Goal: Transaction & Acquisition: Purchase product/service

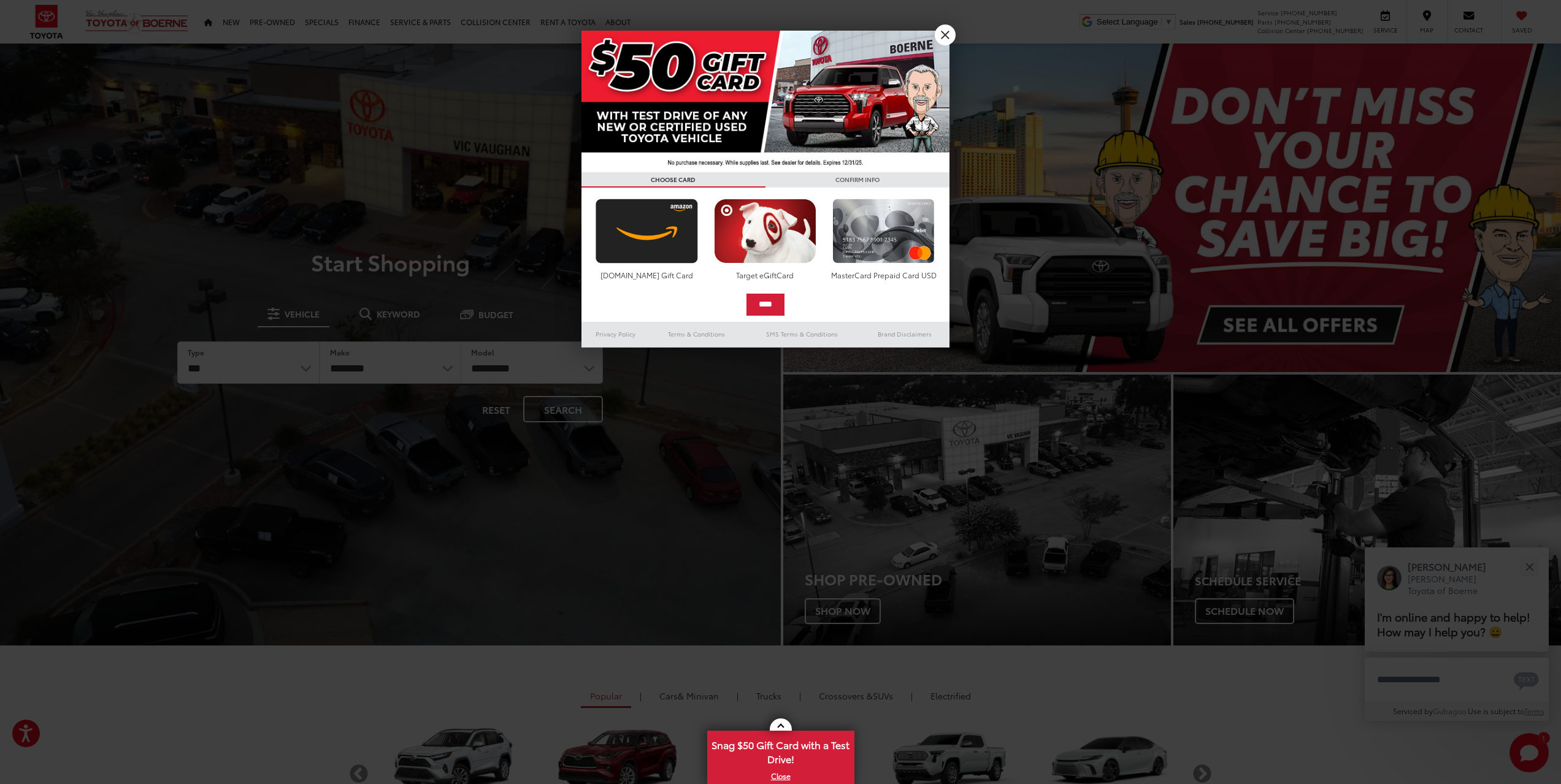
click at [929, 30] on div at bounding box center [780, 392] width 1561 height 784
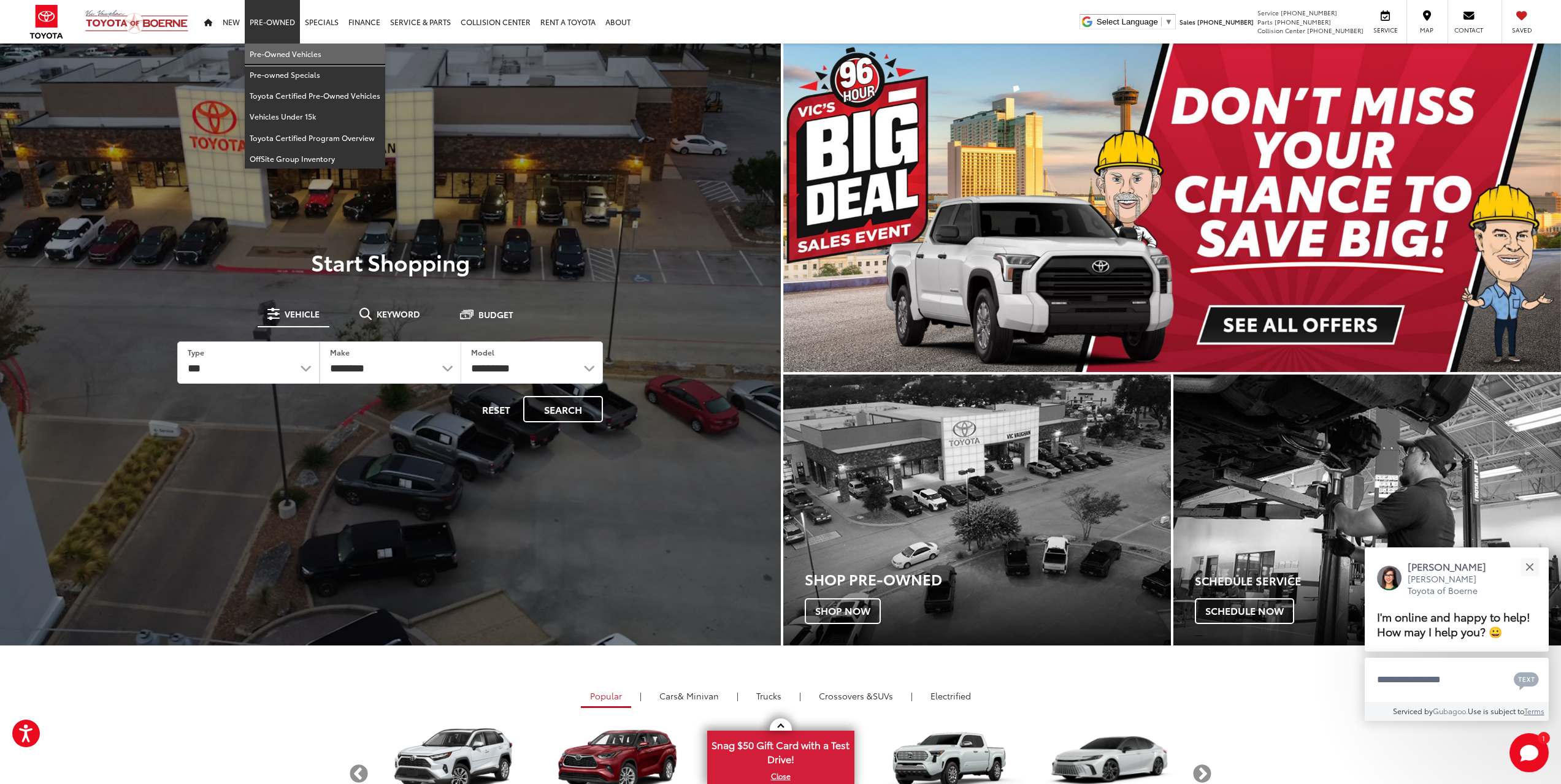
click at [277, 45] on link "Pre-Owned Vehicles" at bounding box center [315, 54] width 141 height 21
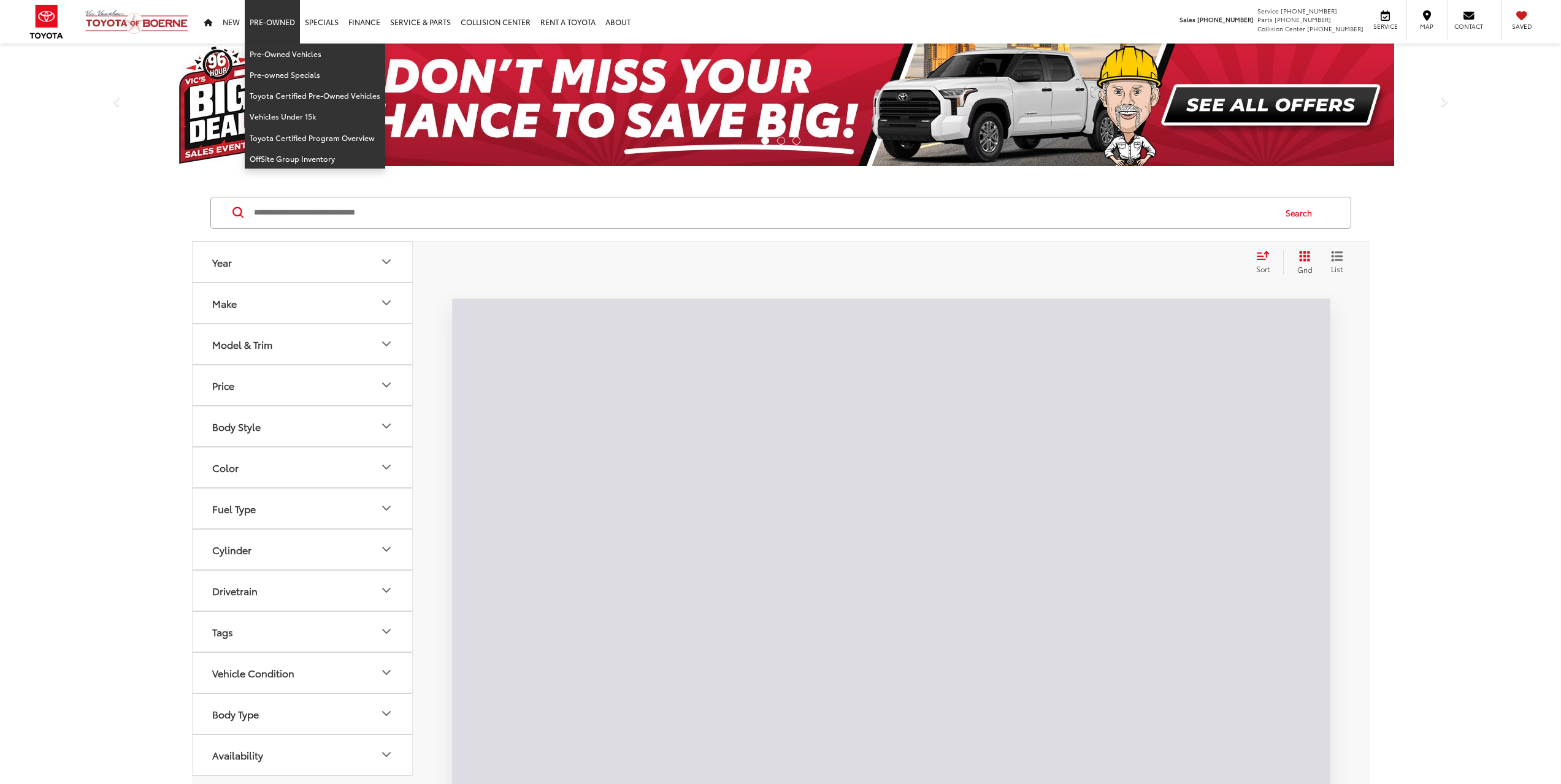
click at [321, 210] on input "Search by Make, Model, or Keyword" at bounding box center [763, 213] width 1021 height 30
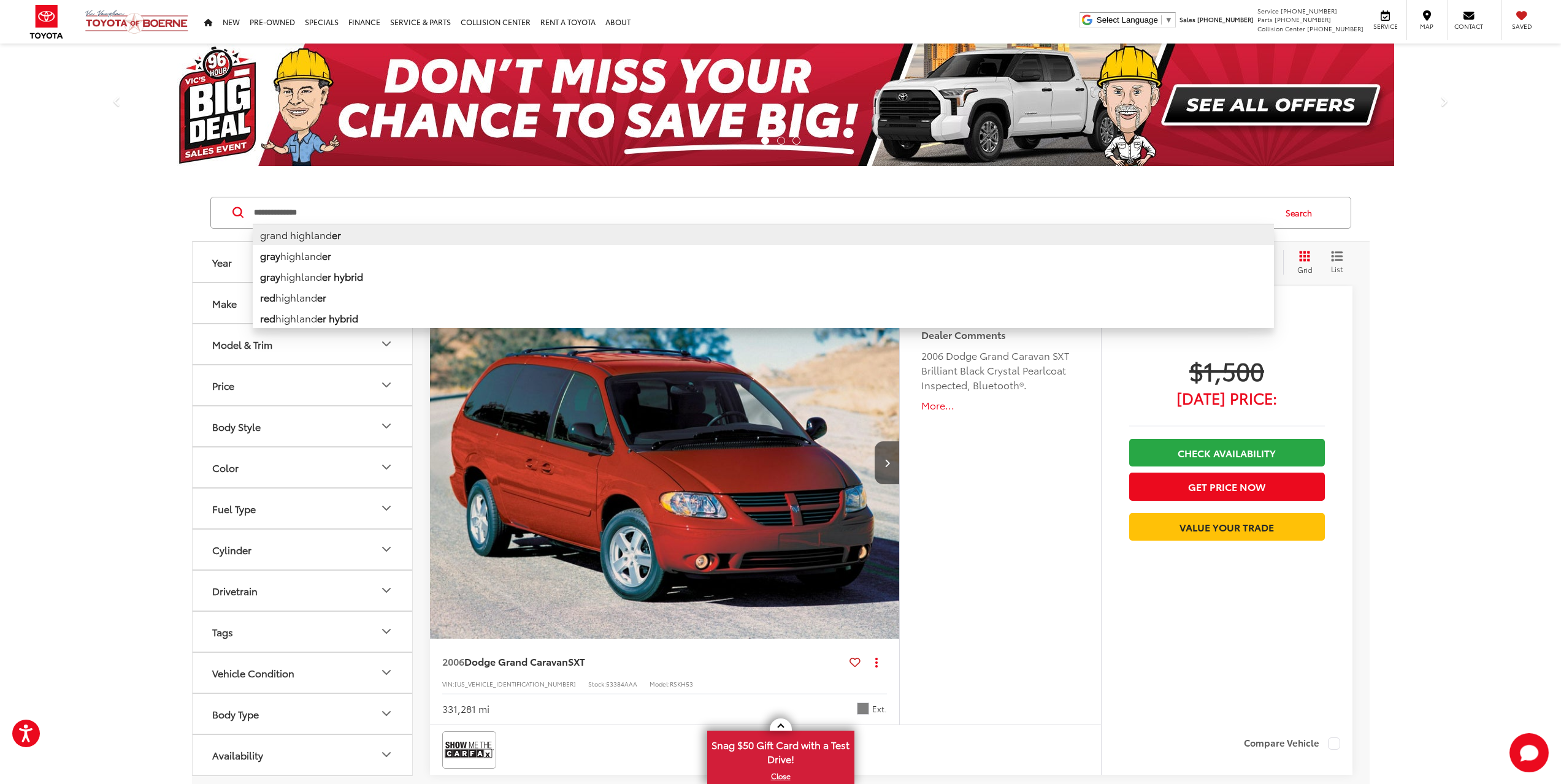
click at [315, 236] on li "grand highland er" at bounding box center [763, 235] width 1021 height 22
type input "**********"
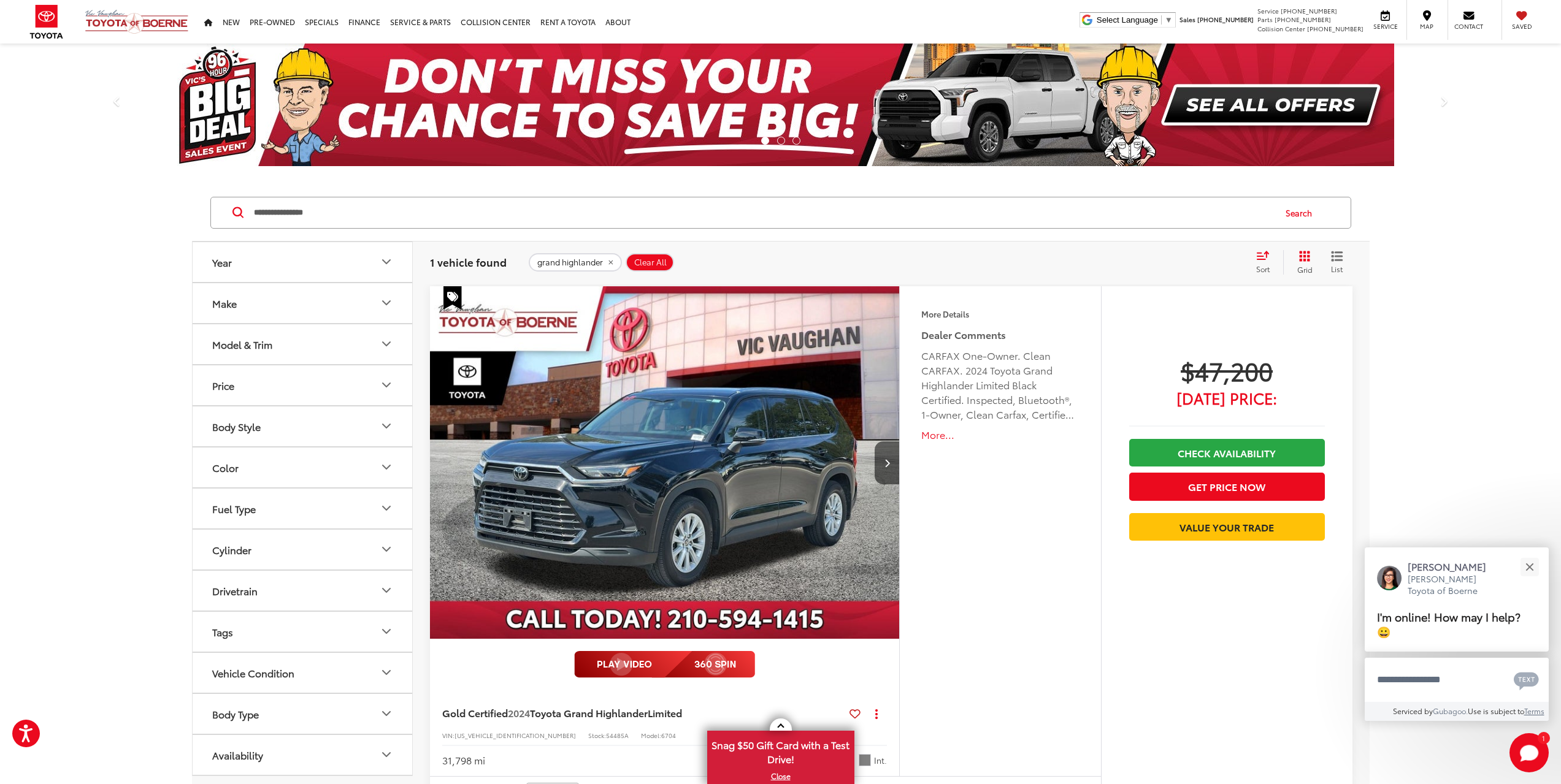
click at [382, 394] on button "Price" at bounding box center [303, 385] width 221 height 40
drag, startPoint x: 369, startPoint y: 416, endPoint x: 156, endPoint y: 404, distance: 213.3
click at [157, 404] on div "**********" at bounding box center [780, 536] width 1561 height 704
click at [64, 448] on div "**********" at bounding box center [780, 536] width 1561 height 704
type input "******"
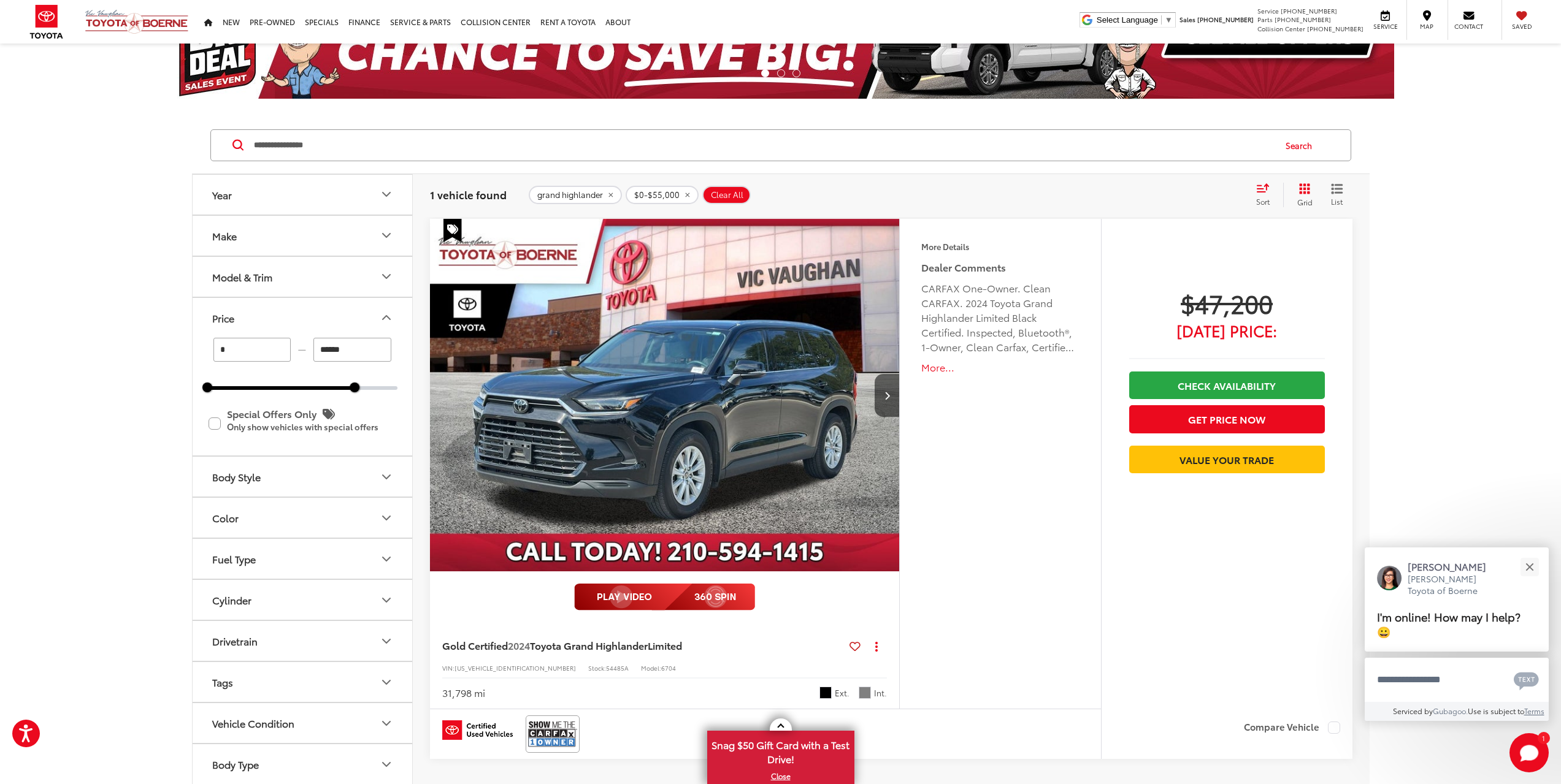
scroll to position [61, 0]
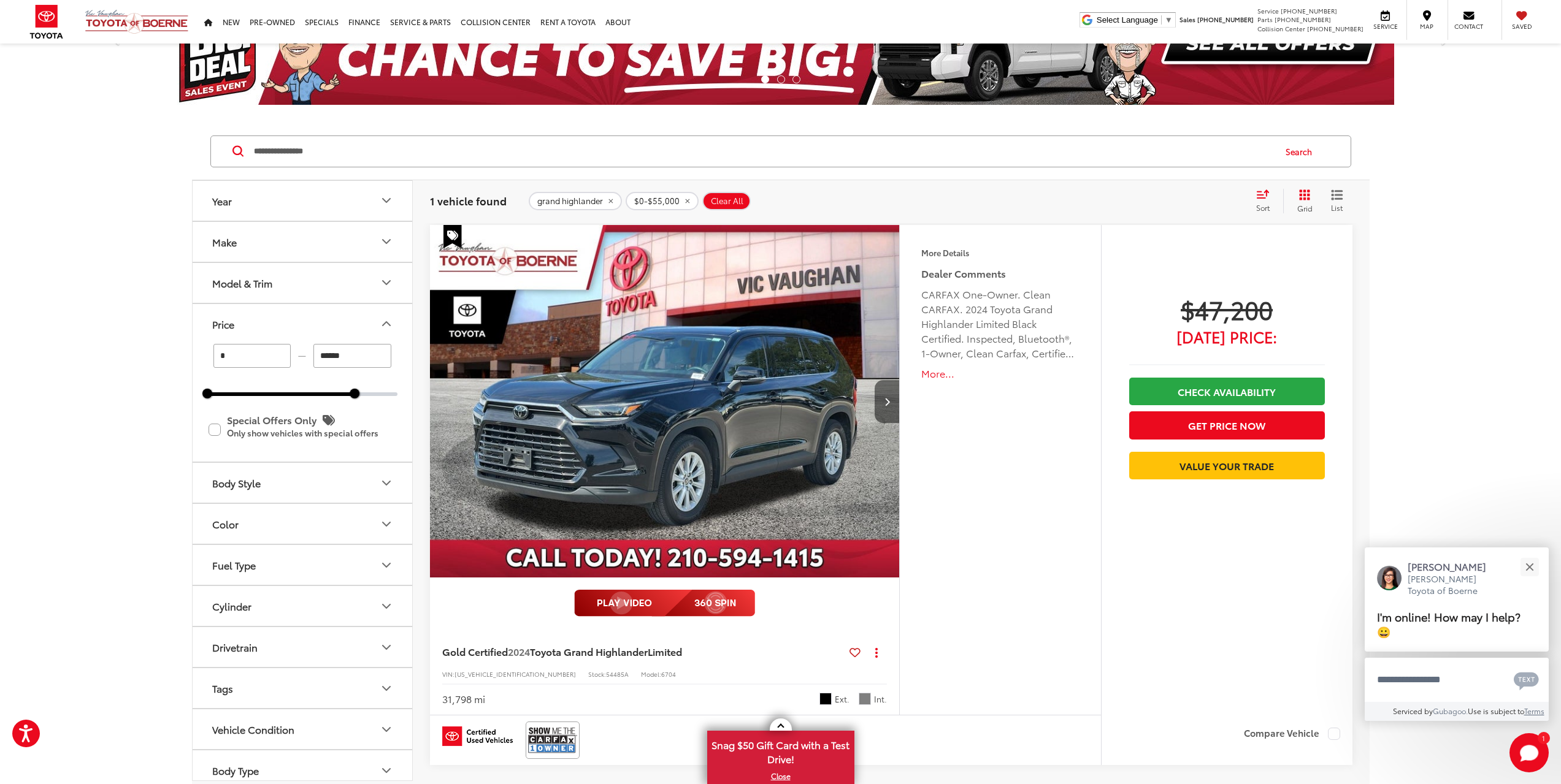
click at [888, 400] on icon "Next image" at bounding box center [887, 401] width 6 height 8
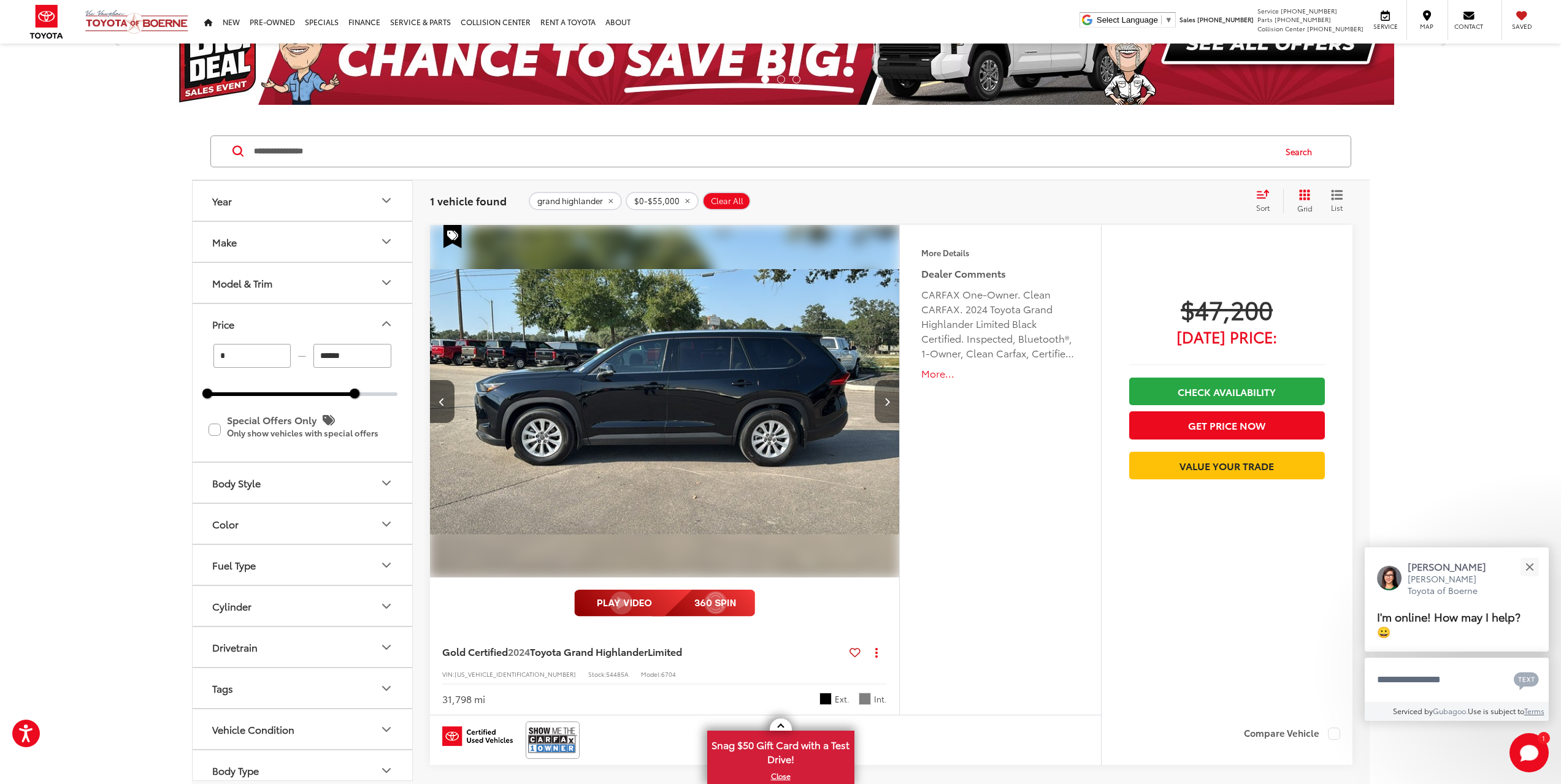
click at [888, 400] on icon "Next image" at bounding box center [887, 401] width 6 height 8
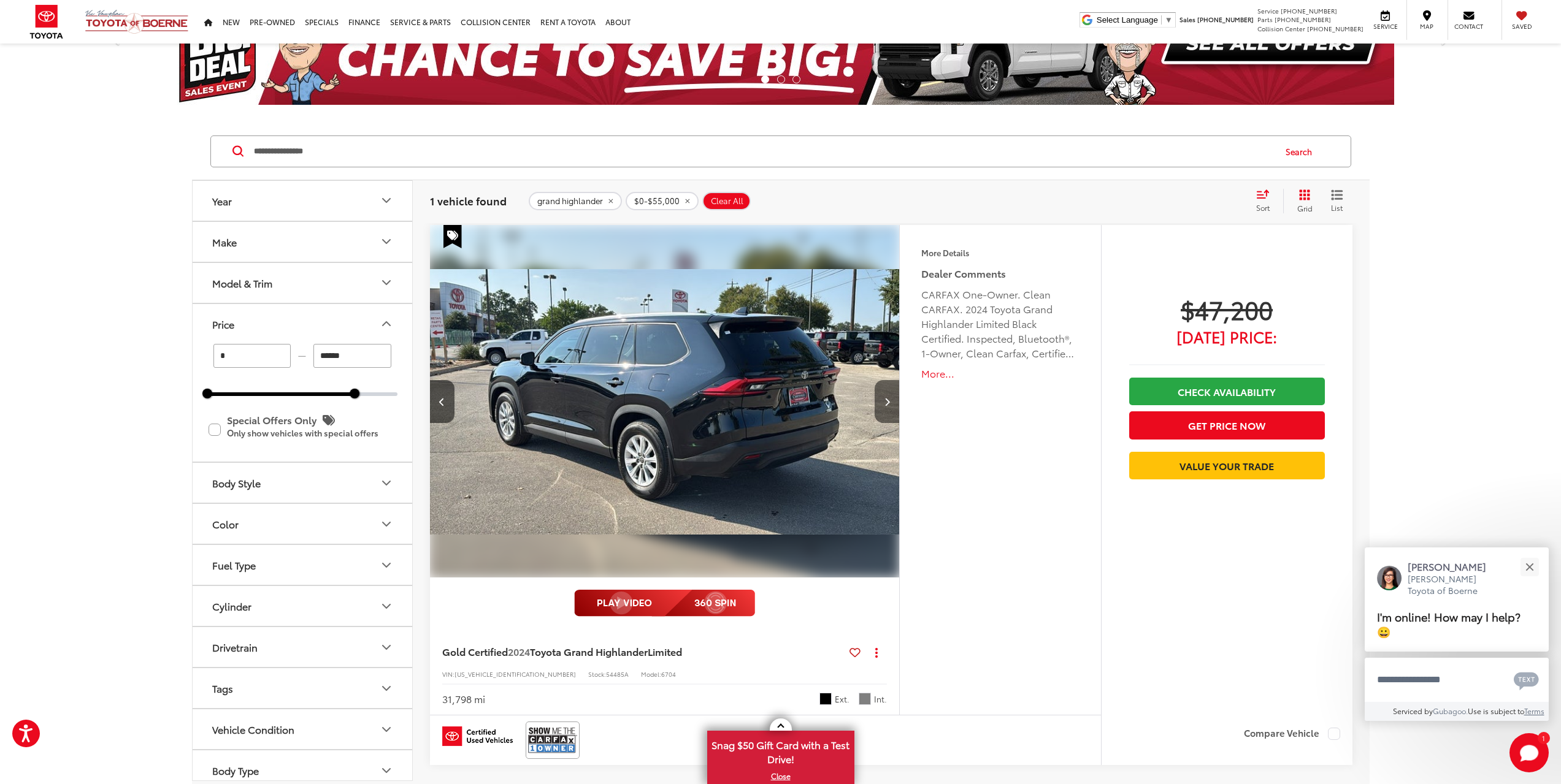
click at [888, 400] on icon "Next image" at bounding box center [887, 401] width 6 height 8
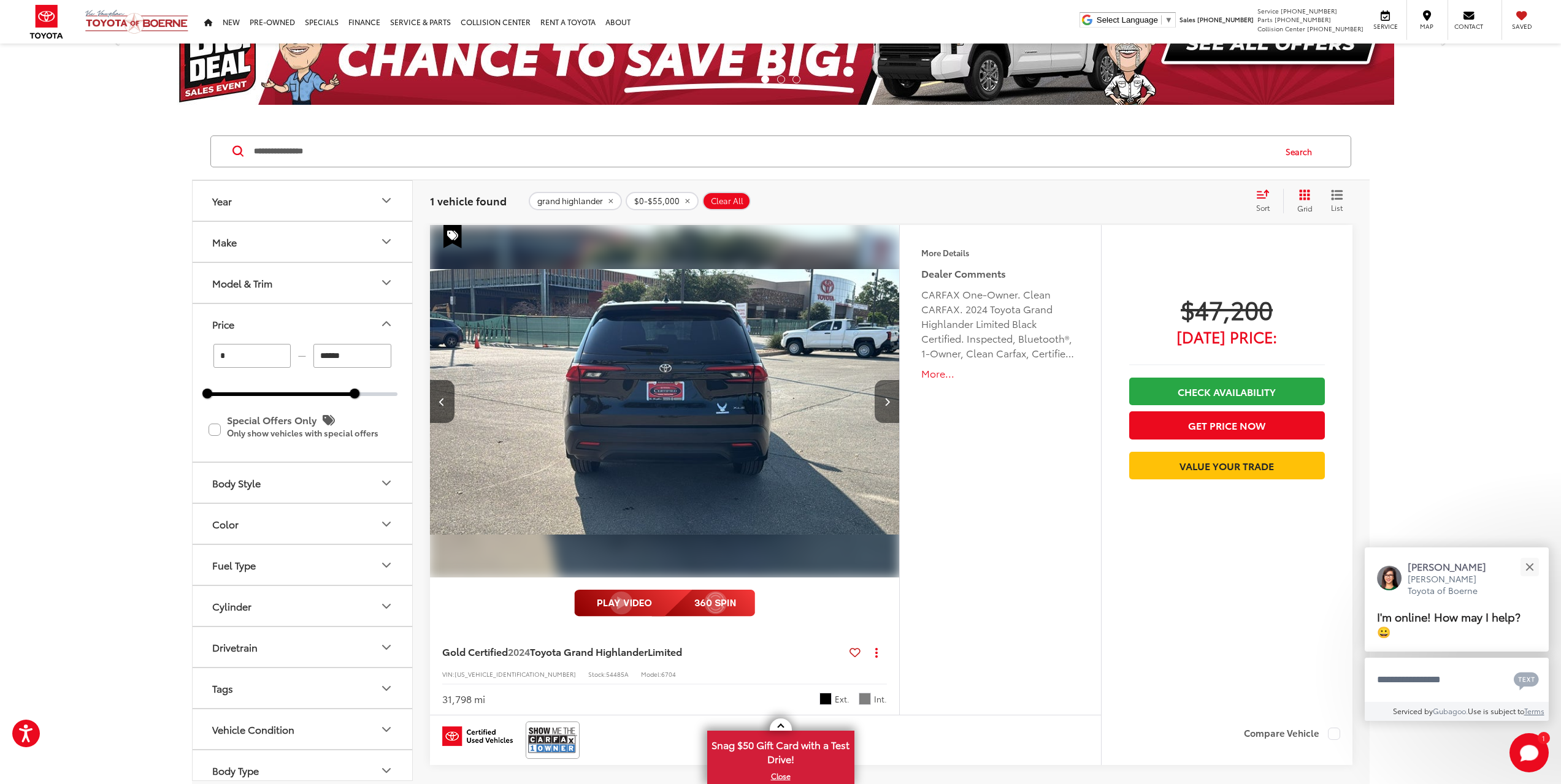
click at [888, 400] on icon "Next image" at bounding box center [887, 401] width 6 height 8
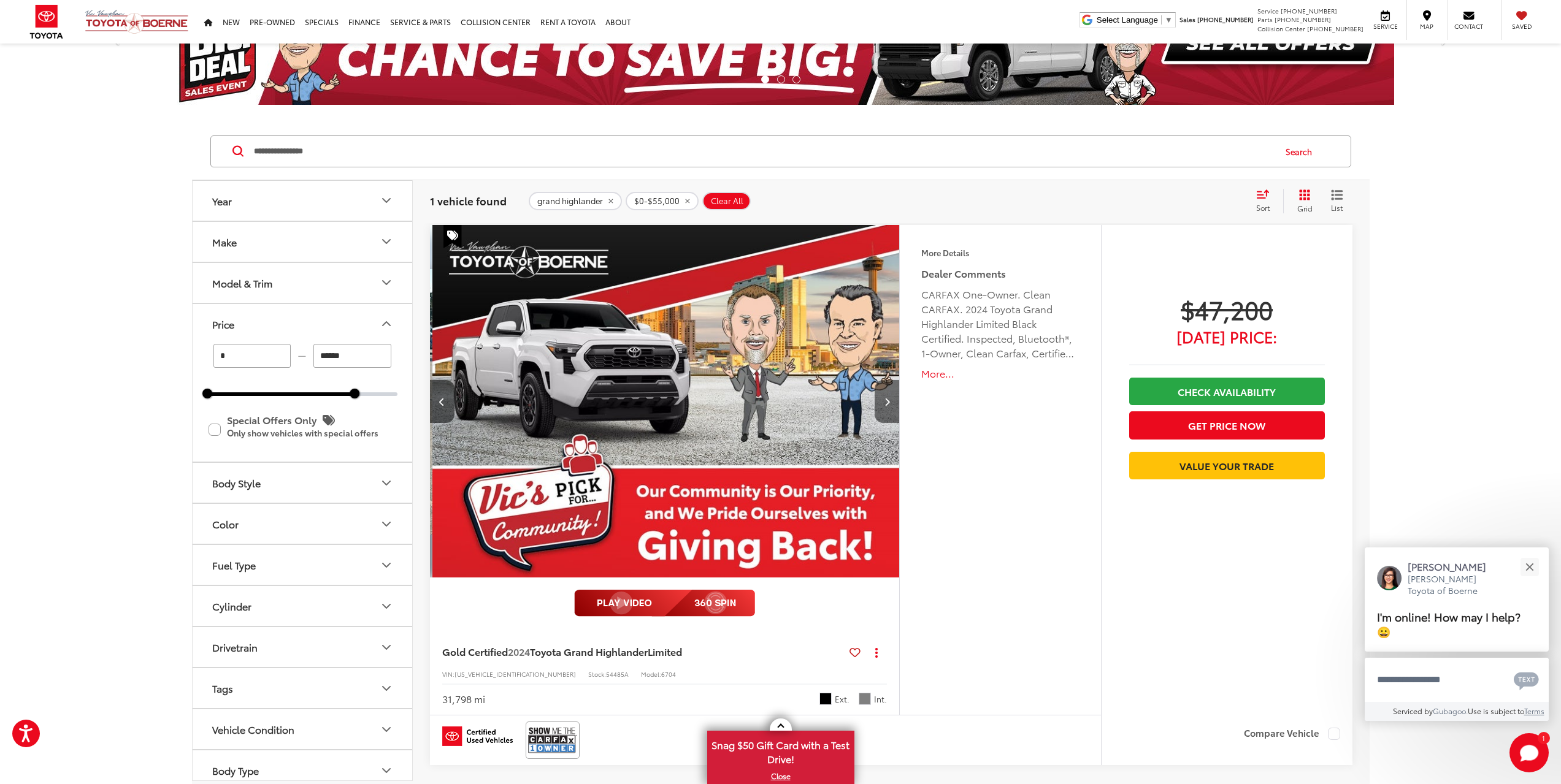
scroll to position [0, 1886]
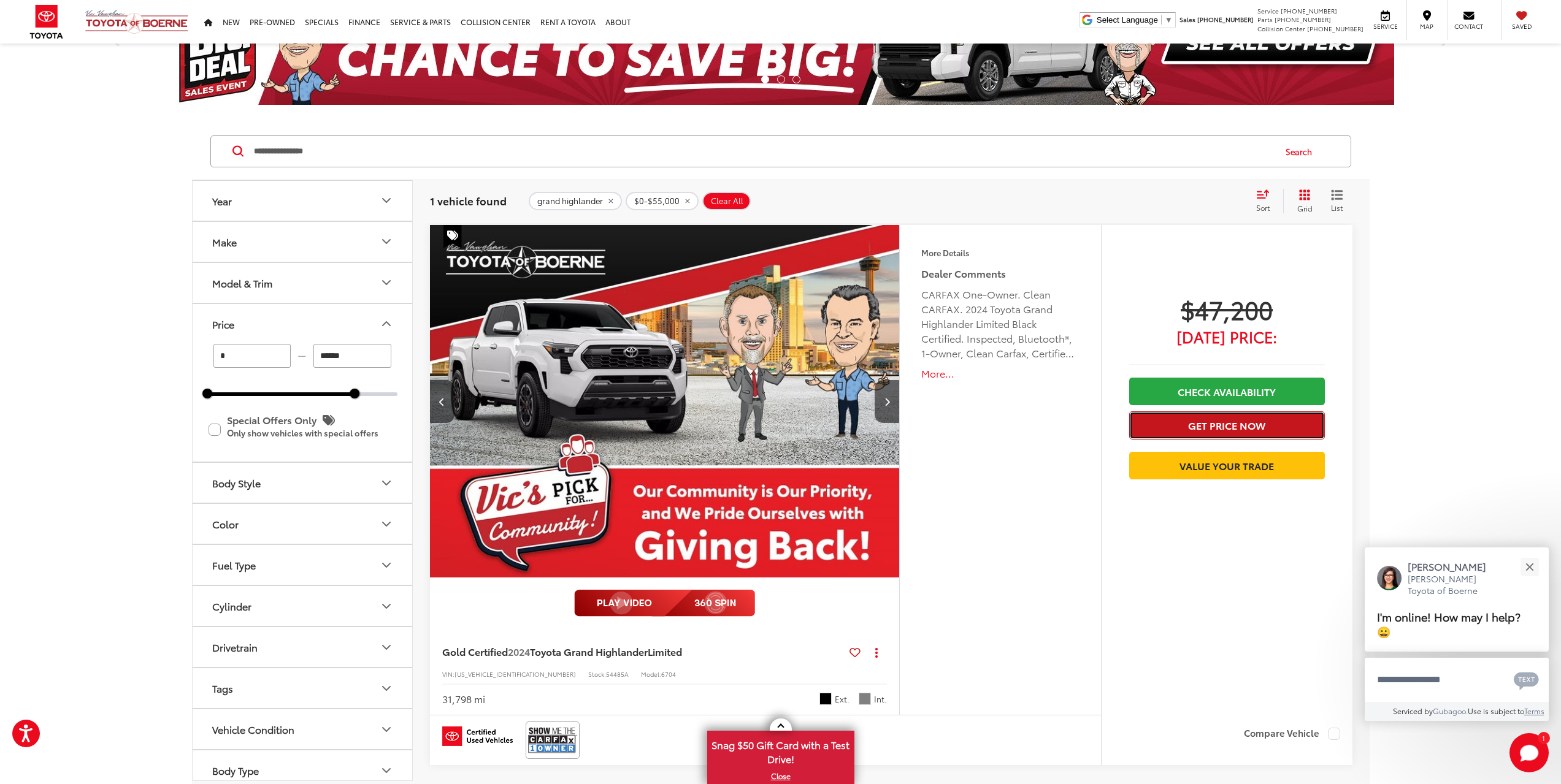
click at [1185, 428] on button "Get Price Now" at bounding box center [1227, 424] width 196 height 27
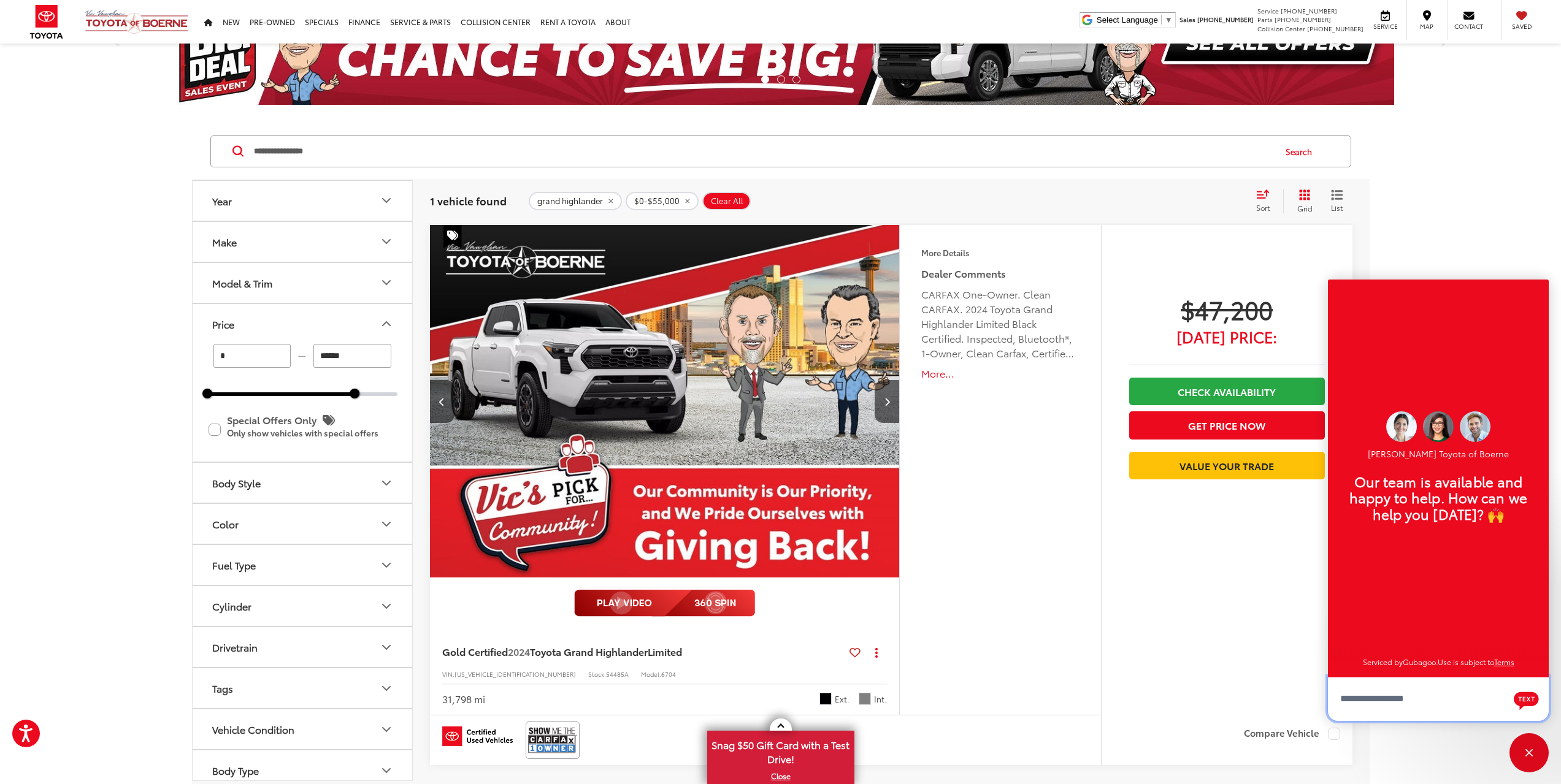
scroll to position [15, 0]
click at [1016, 495] on div "More Details Comments Dealer Comments CARFAX One-Owner. Clean CARFAX. 2024 Toyo…" at bounding box center [999, 470] width 201 height 490
click at [1165, 672] on div "$47,200 Today's Price: Check Availability Get Price Now Value Your Trade" at bounding box center [1227, 471] width 251 height 494
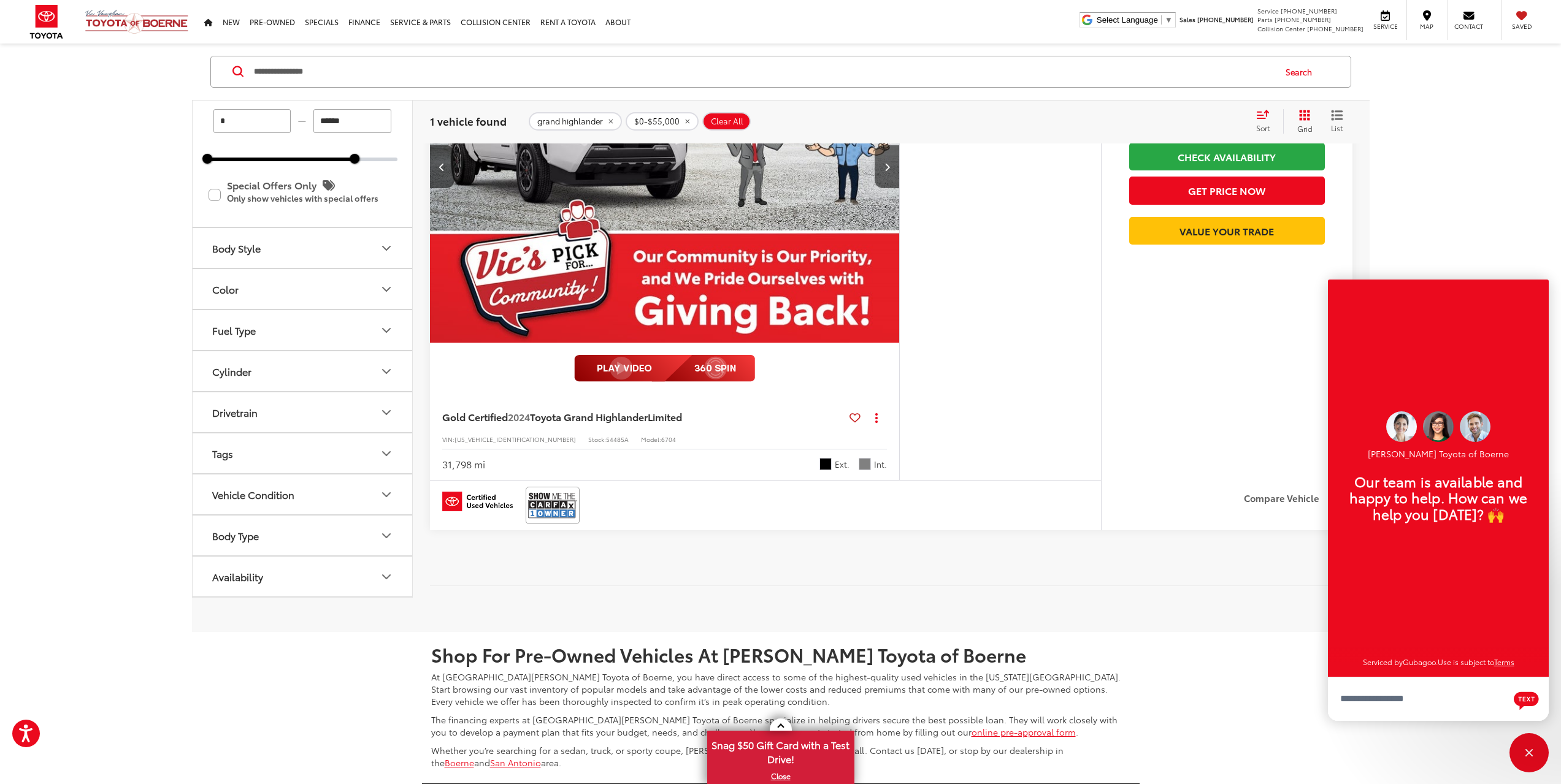
scroll to position [61, 0]
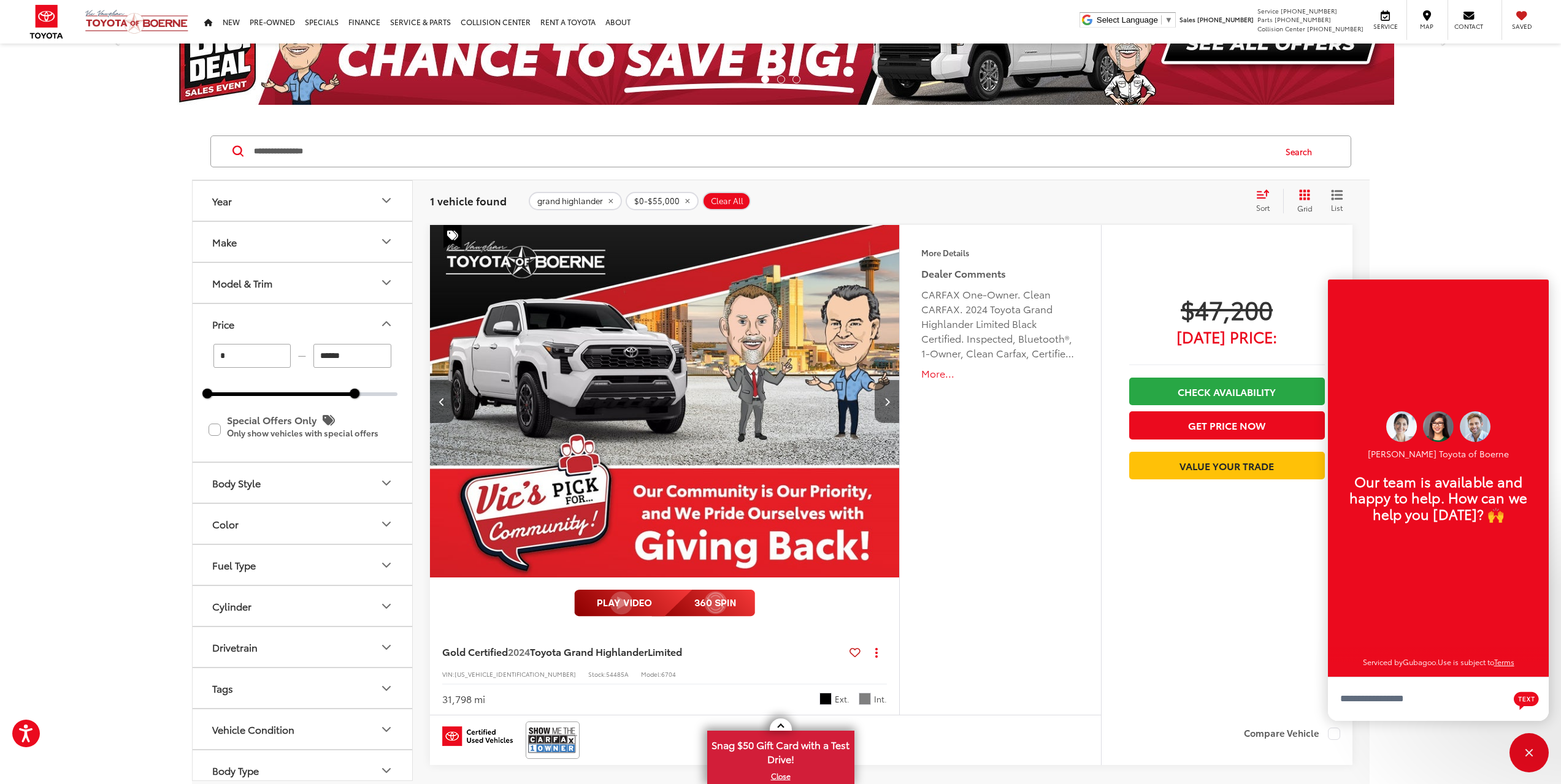
click at [890, 397] on button "Next image" at bounding box center [887, 402] width 25 height 43
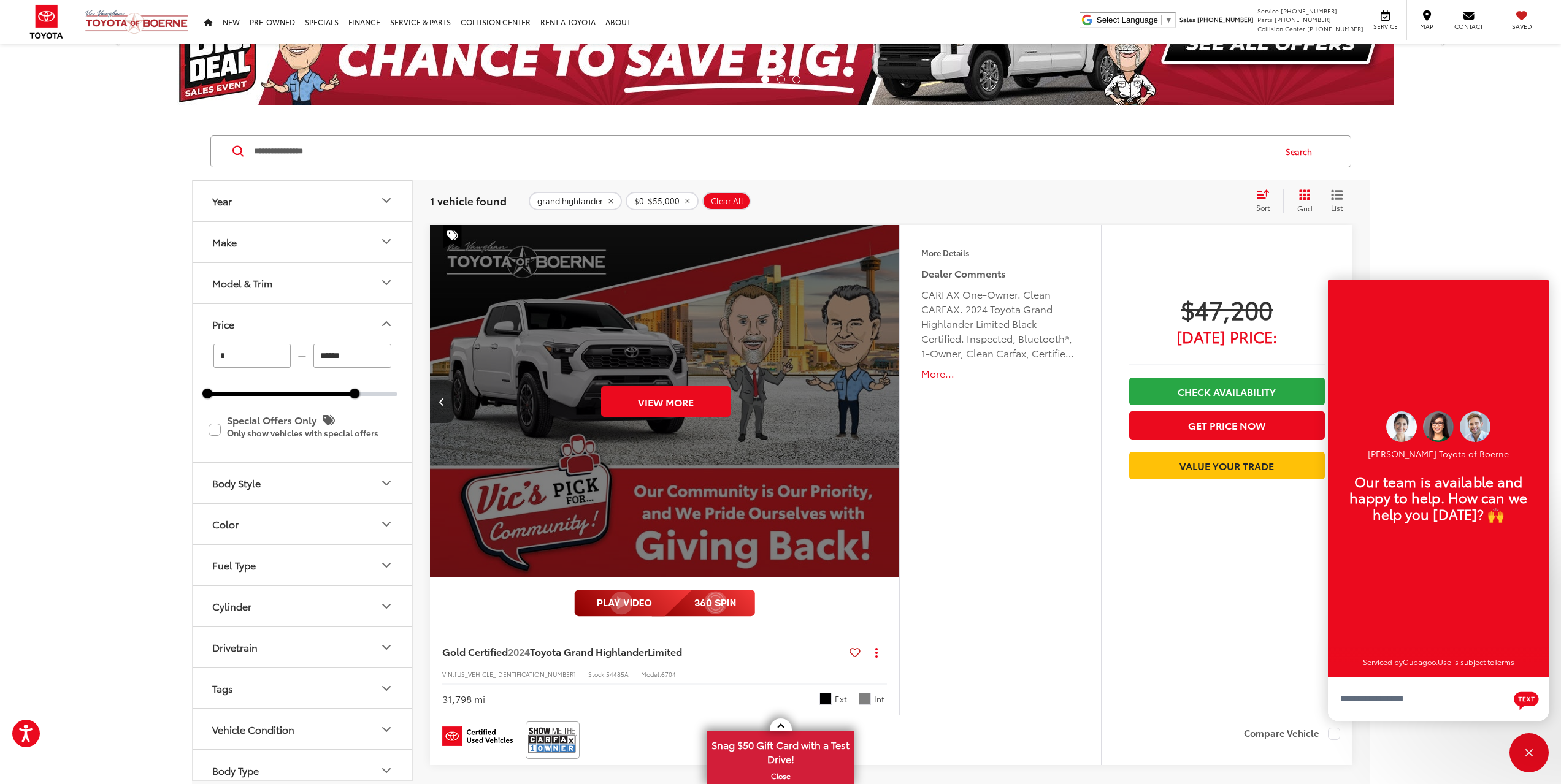
scroll to position [0, 2358]
click at [890, 397] on div "View More" at bounding box center [665, 402] width 472 height 354
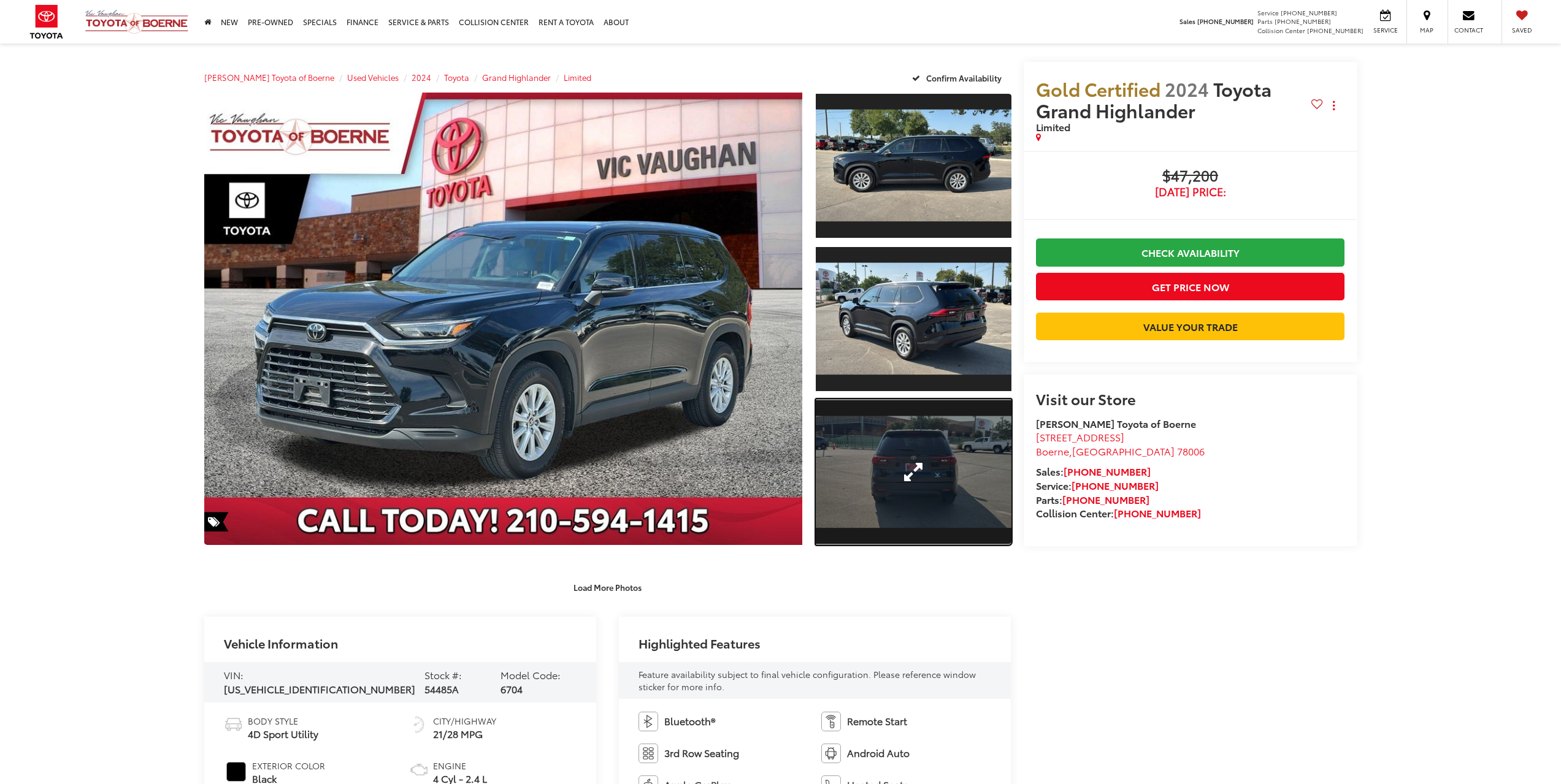
click at [907, 497] on link "Expand Photo 3" at bounding box center [913, 472] width 195 height 146
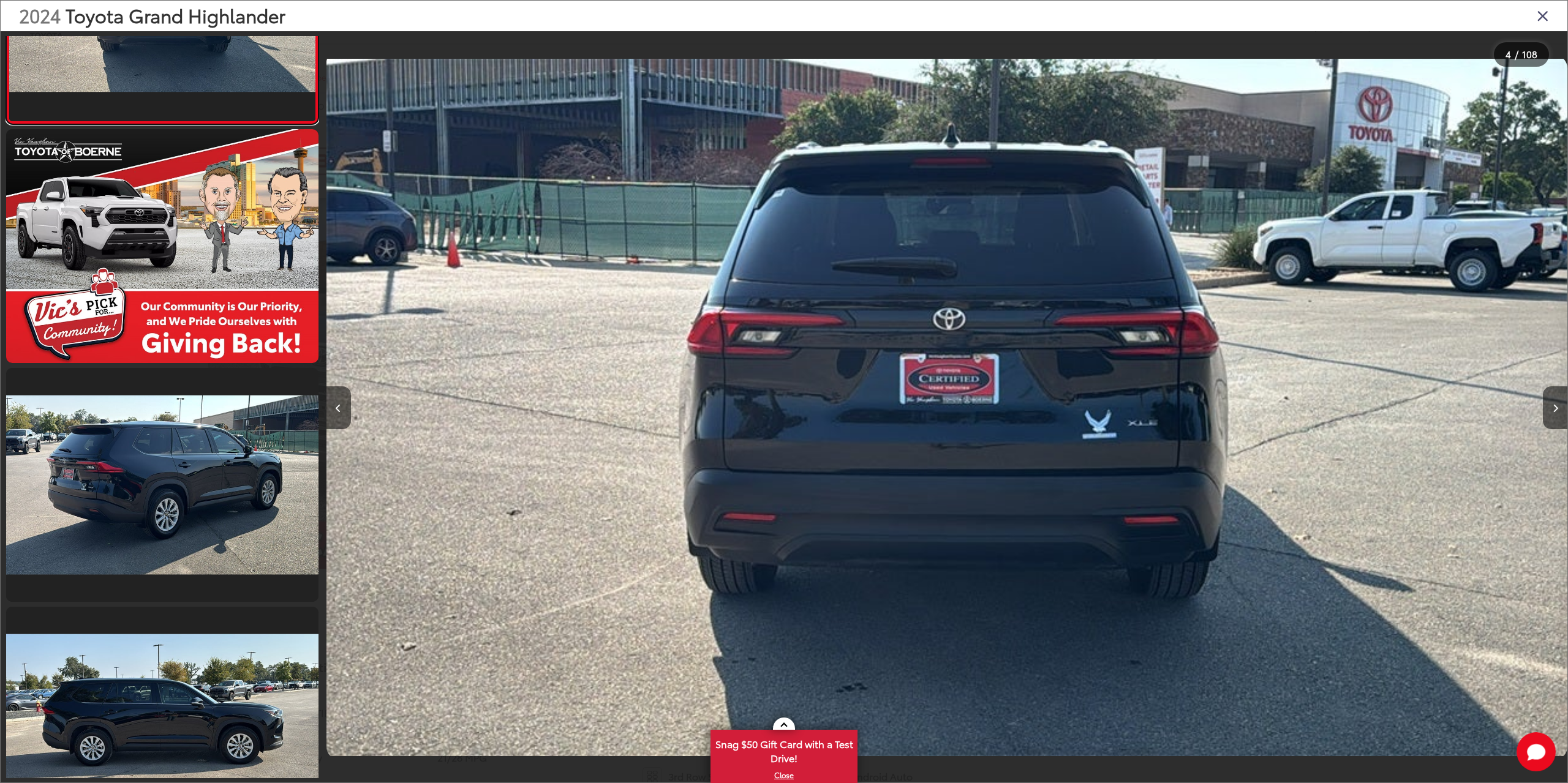
scroll to position [931, 0]
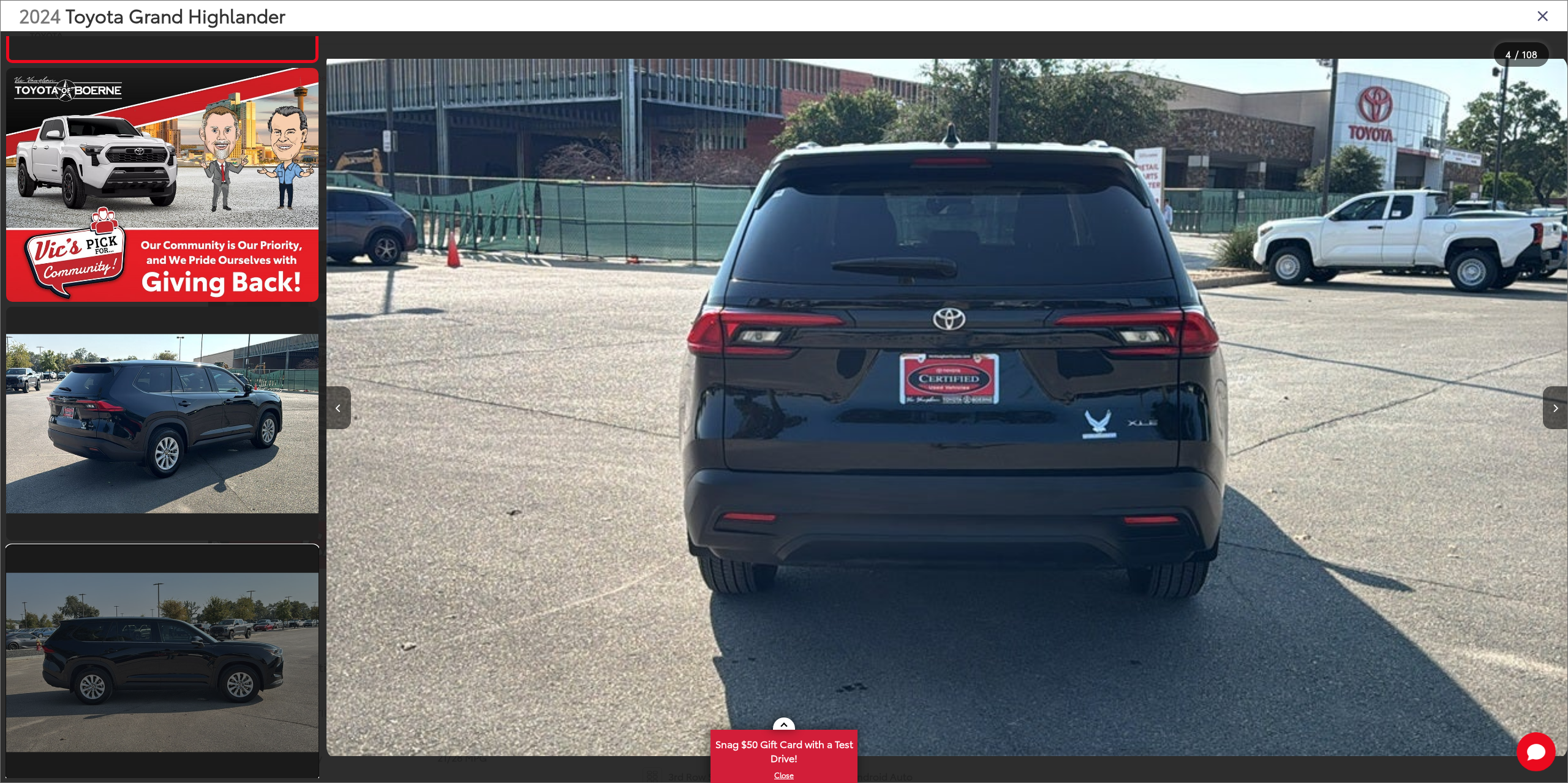
click at [264, 634] on link at bounding box center [162, 662] width 312 height 234
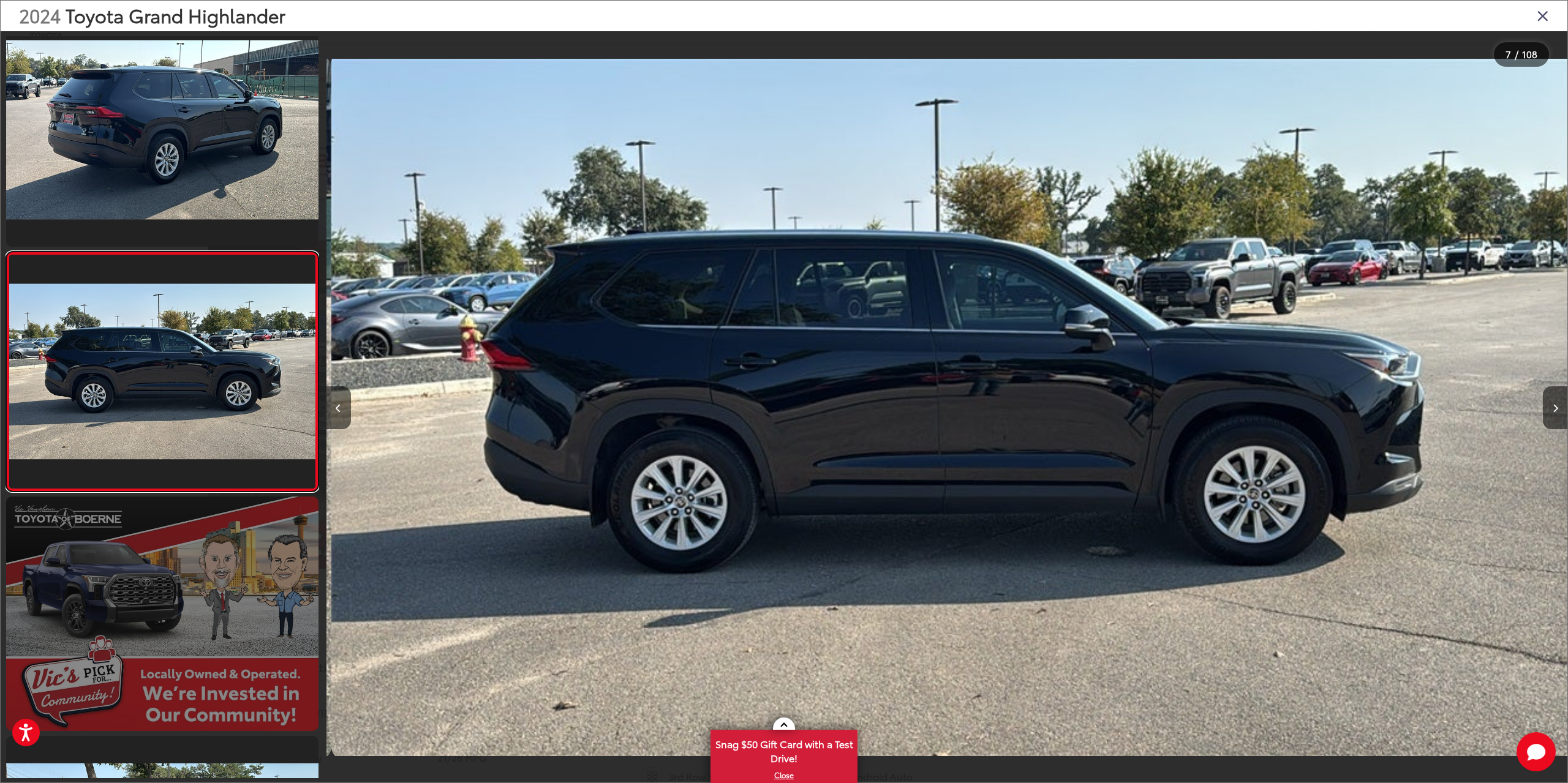
scroll to position [0, 7447]
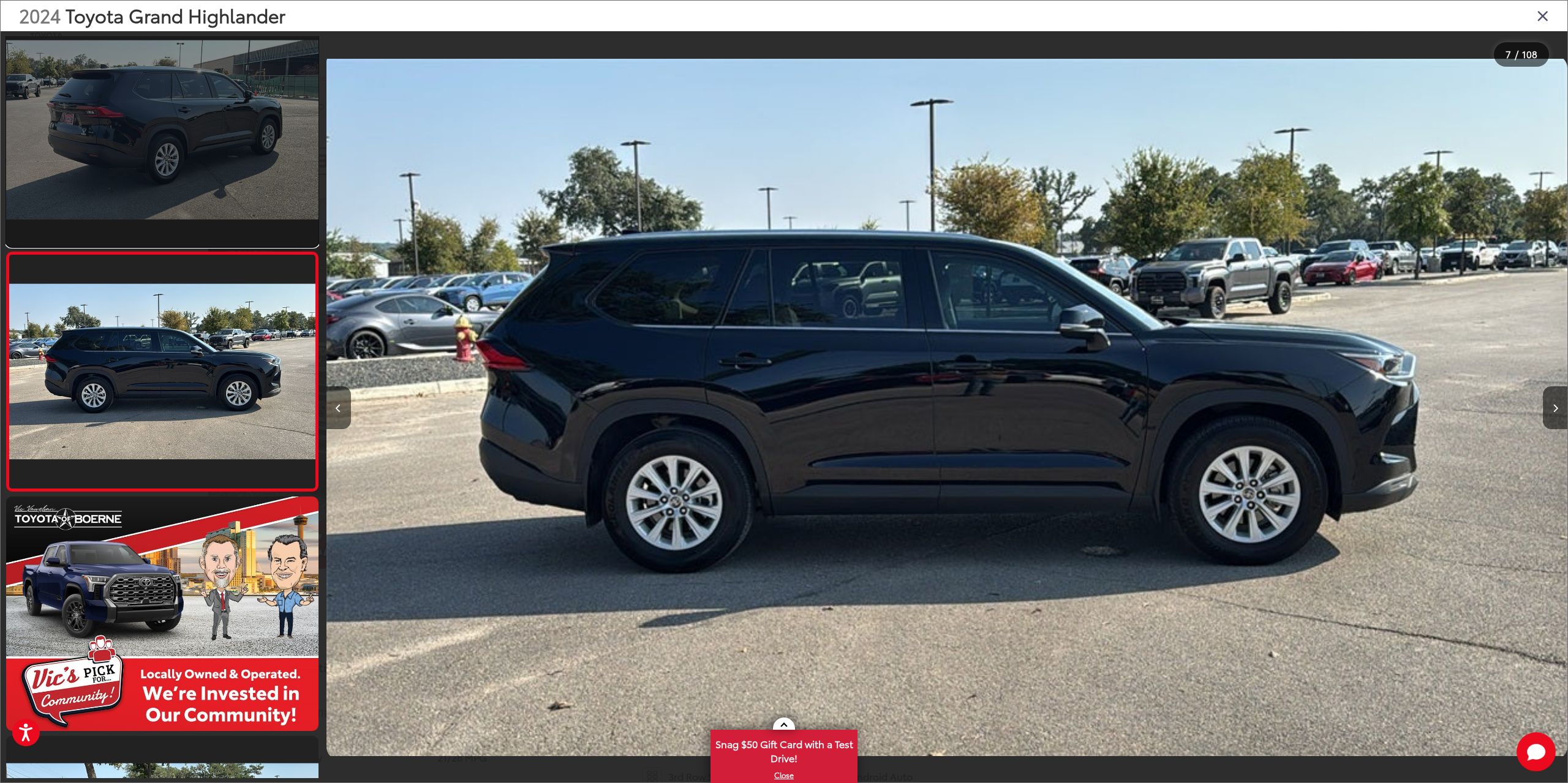
click at [213, 201] on link at bounding box center [162, 130] width 312 height 234
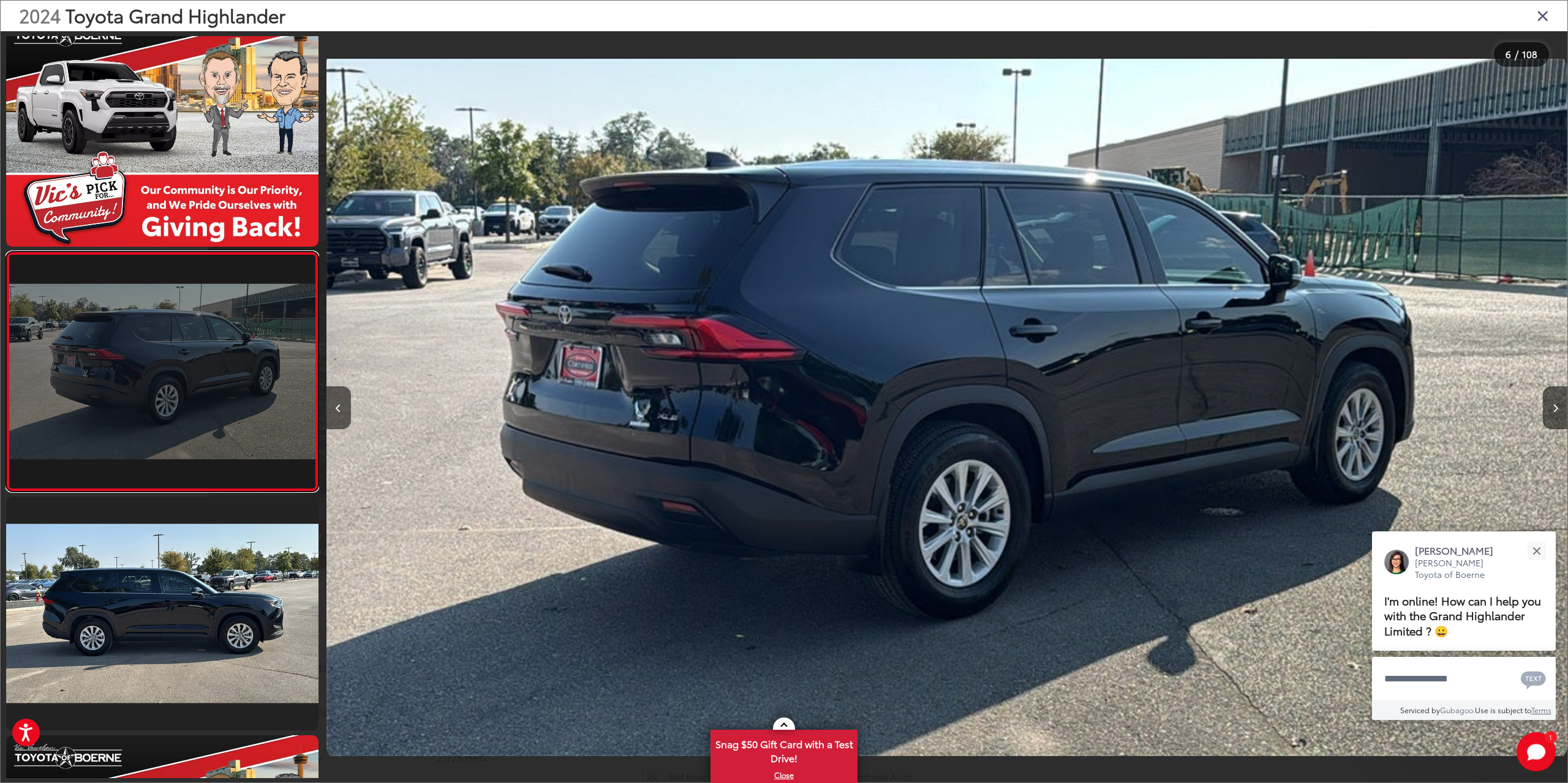
scroll to position [0, 0]
click at [218, 451] on link at bounding box center [162, 372] width 312 height 240
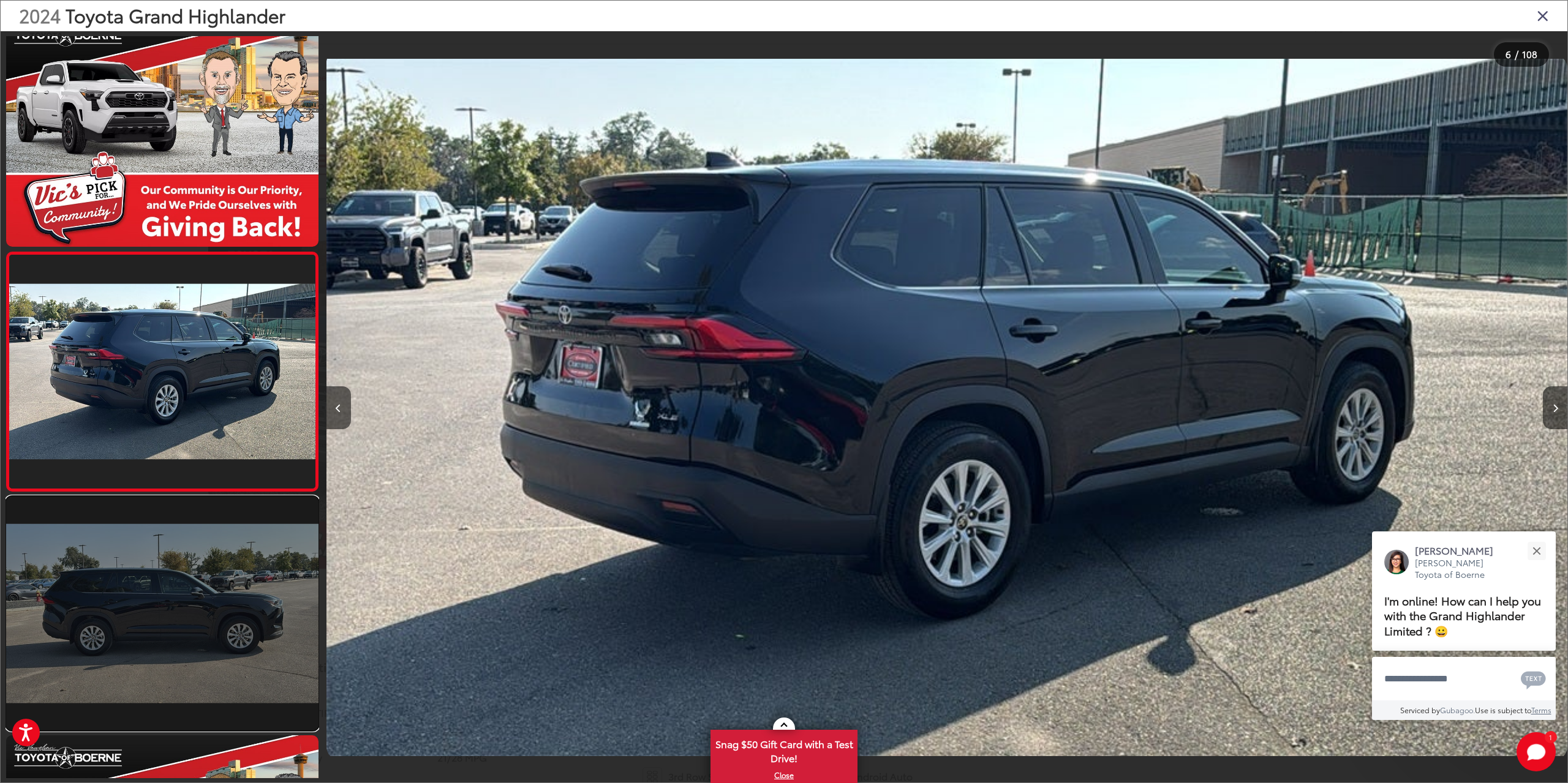
click at [211, 538] on link at bounding box center [162, 613] width 312 height 234
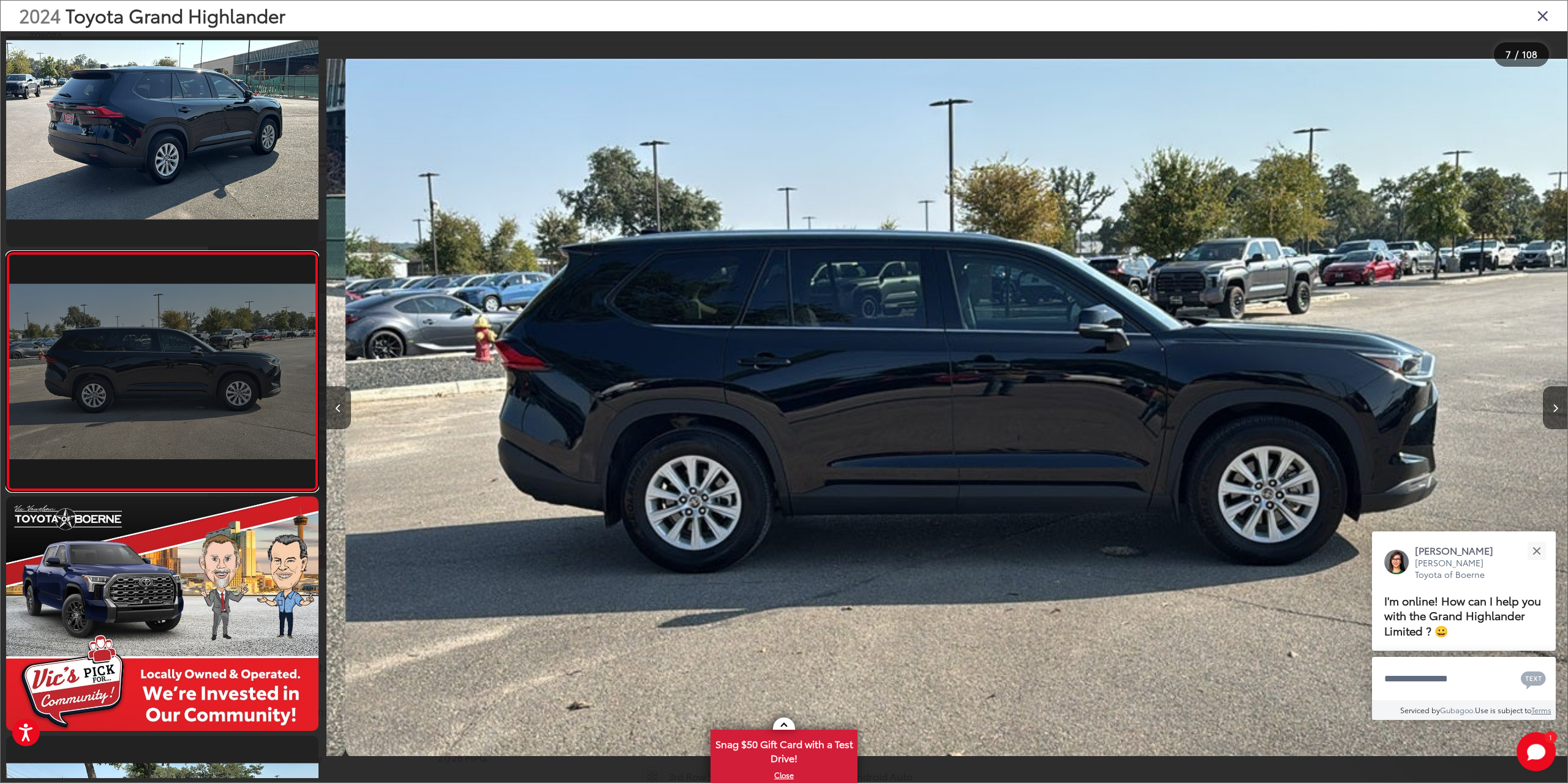
scroll to position [0, 7447]
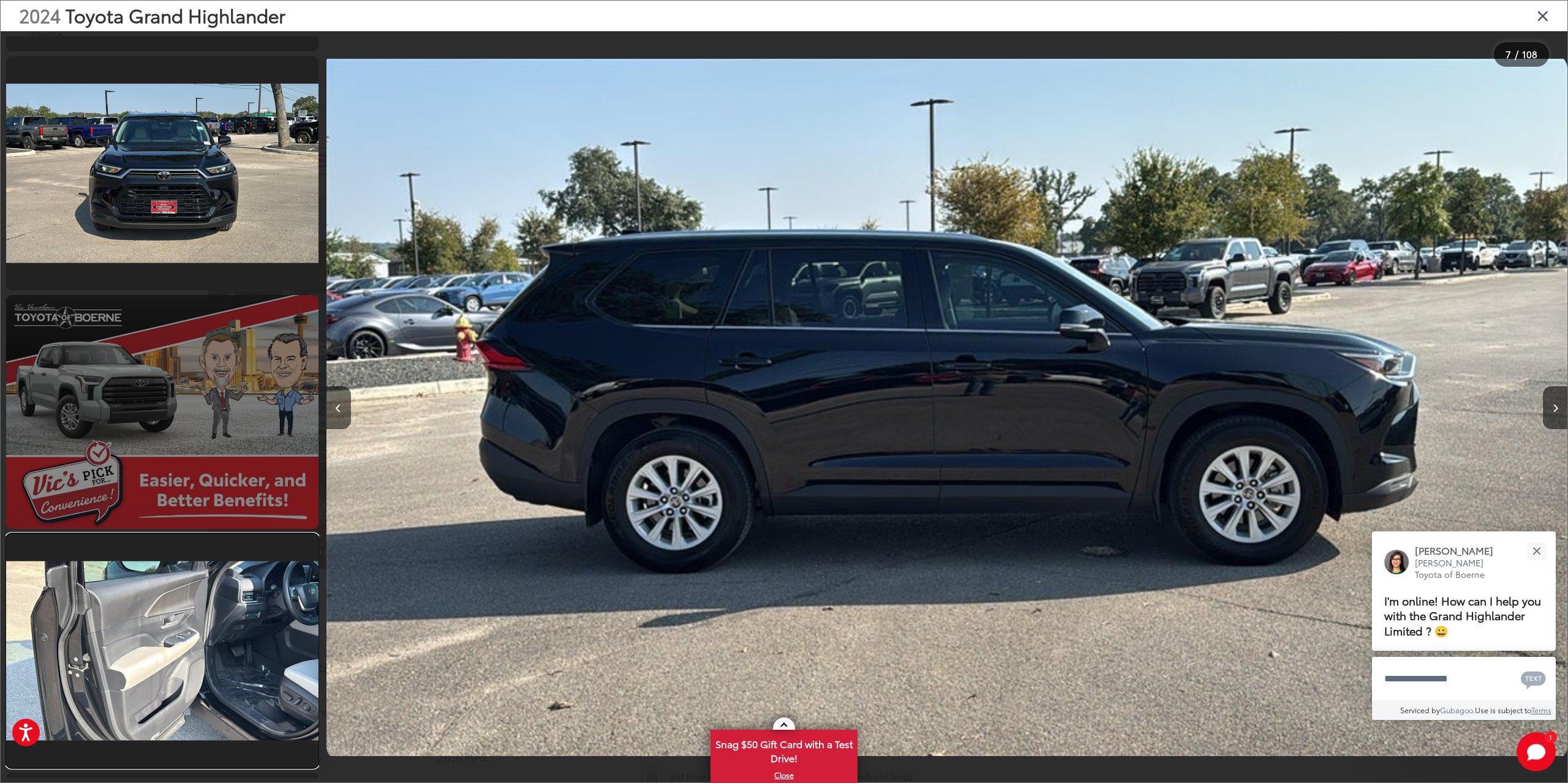
click at [214, 570] on link at bounding box center [162, 650] width 312 height 234
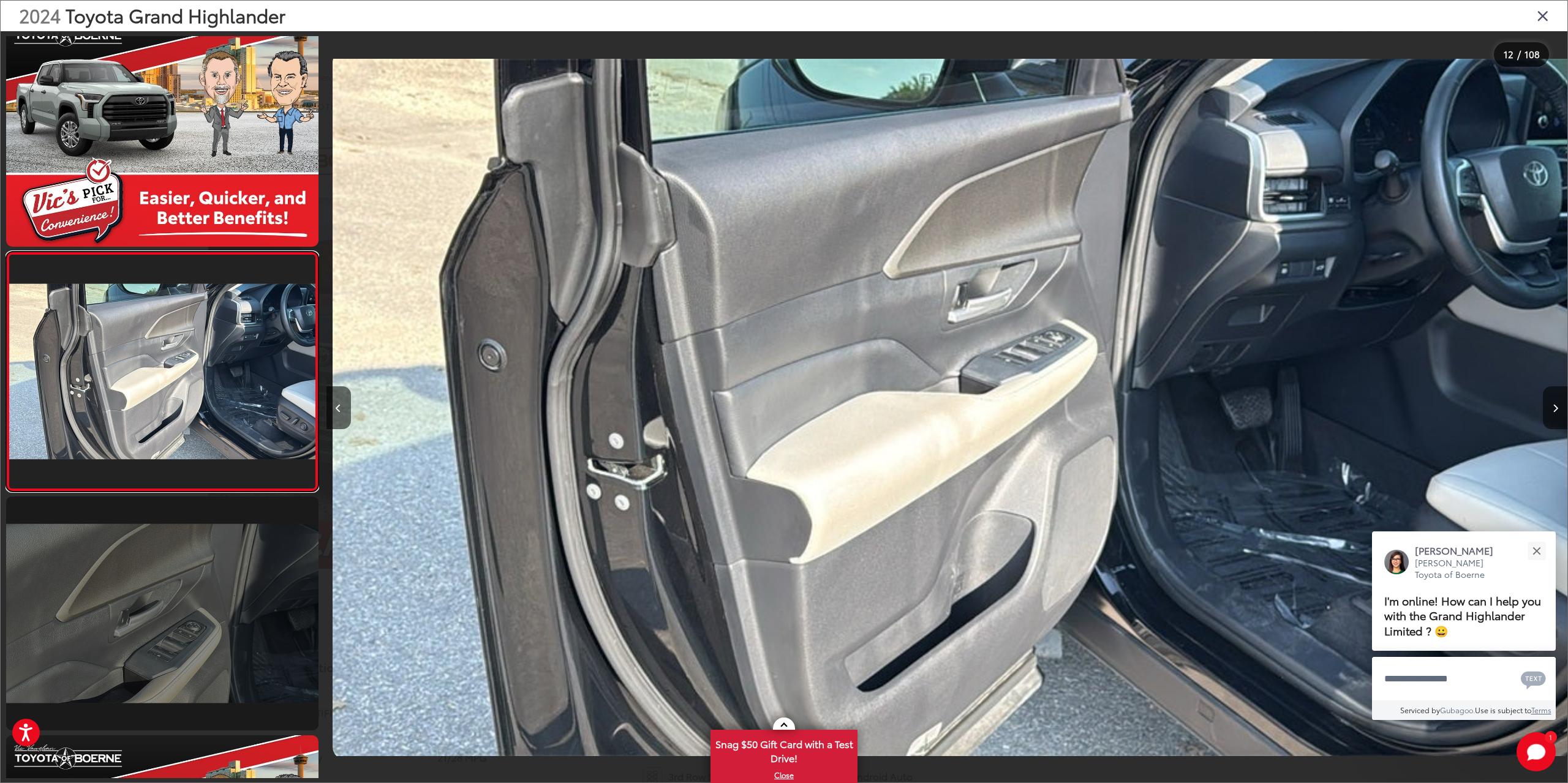
scroll to position [0, 13653]
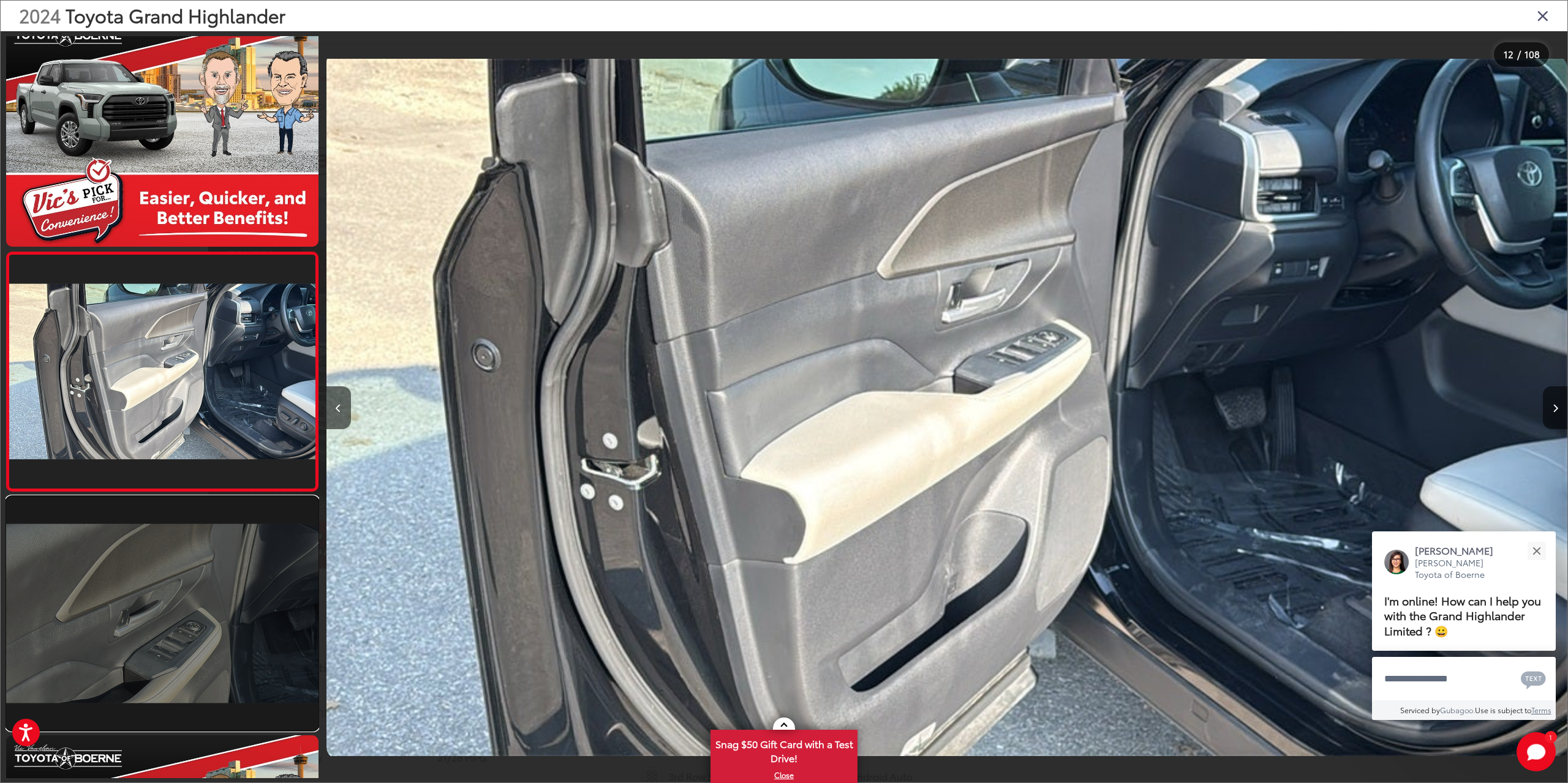
click at [180, 594] on link at bounding box center [162, 613] width 312 height 234
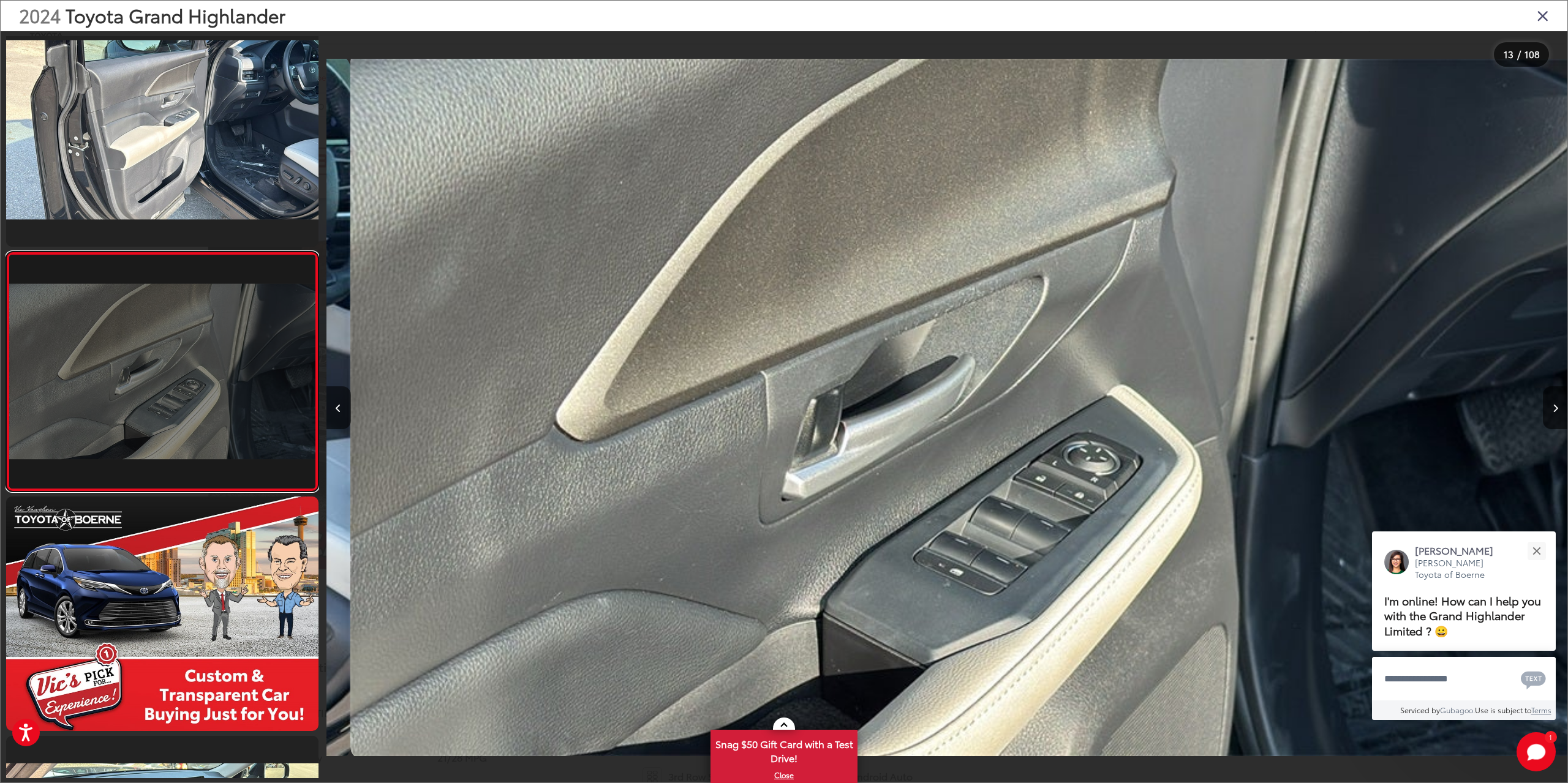
scroll to position [0, 14894]
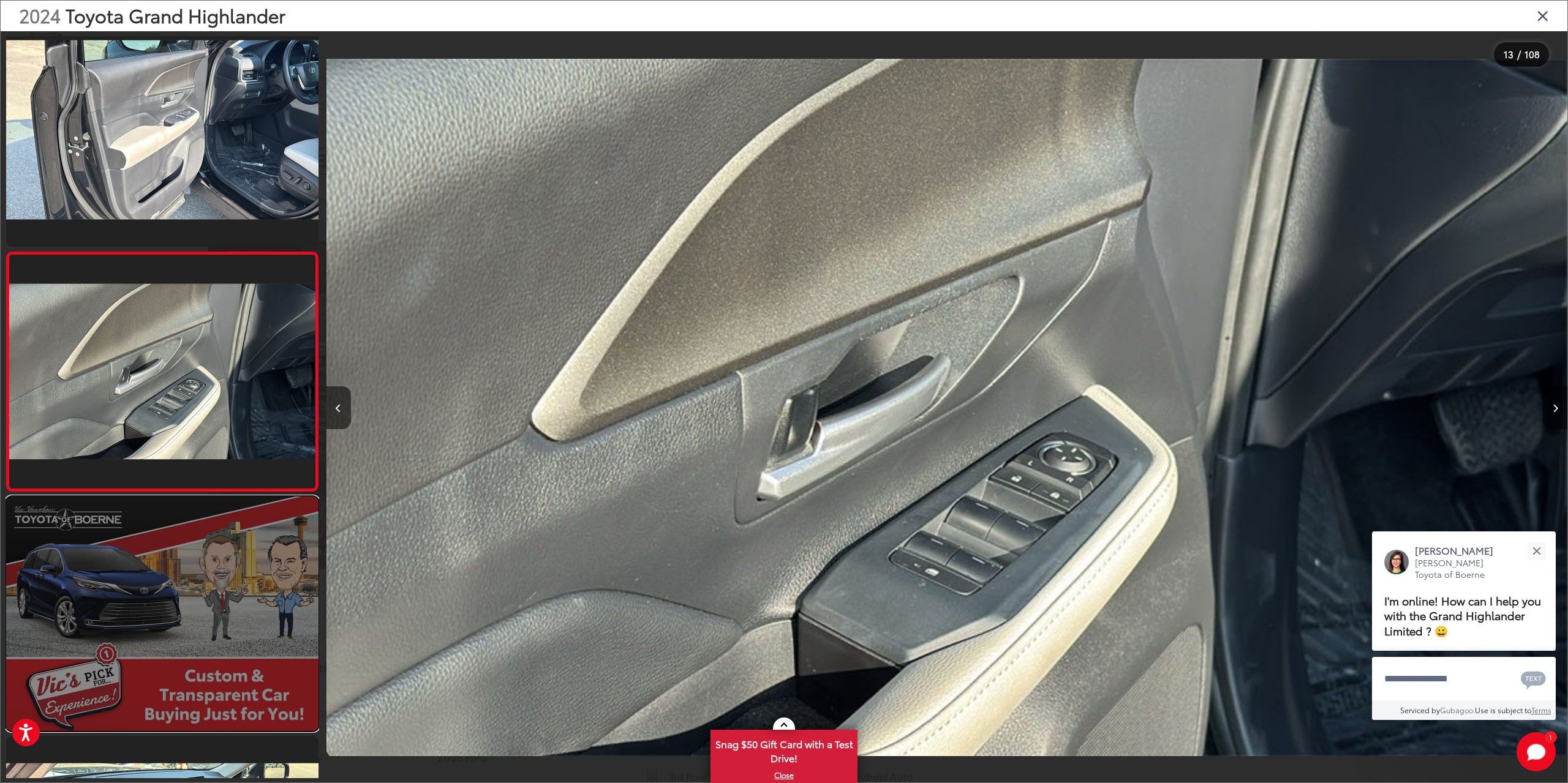
click at [183, 610] on link at bounding box center [162, 613] width 312 height 234
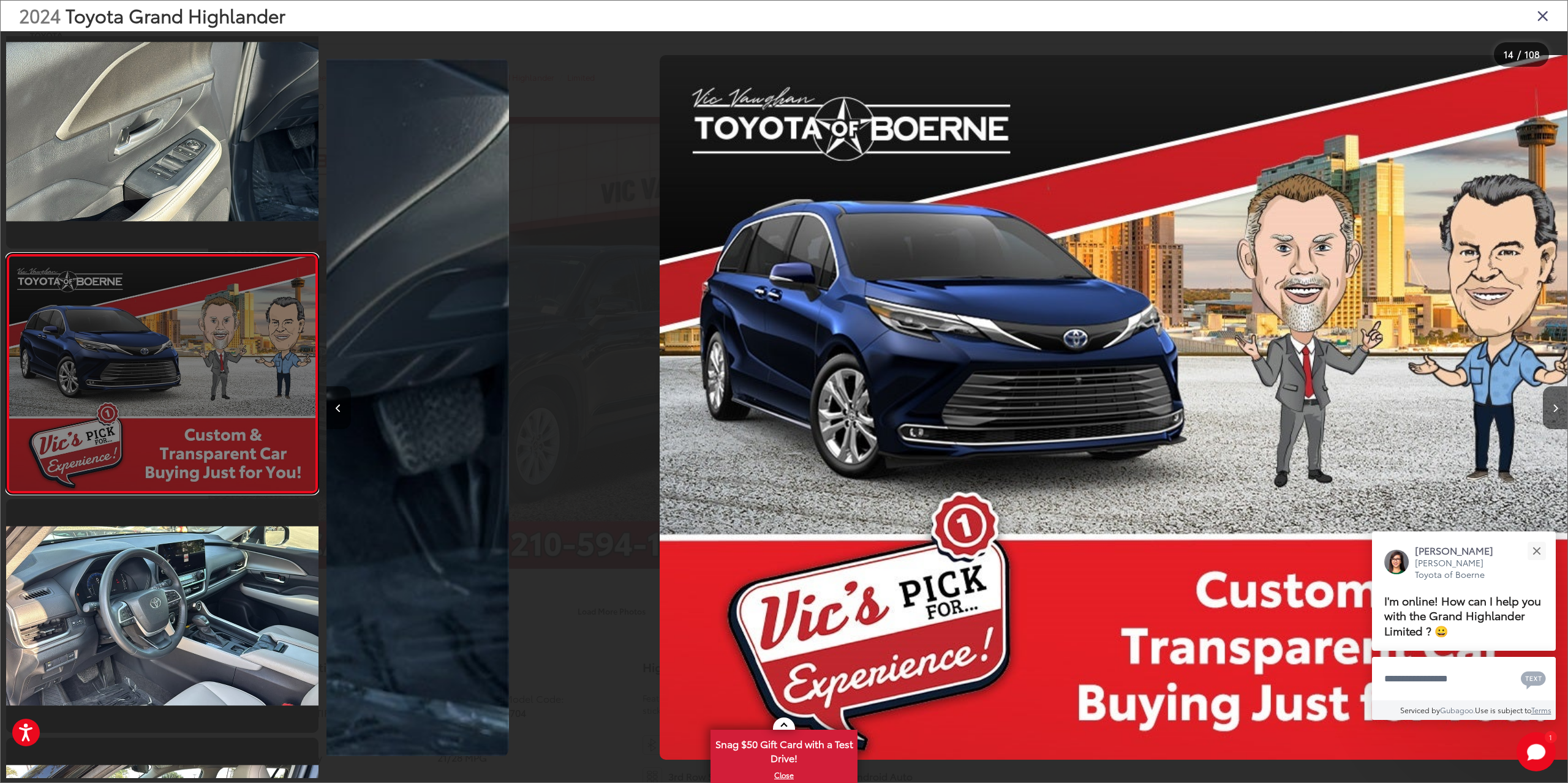
scroll to position [0, 0]
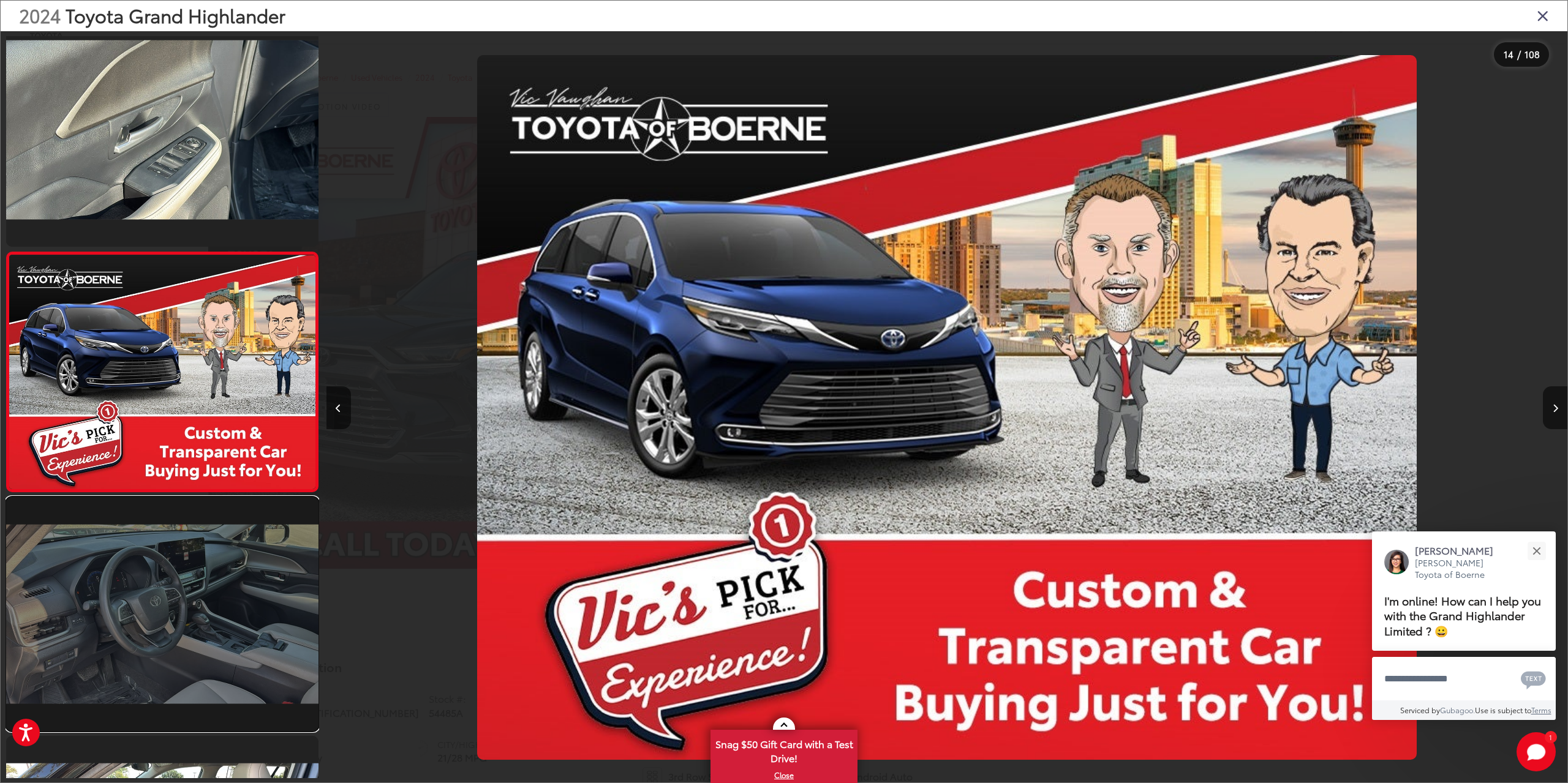
click at [183, 624] on link at bounding box center [162, 614] width 312 height 234
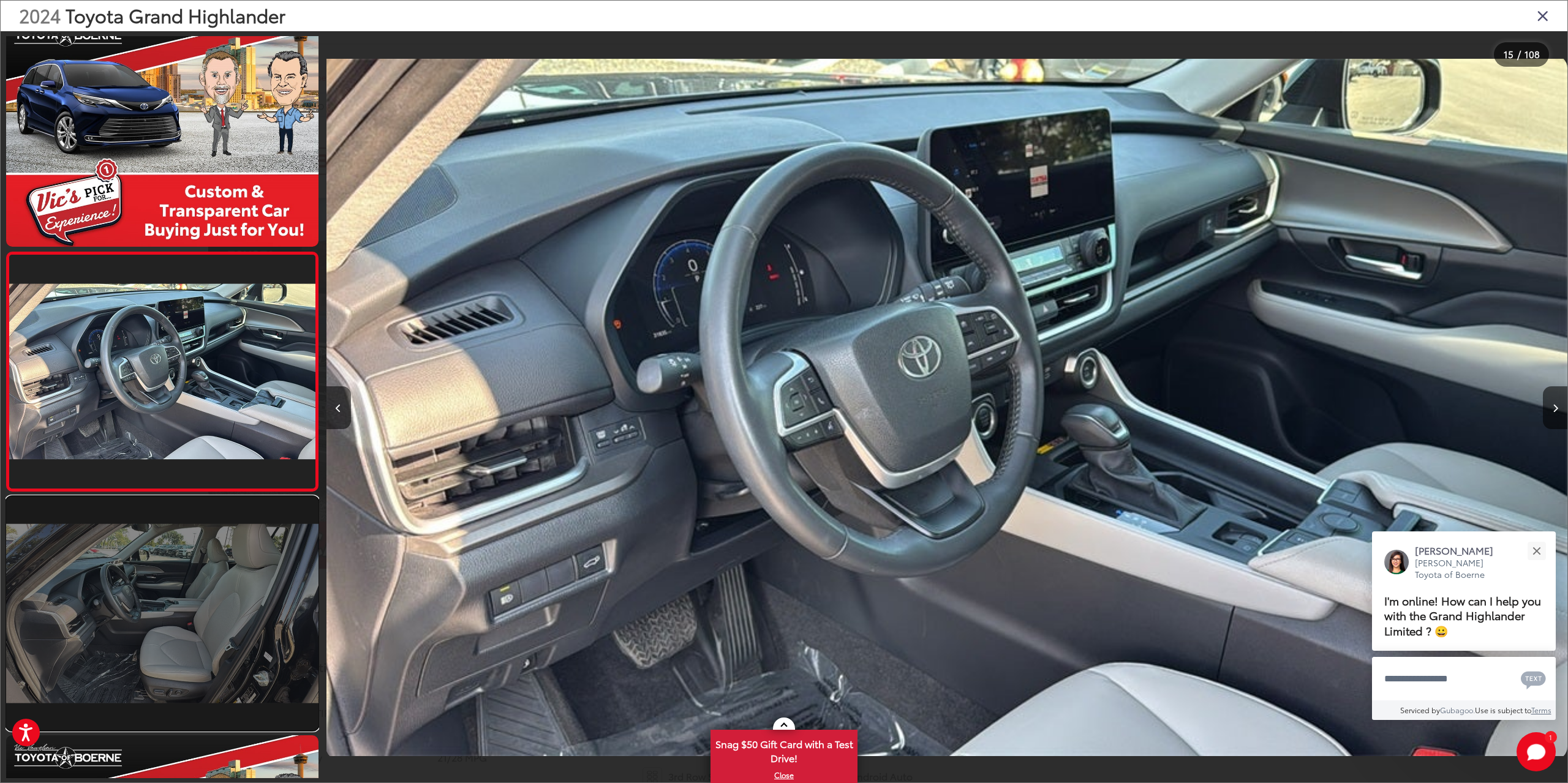
click at [182, 610] on link at bounding box center [162, 613] width 312 height 234
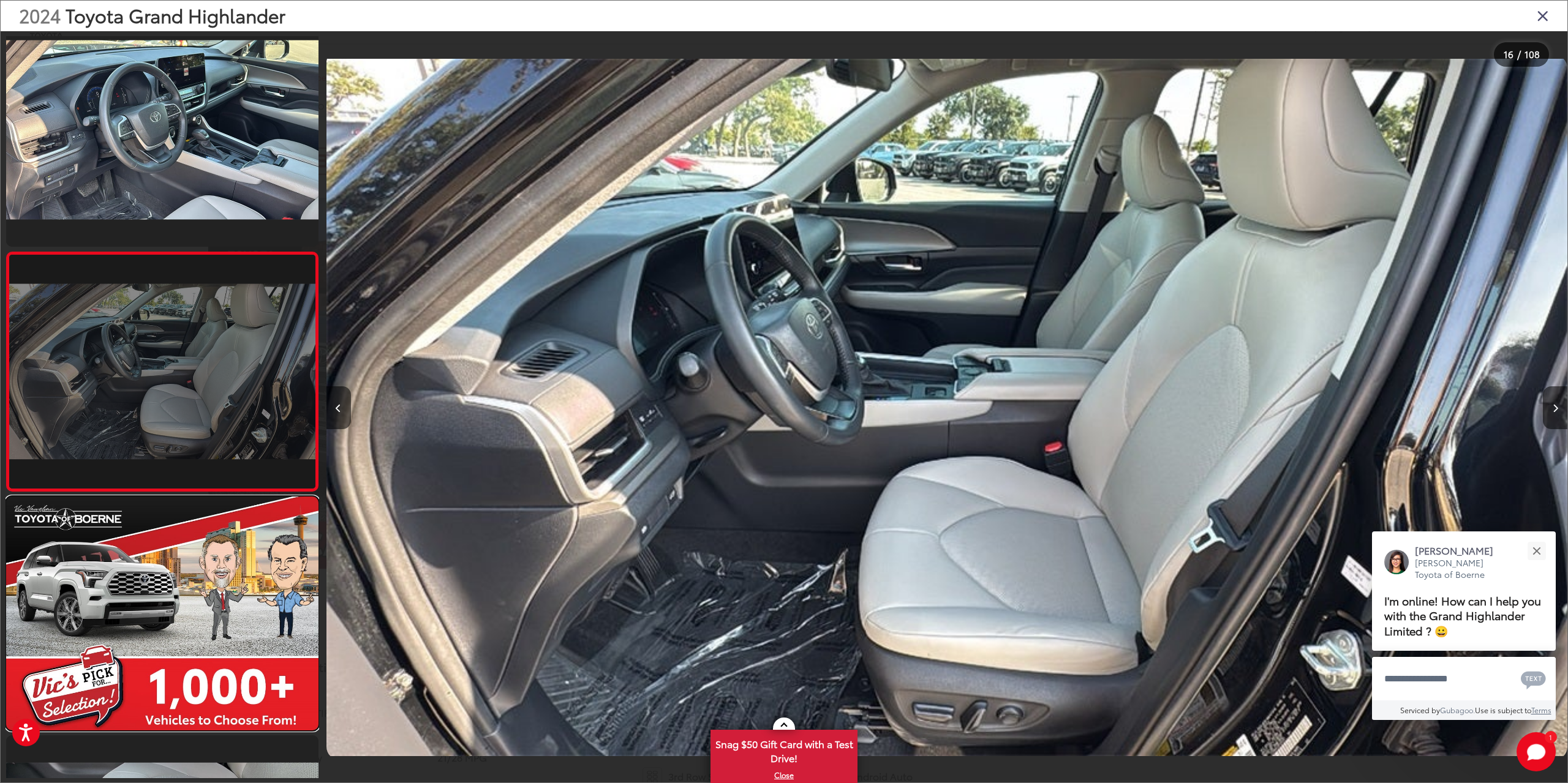
click at [182, 610] on link at bounding box center [162, 613] width 312 height 234
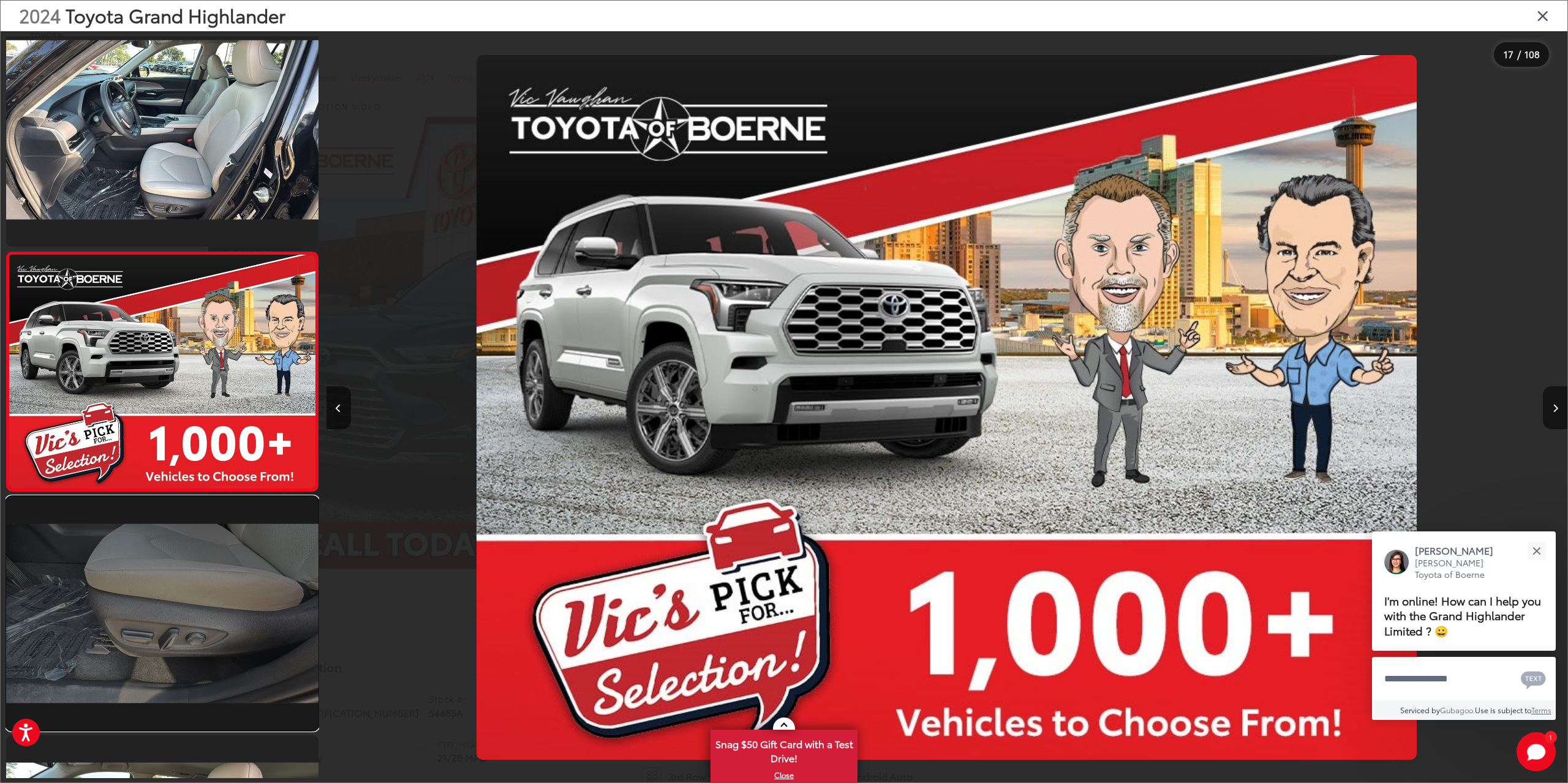
click at [179, 622] on link at bounding box center [162, 613] width 312 height 234
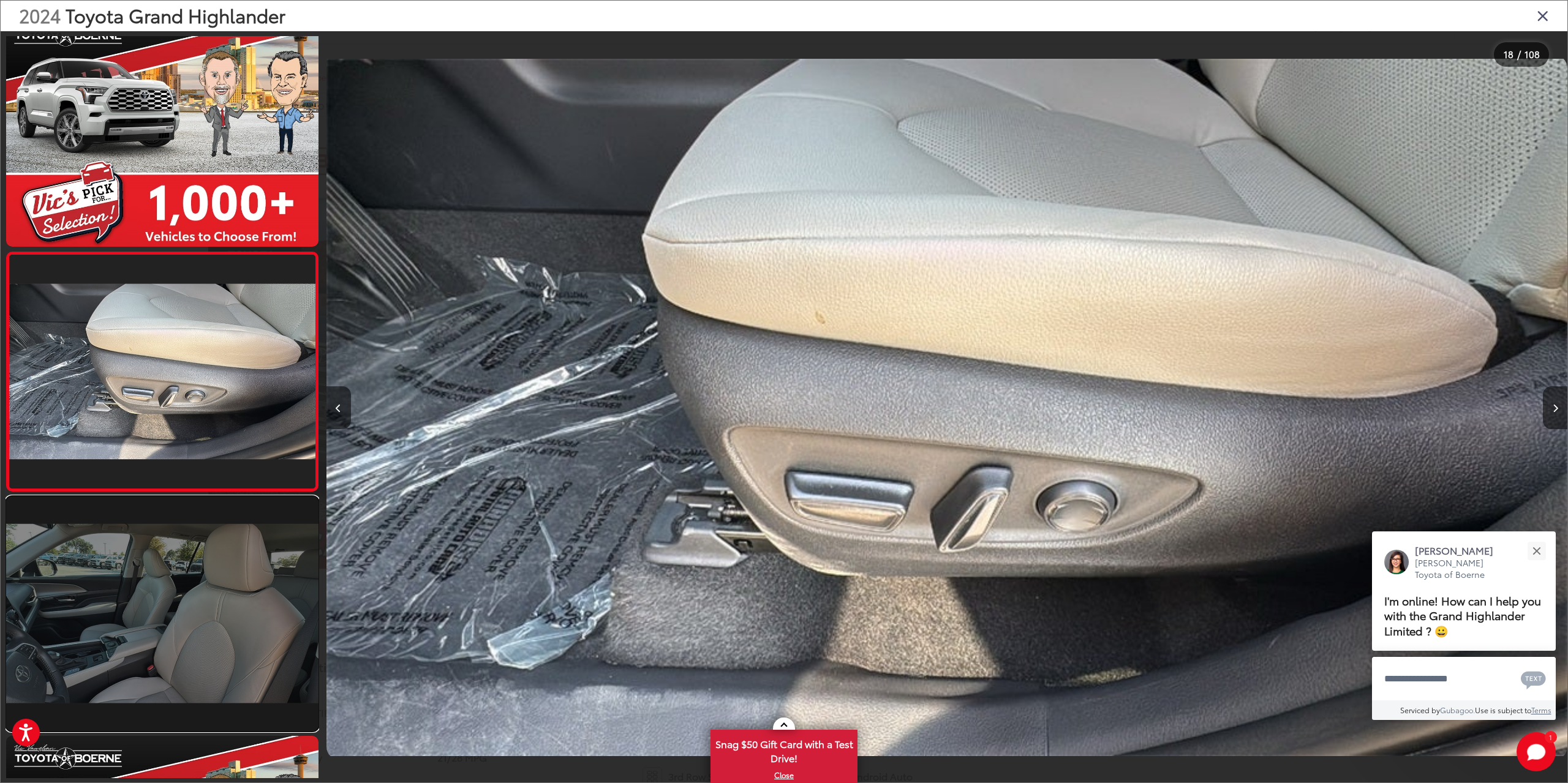
click at [191, 574] on link at bounding box center [162, 613] width 312 height 234
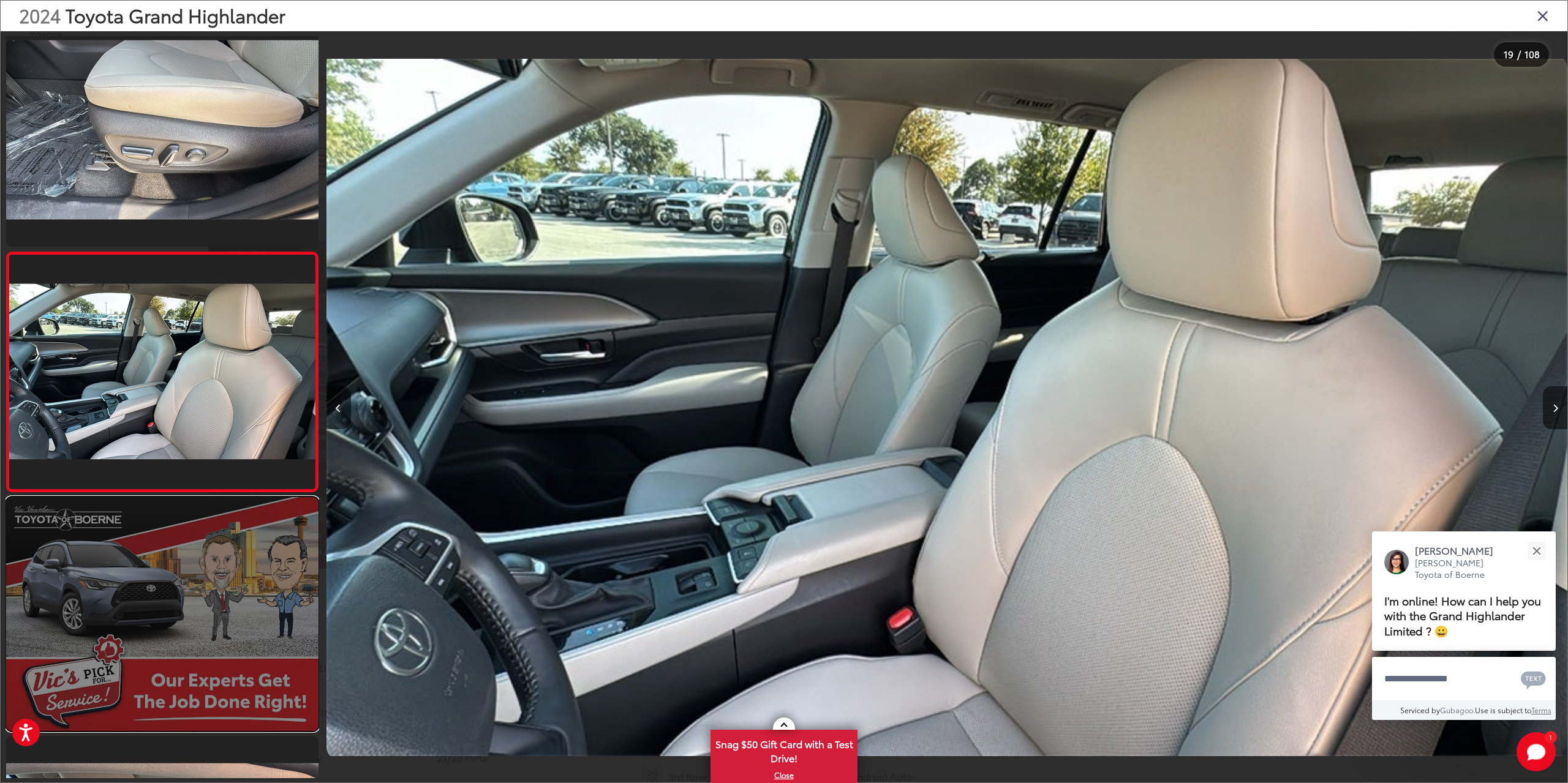
click at [183, 589] on link at bounding box center [162, 614] width 312 height 234
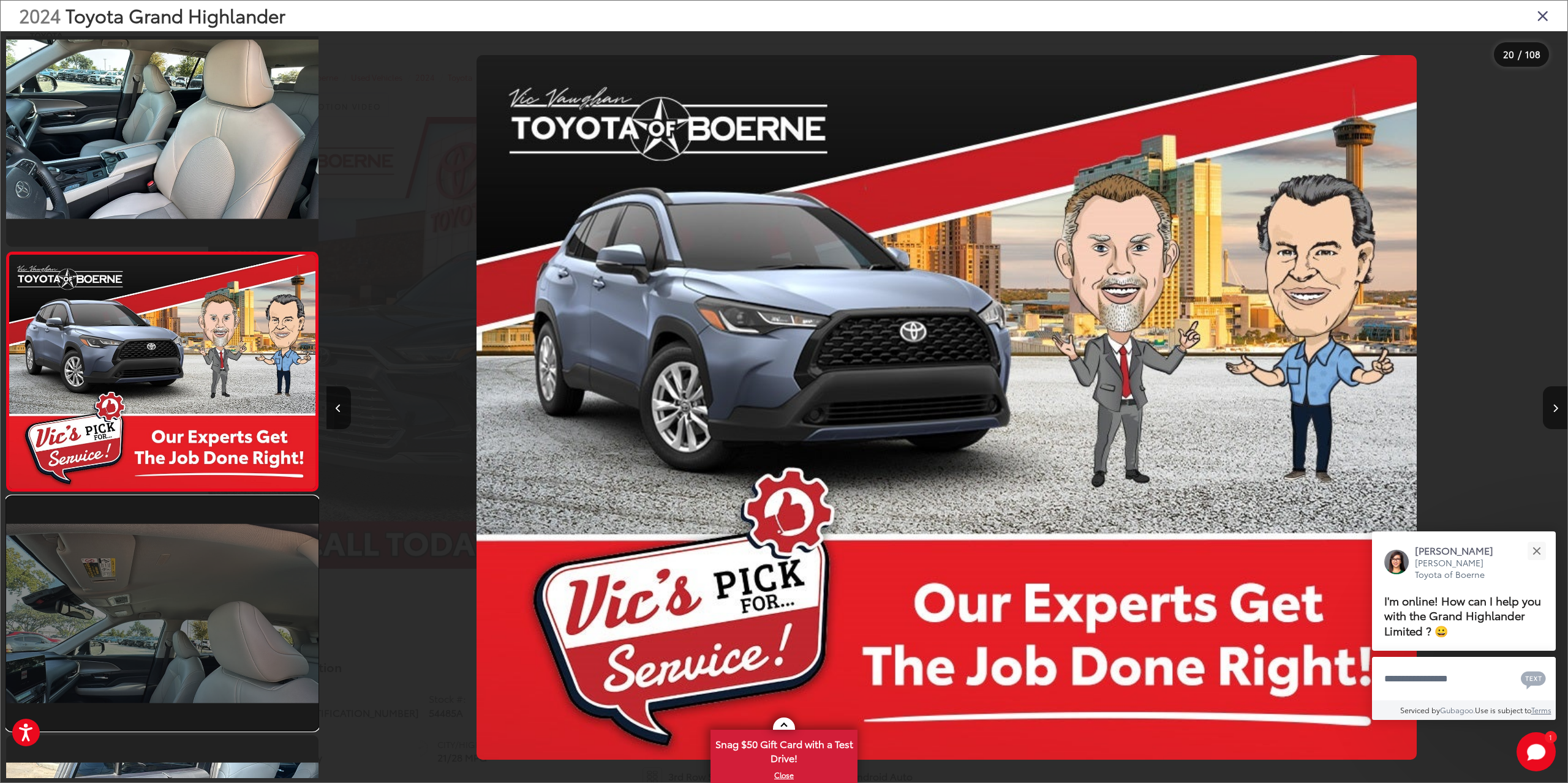
click at [183, 591] on link at bounding box center [162, 613] width 312 height 234
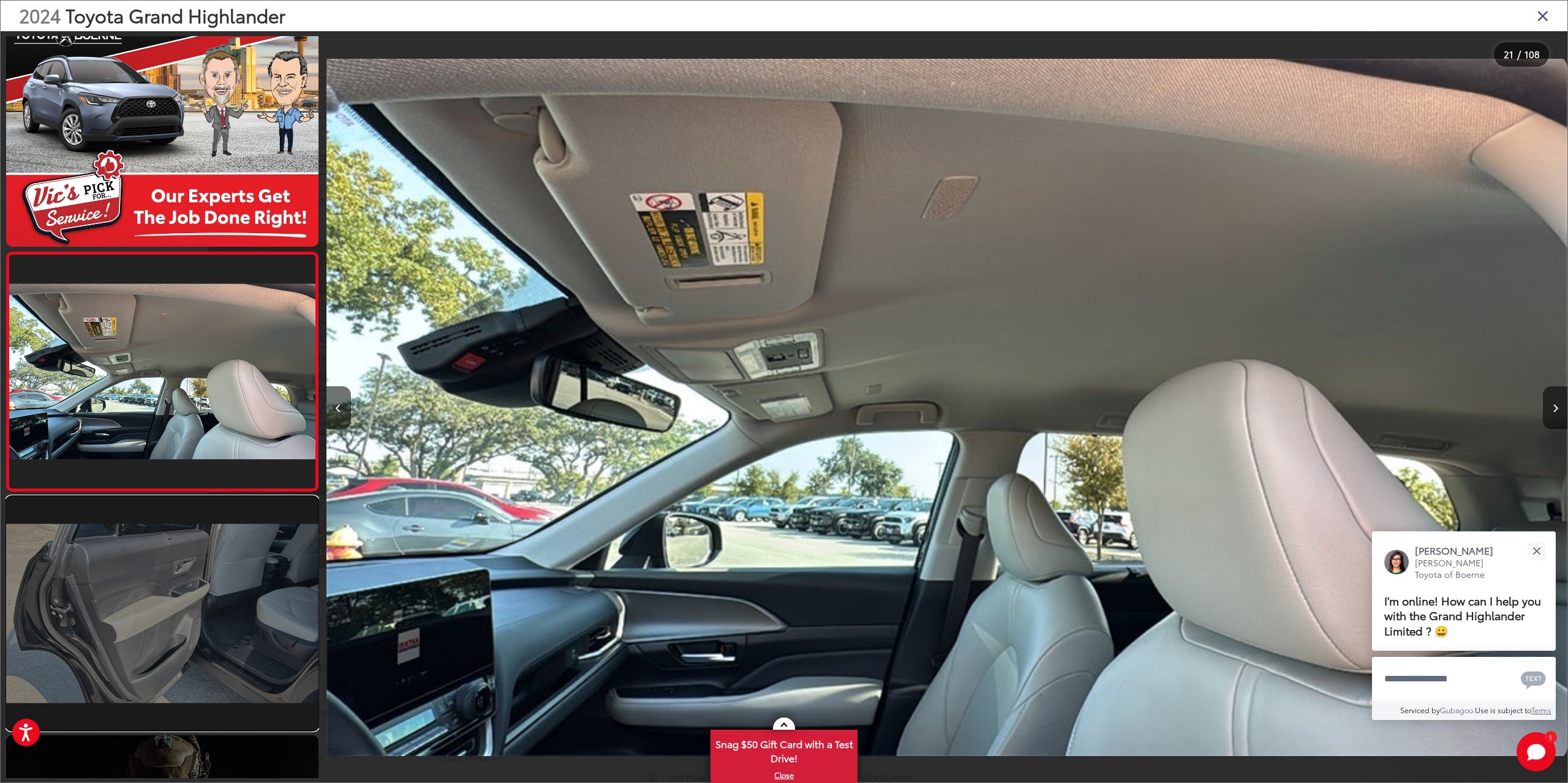
click at [169, 634] on link at bounding box center [162, 613] width 312 height 234
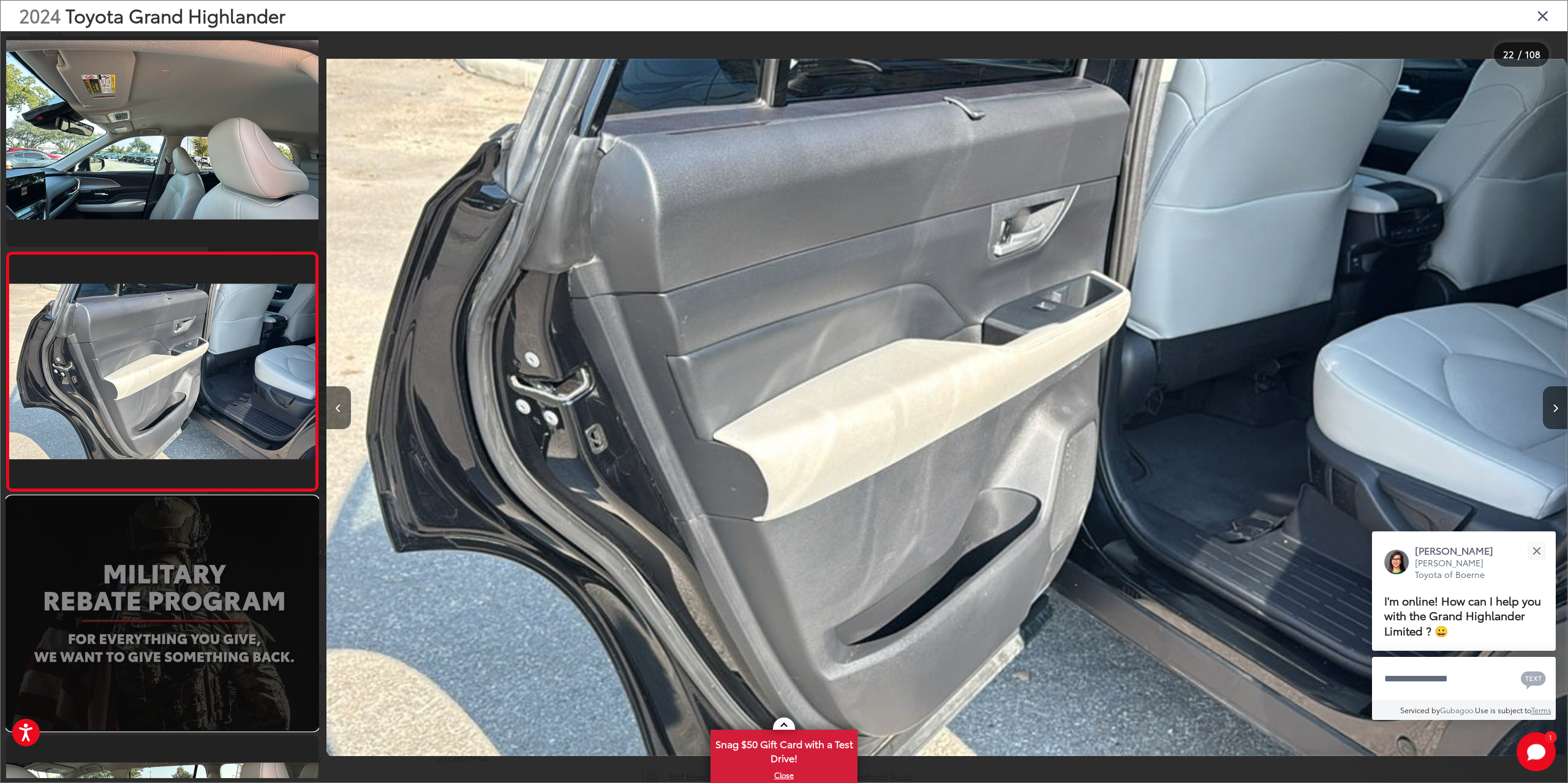
click at [175, 652] on link at bounding box center [162, 613] width 312 height 234
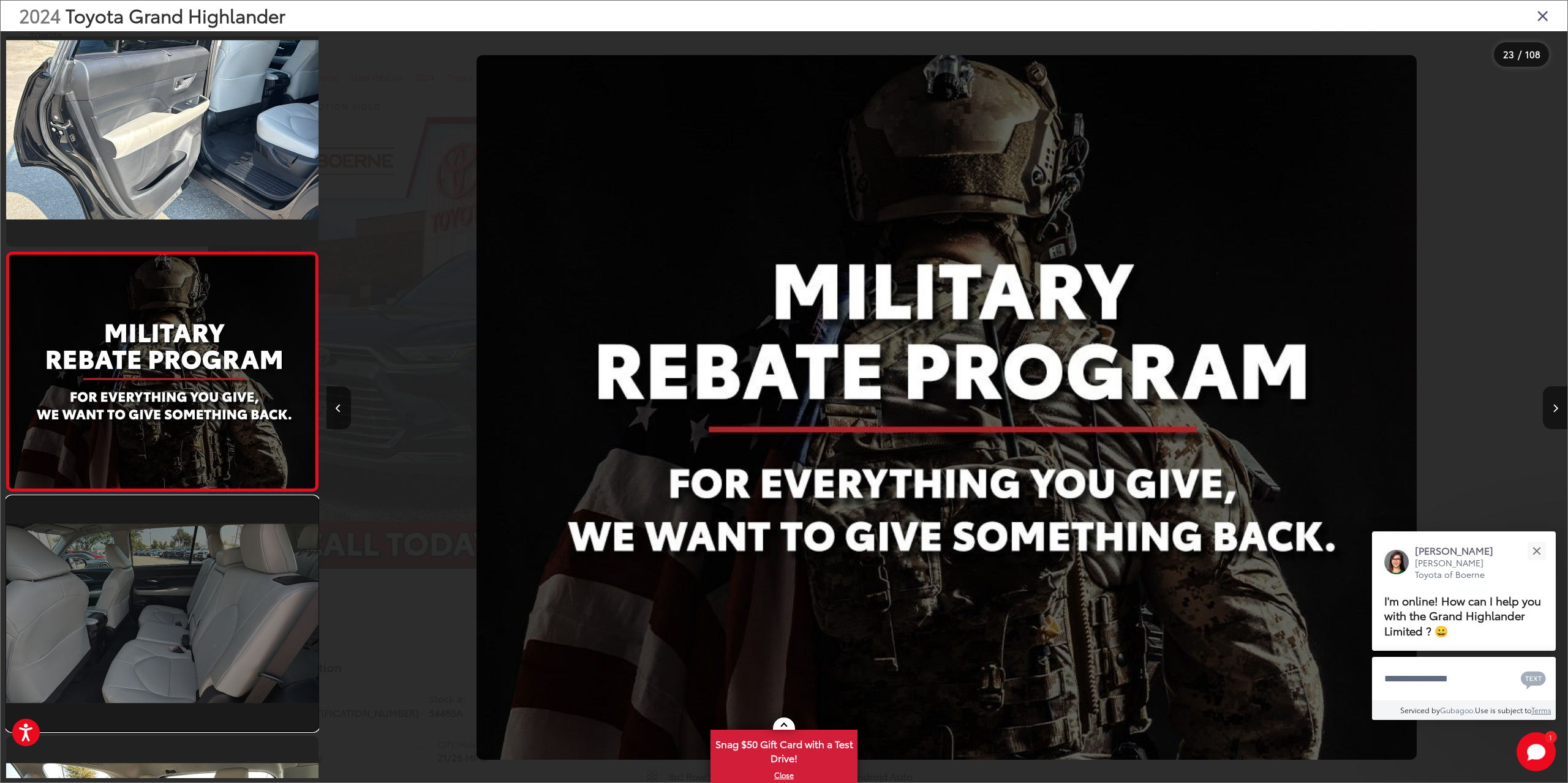
click at [178, 657] on link at bounding box center [162, 613] width 312 height 234
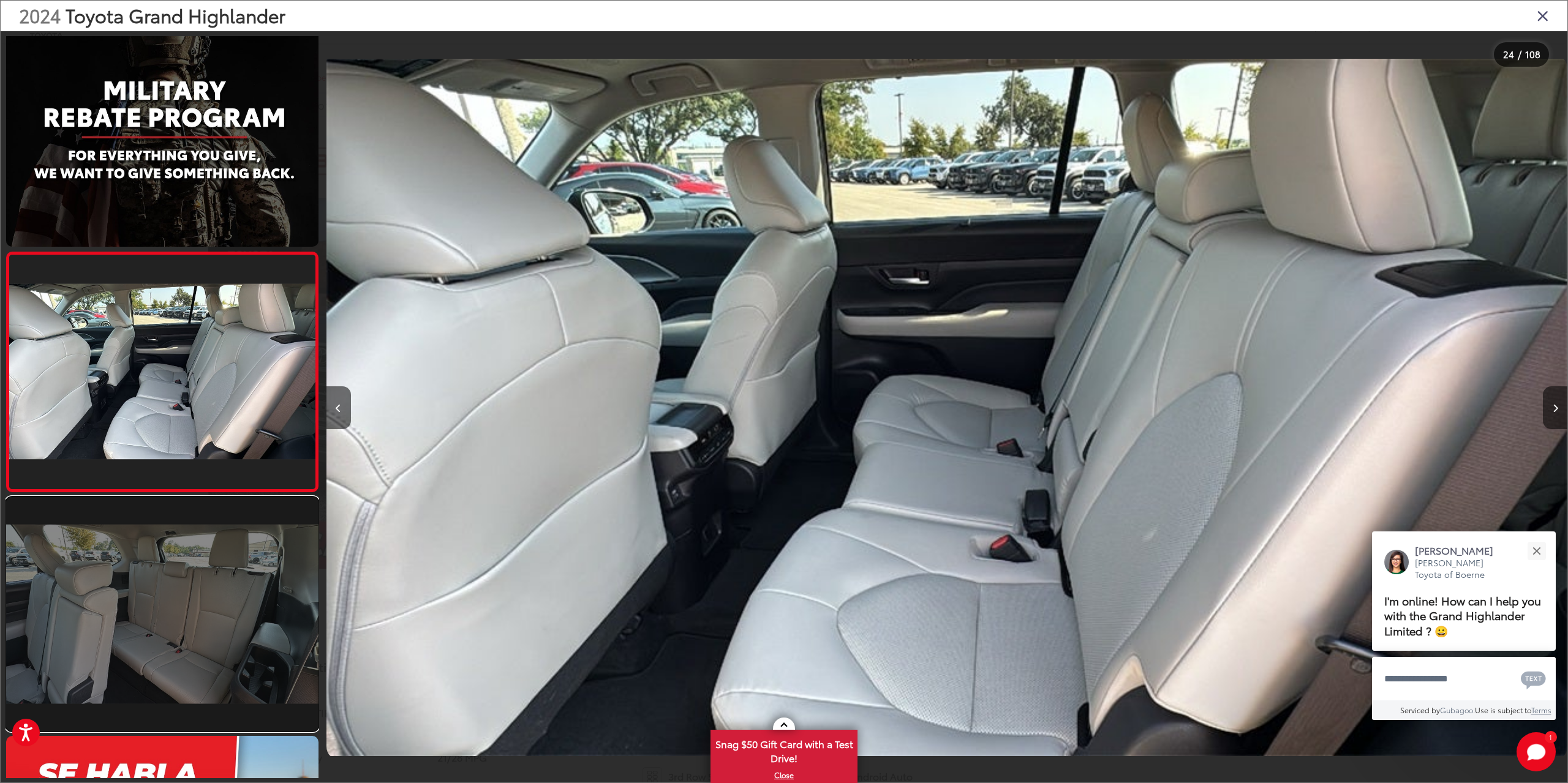
click at [179, 657] on link at bounding box center [162, 614] width 312 height 234
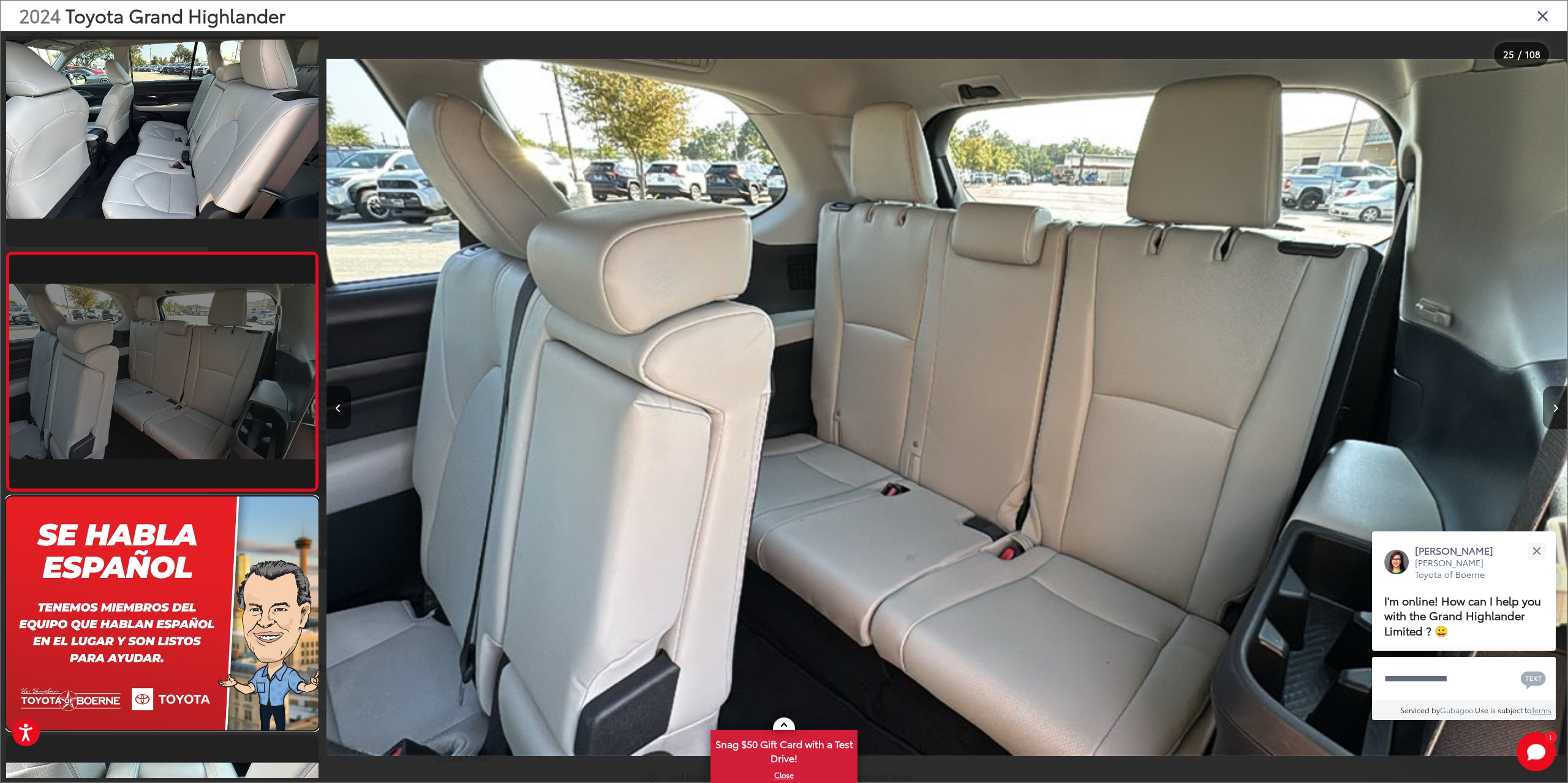
click at [179, 657] on link at bounding box center [162, 613] width 312 height 234
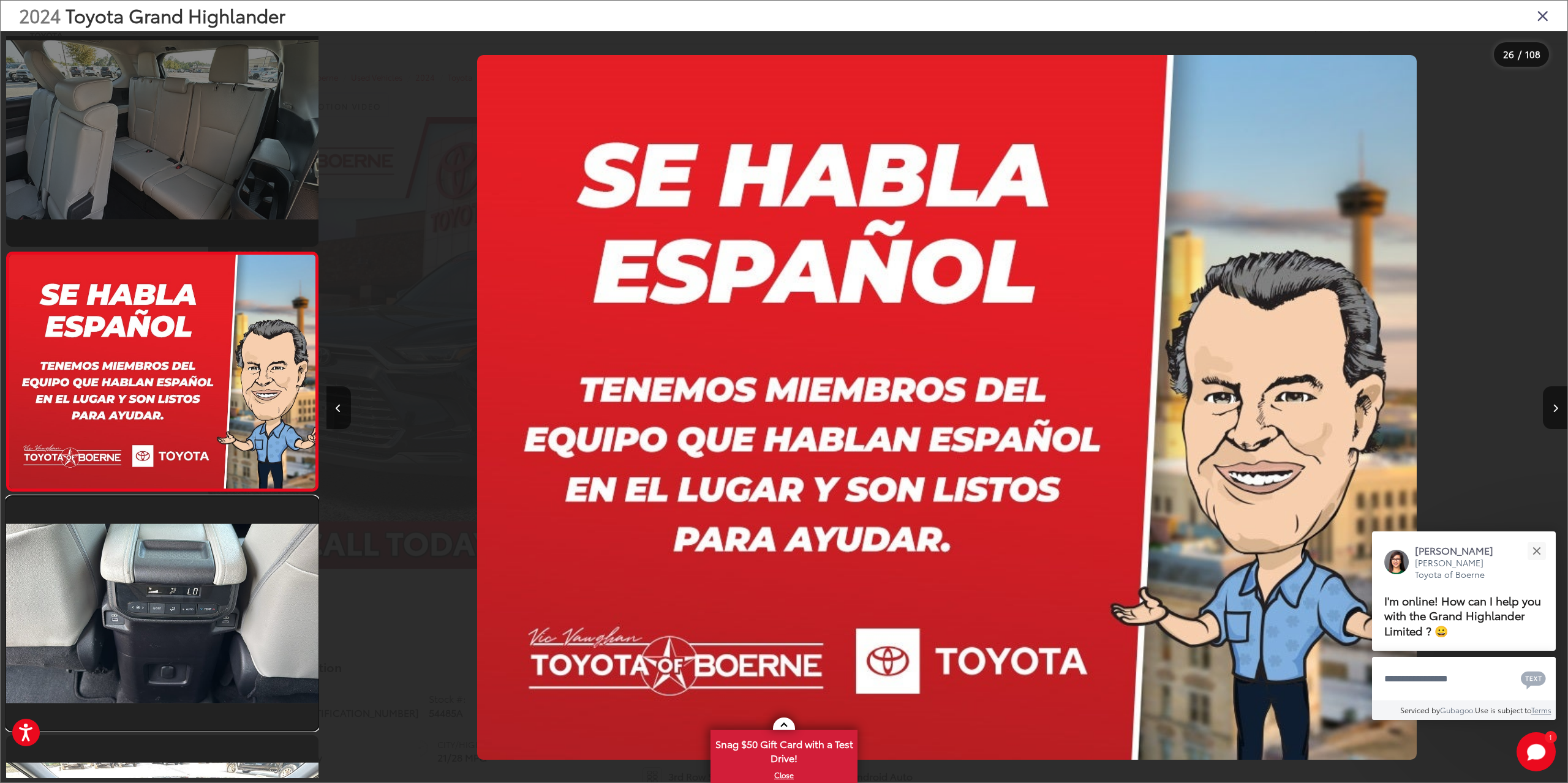
click at [179, 657] on link at bounding box center [162, 613] width 312 height 234
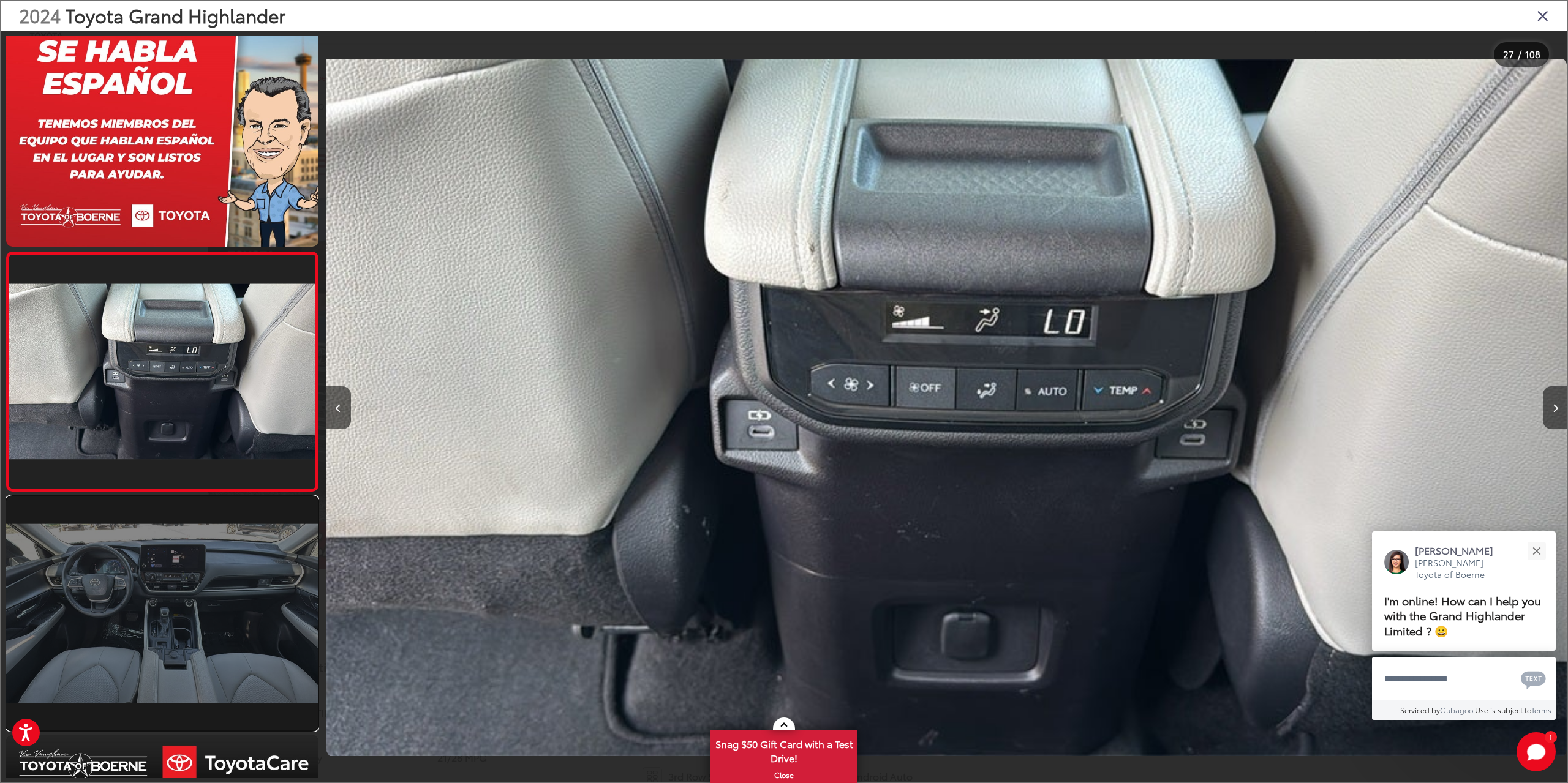
click at [178, 642] on link at bounding box center [162, 613] width 312 height 234
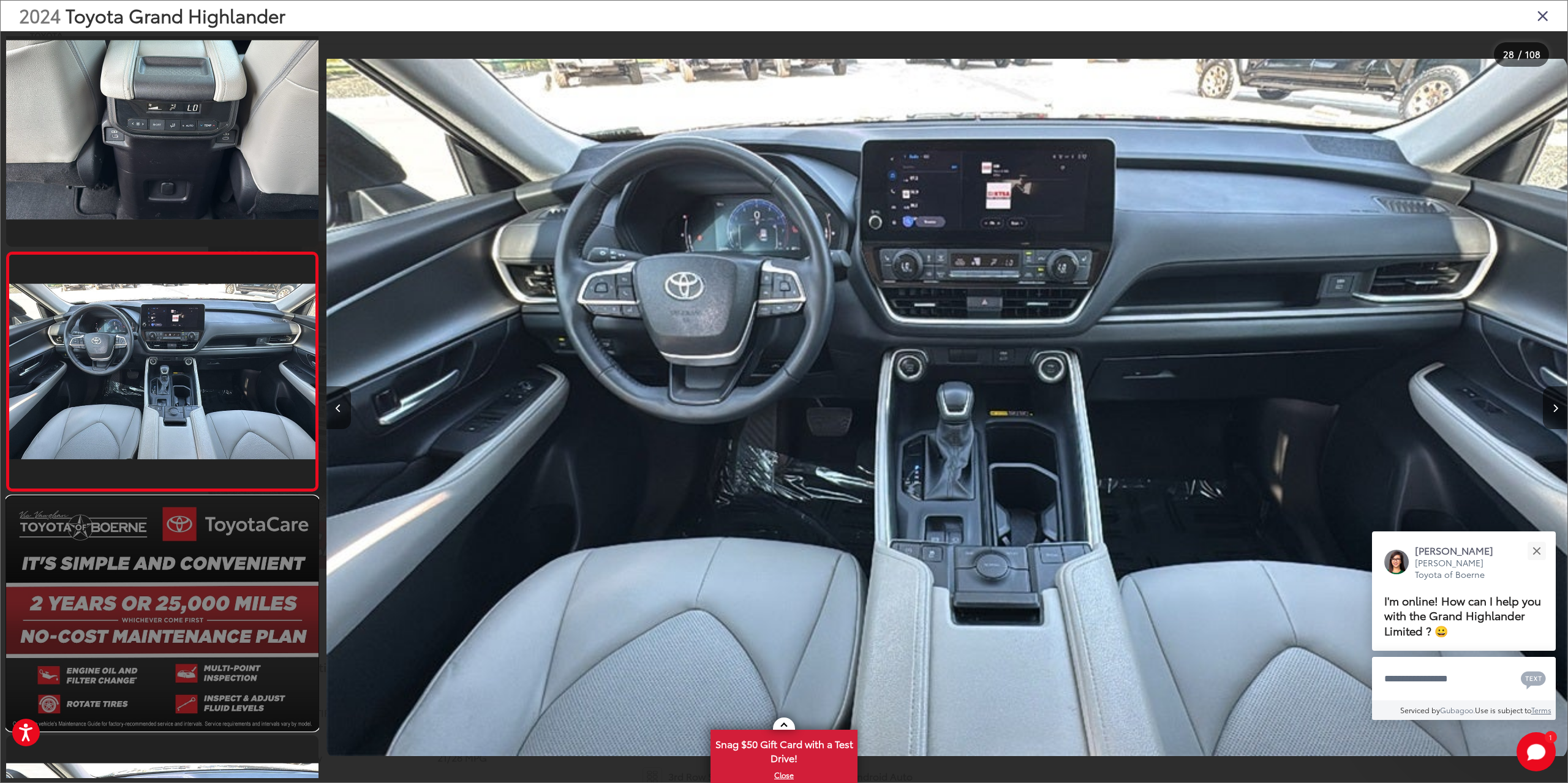
click at [184, 615] on link at bounding box center [162, 613] width 312 height 234
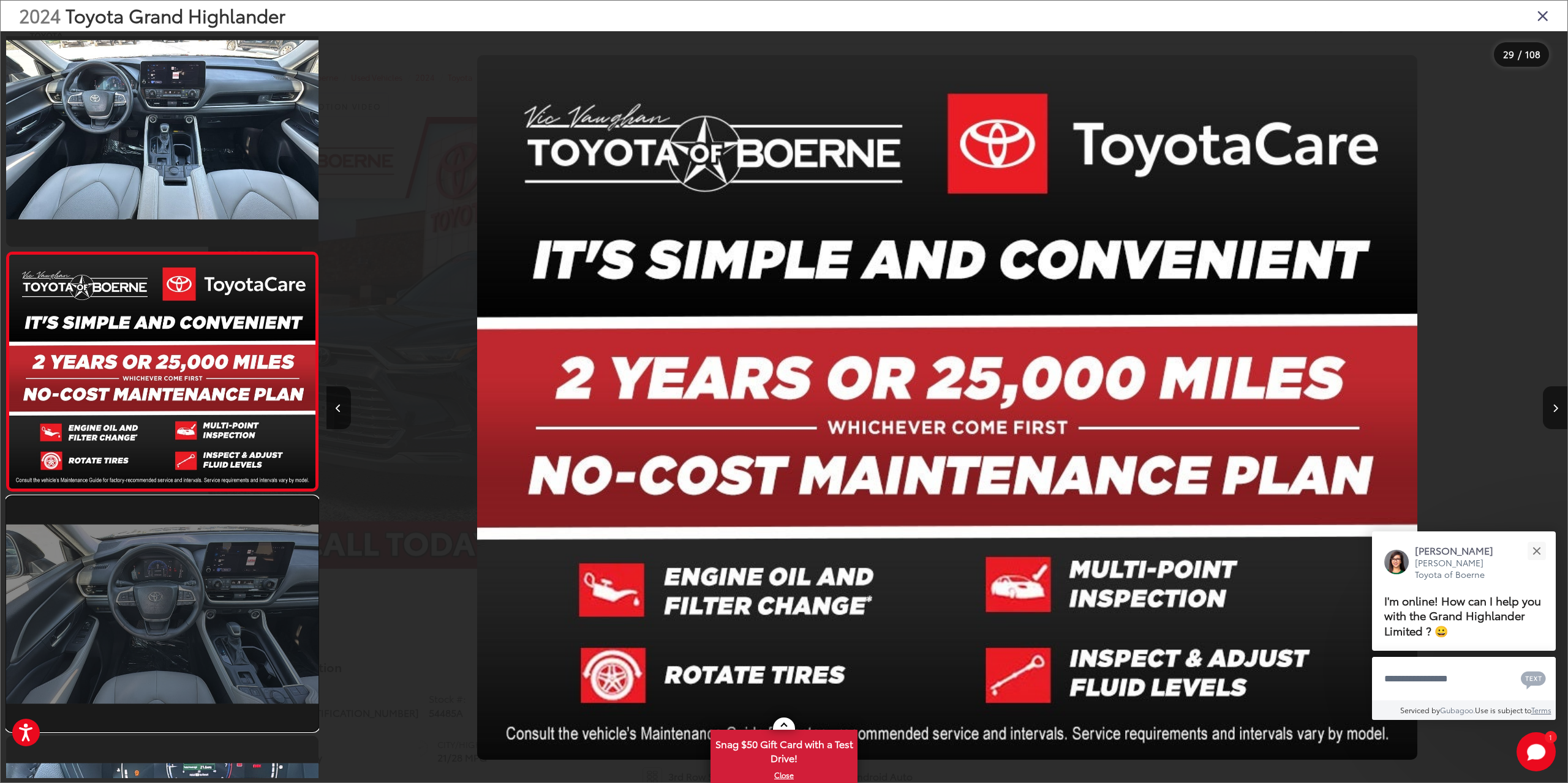
click at [166, 623] on link at bounding box center [162, 613] width 312 height 234
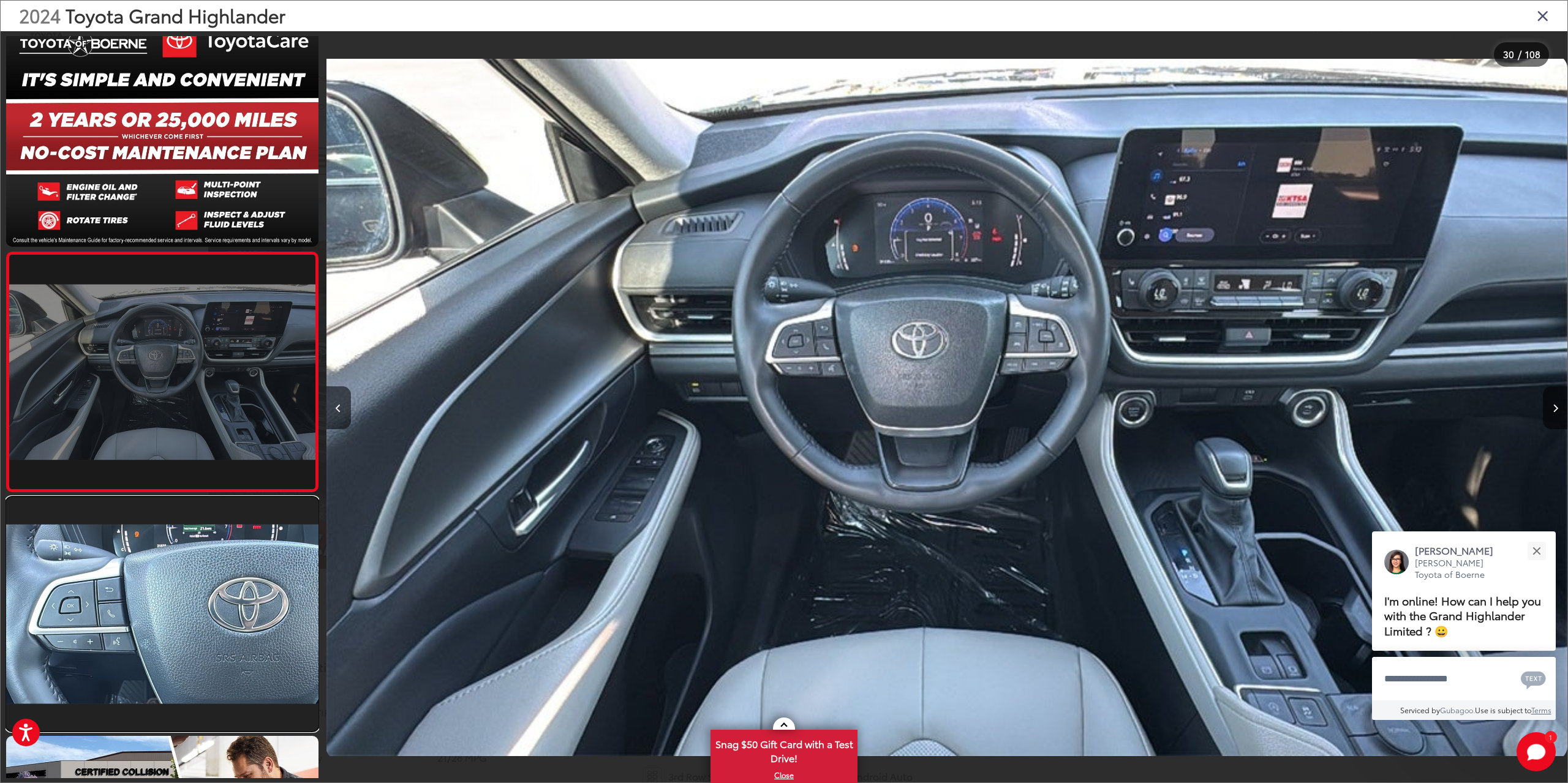
click at [166, 623] on link at bounding box center [162, 614] width 312 height 234
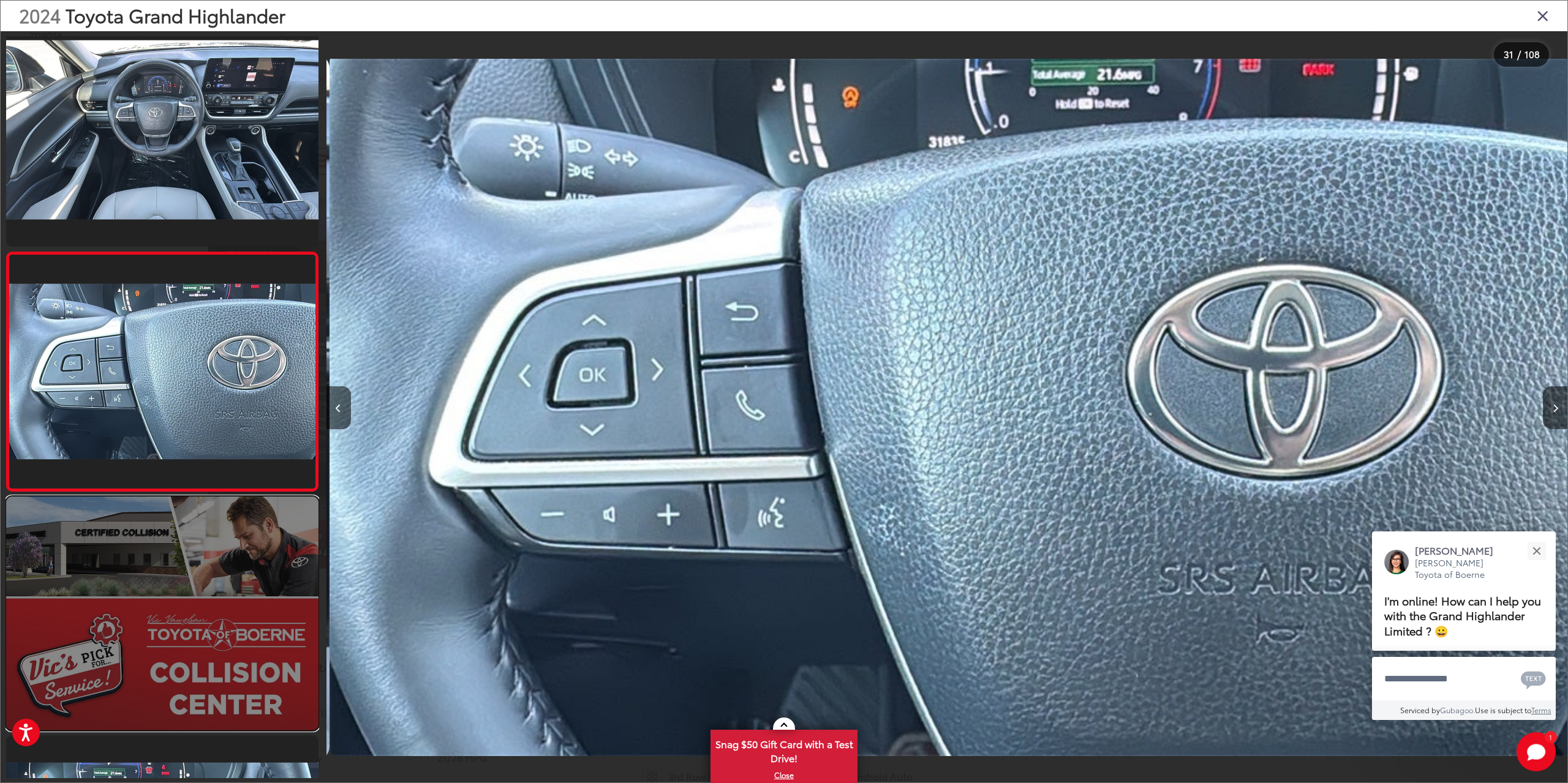
click at [169, 637] on link at bounding box center [162, 613] width 312 height 234
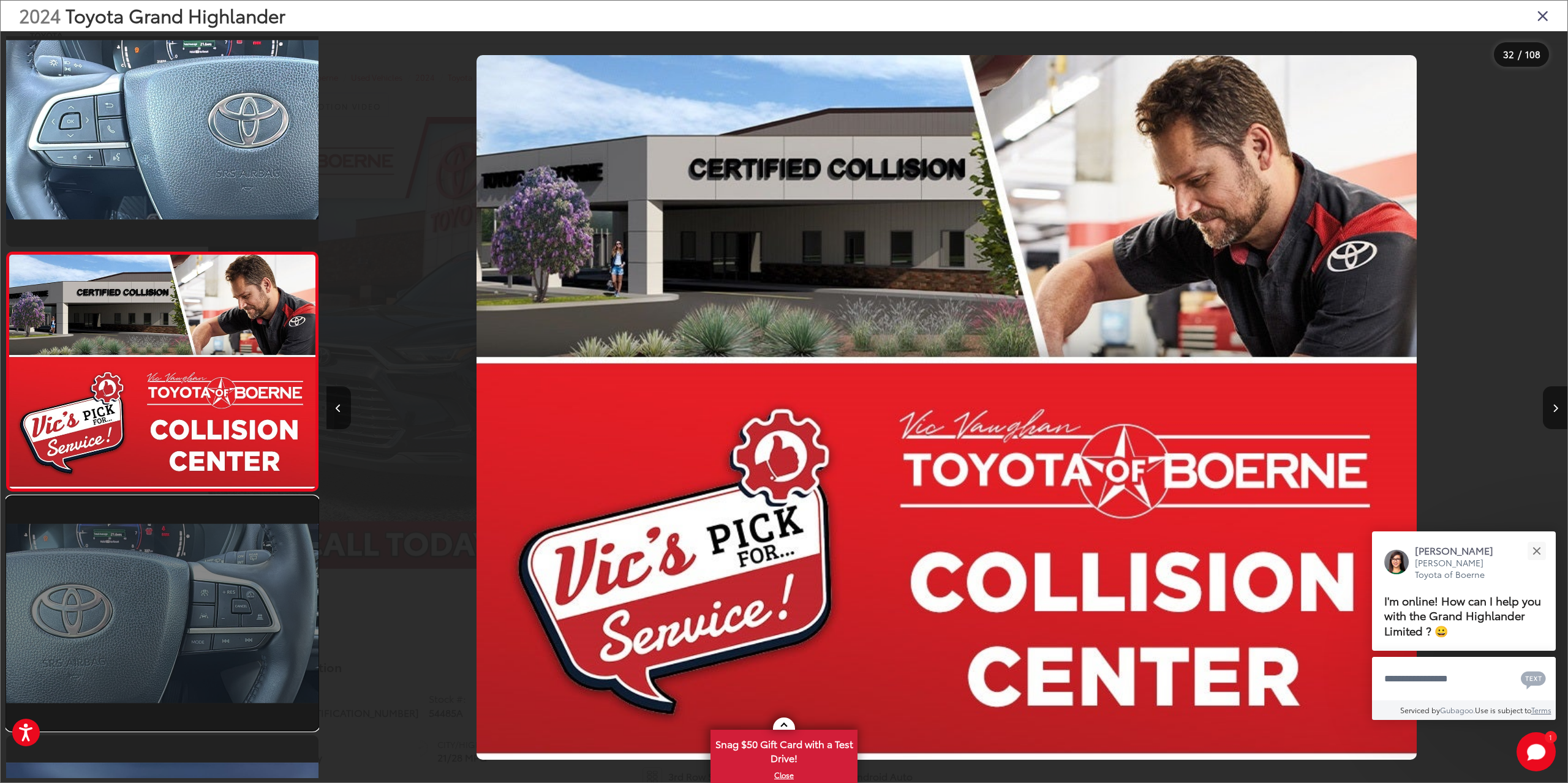
click at [179, 588] on link at bounding box center [162, 613] width 312 height 234
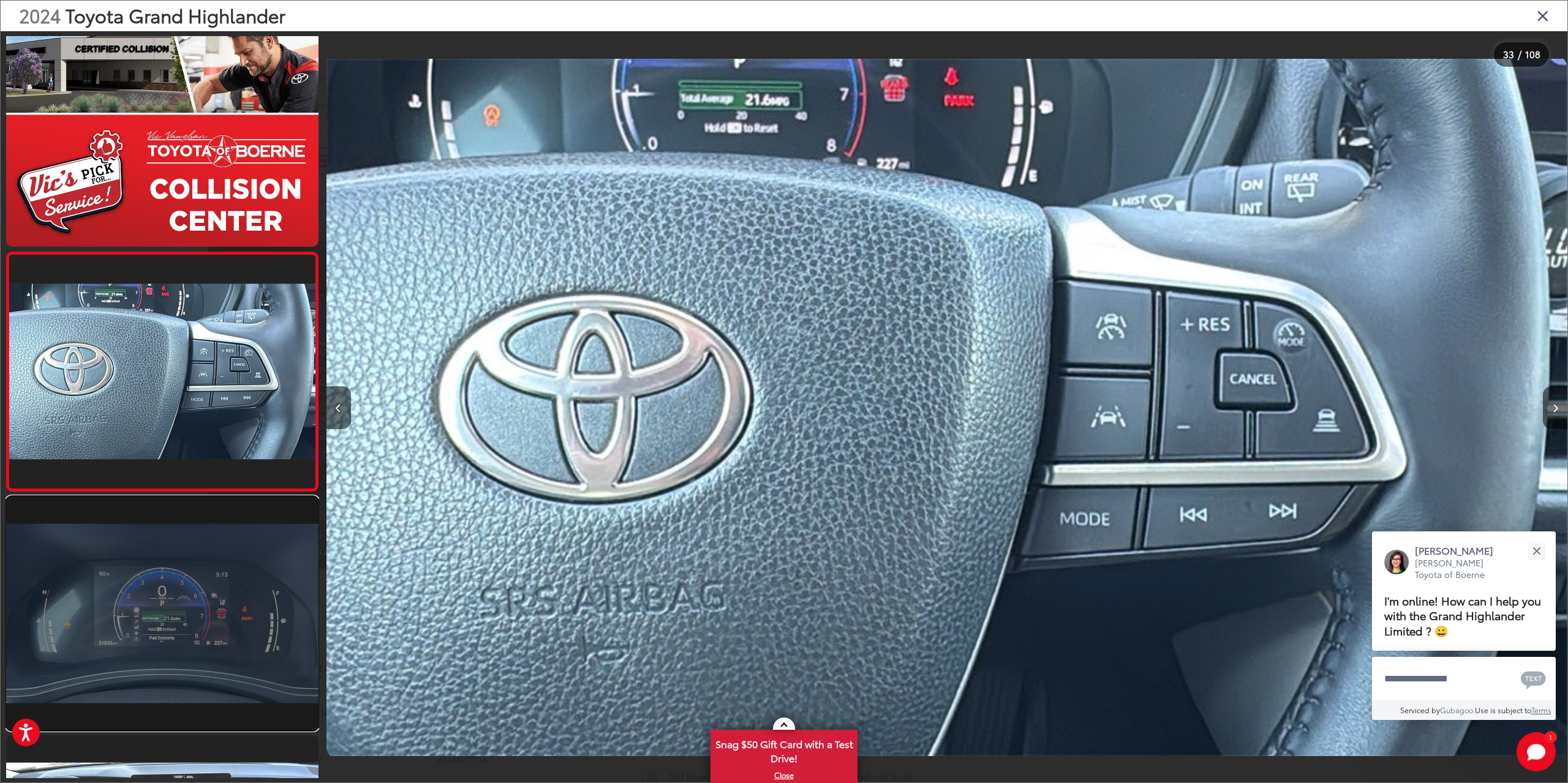
click at [178, 596] on link at bounding box center [162, 613] width 312 height 234
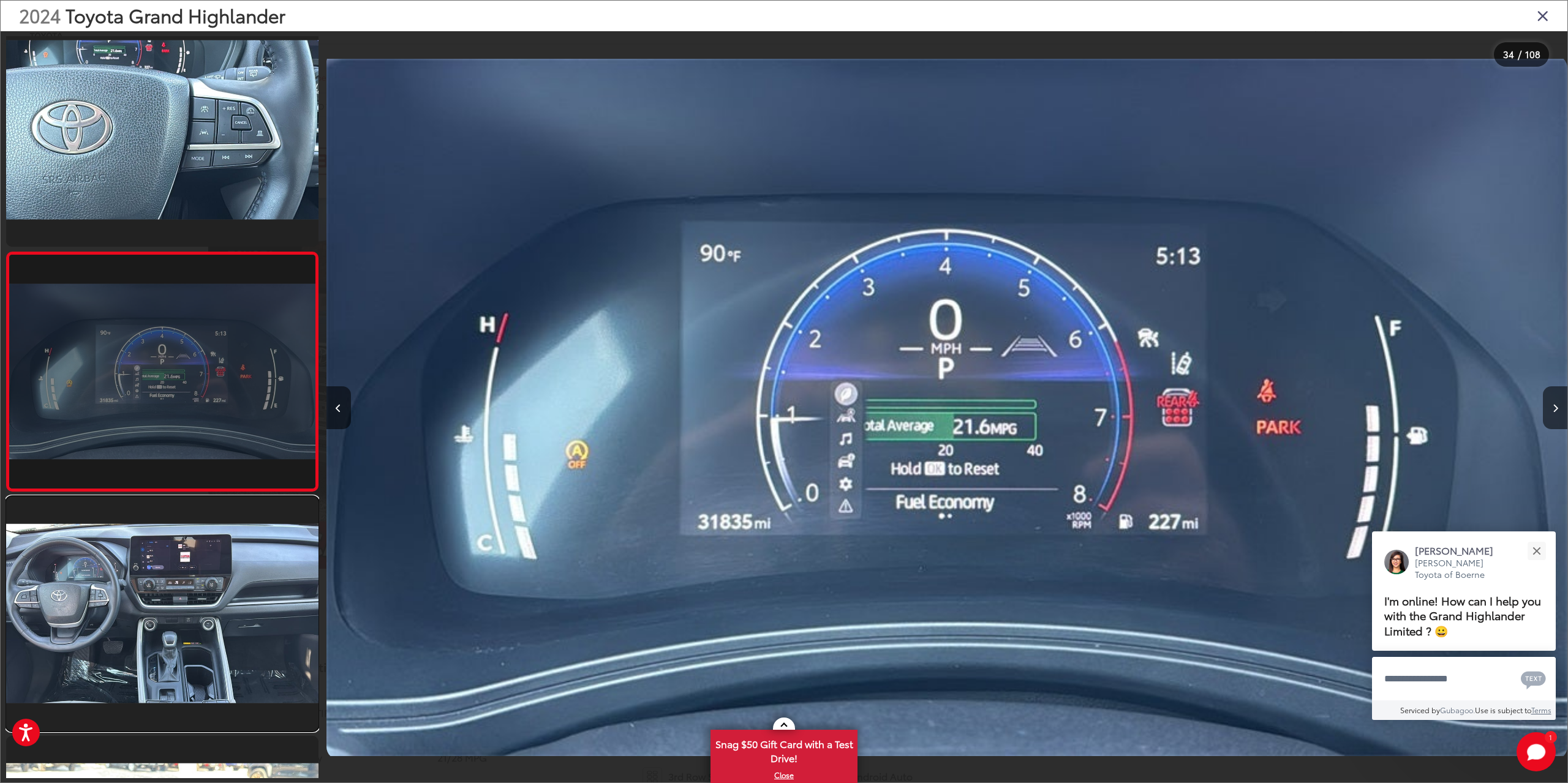
click at [178, 596] on link at bounding box center [162, 613] width 312 height 234
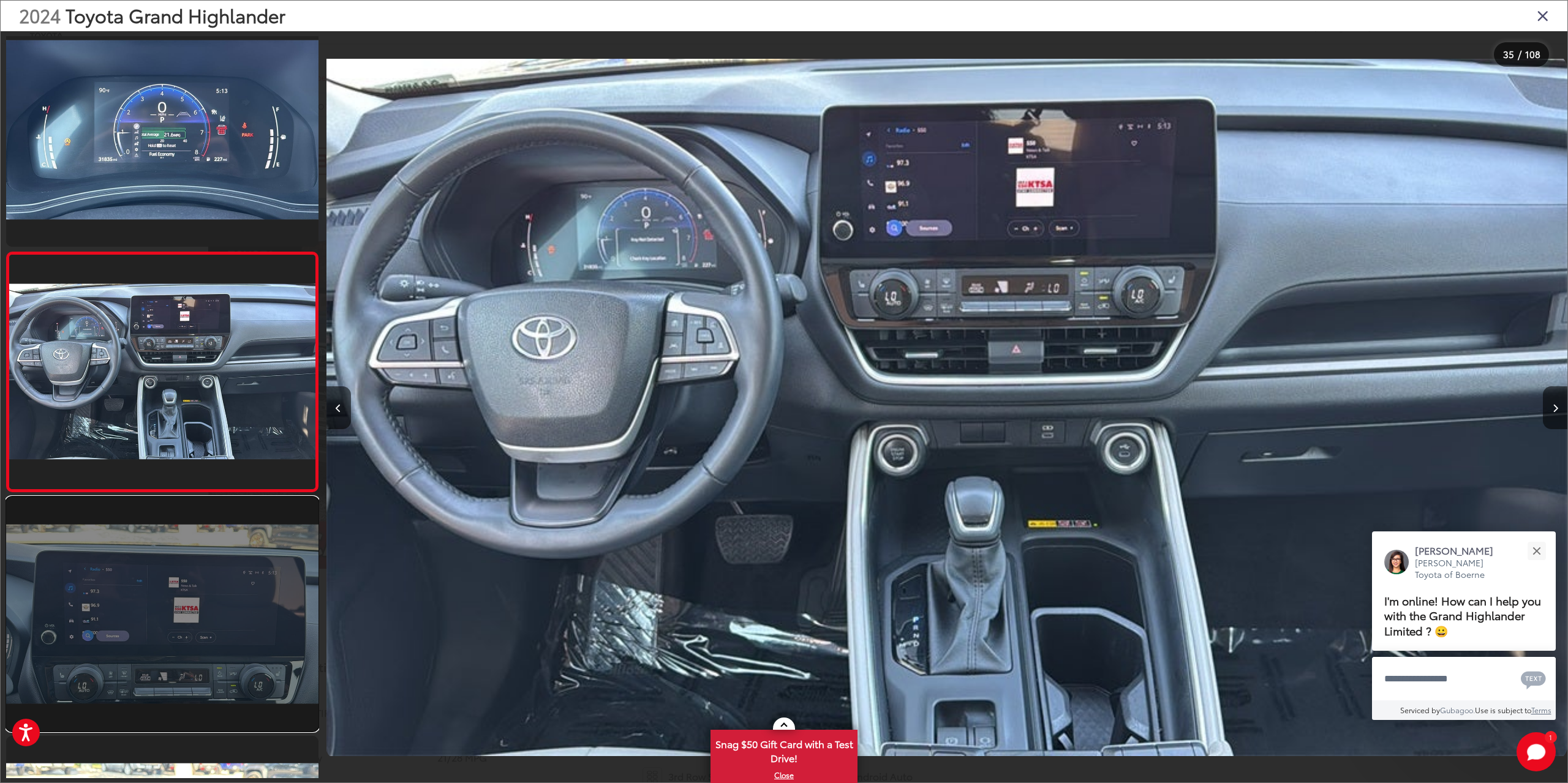
click at [178, 596] on link at bounding box center [162, 614] width 312 height 234
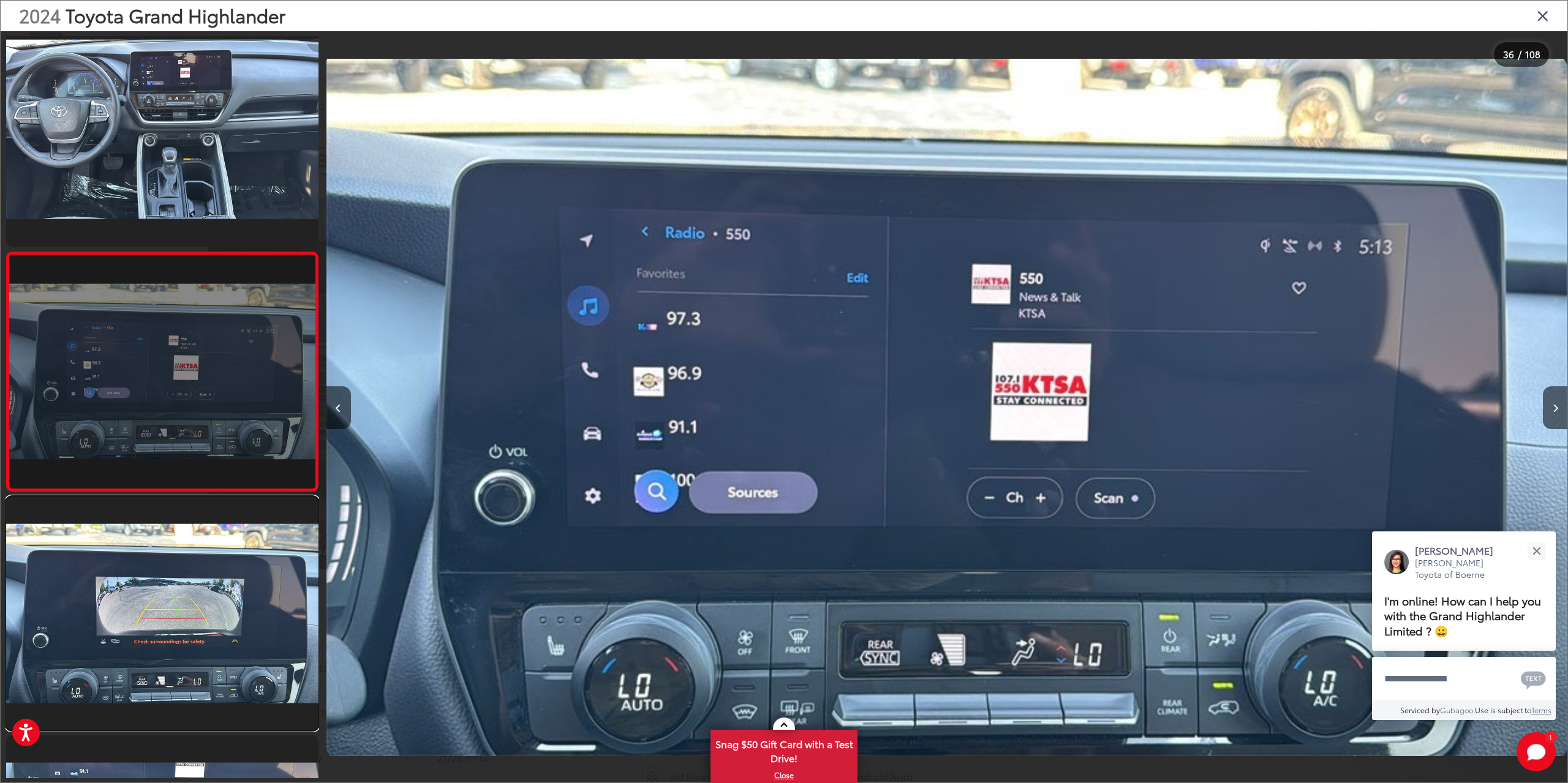
click at [178, 596] on link at bounding box center [162, 613] width 312 height 234
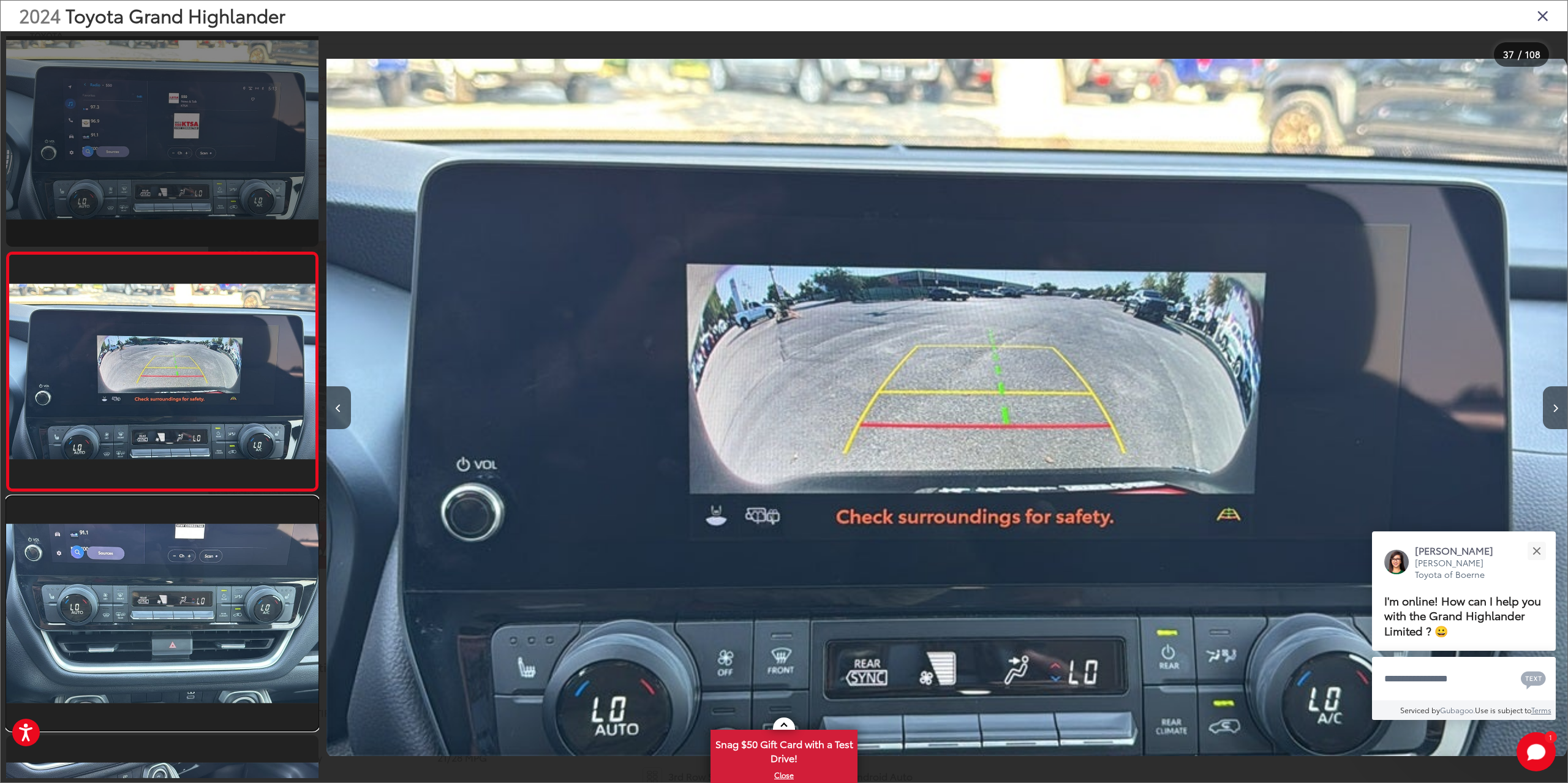
click at [178, 596] on link at bounding box center [162, 613] width 312 height 234
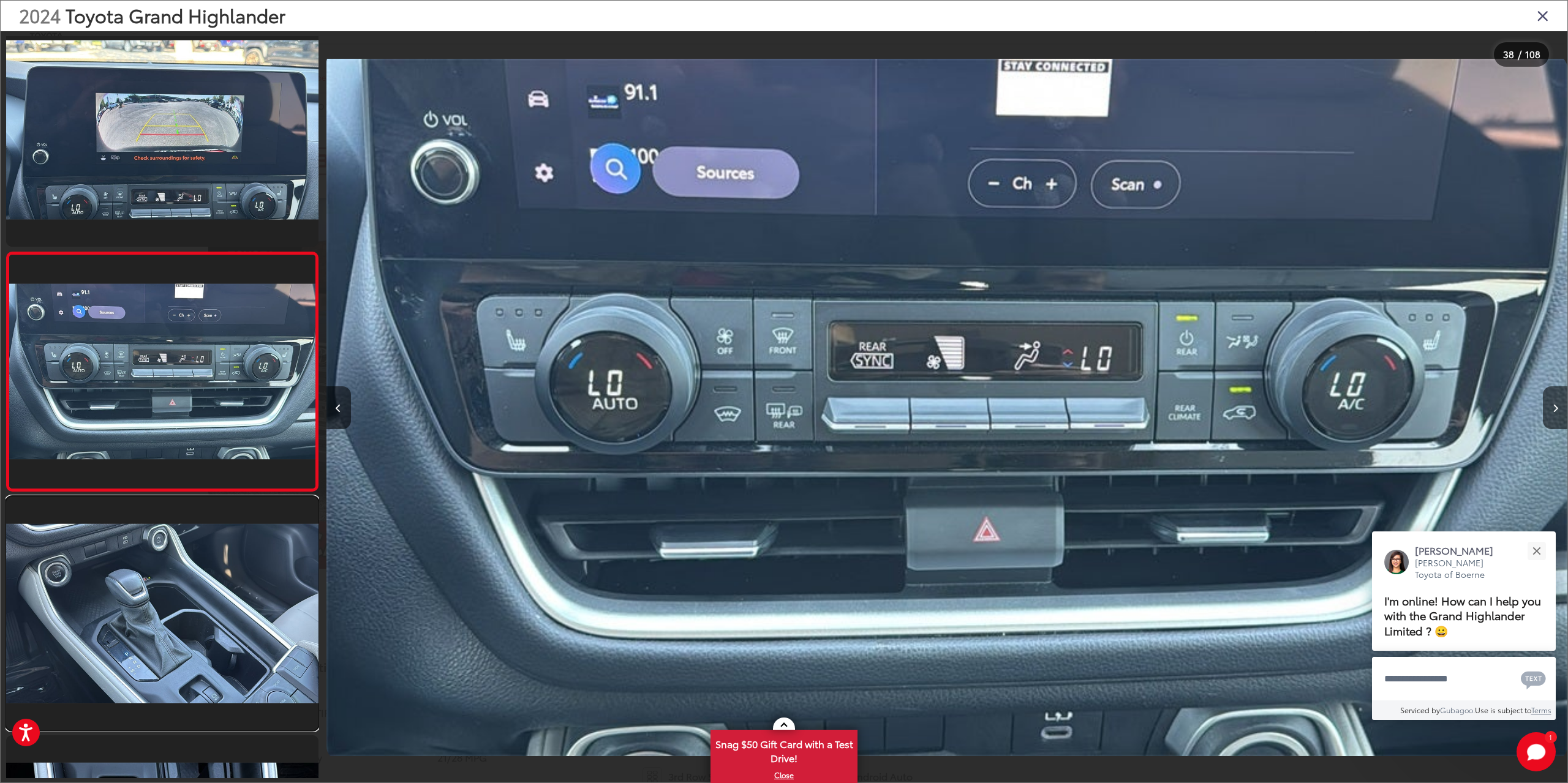
click at [178, 596] on link at bounding box center [162, 613] width 312 height 234
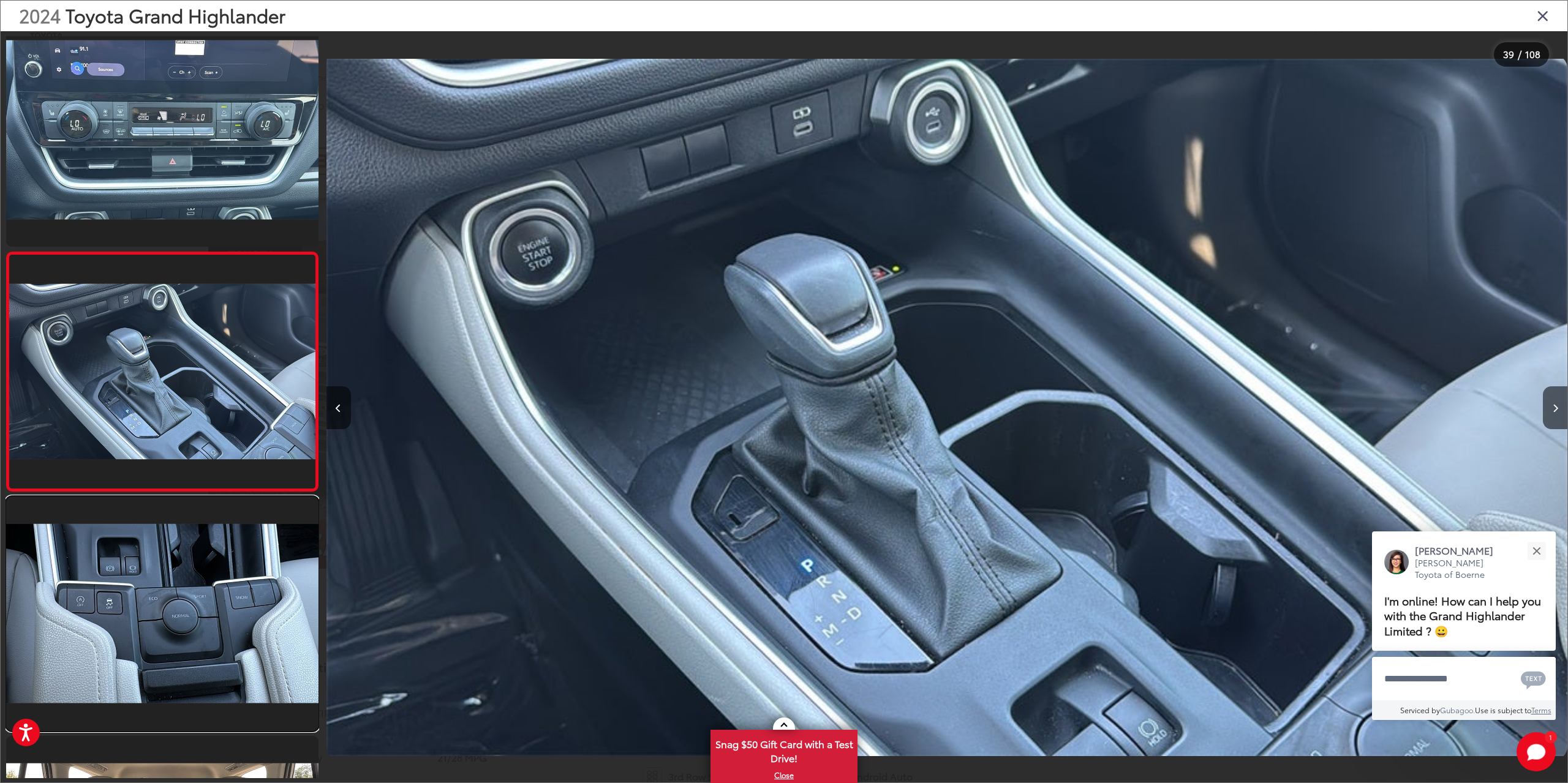
click at [178, 596] on link at bounding box center [162, 613] width 312 height 234
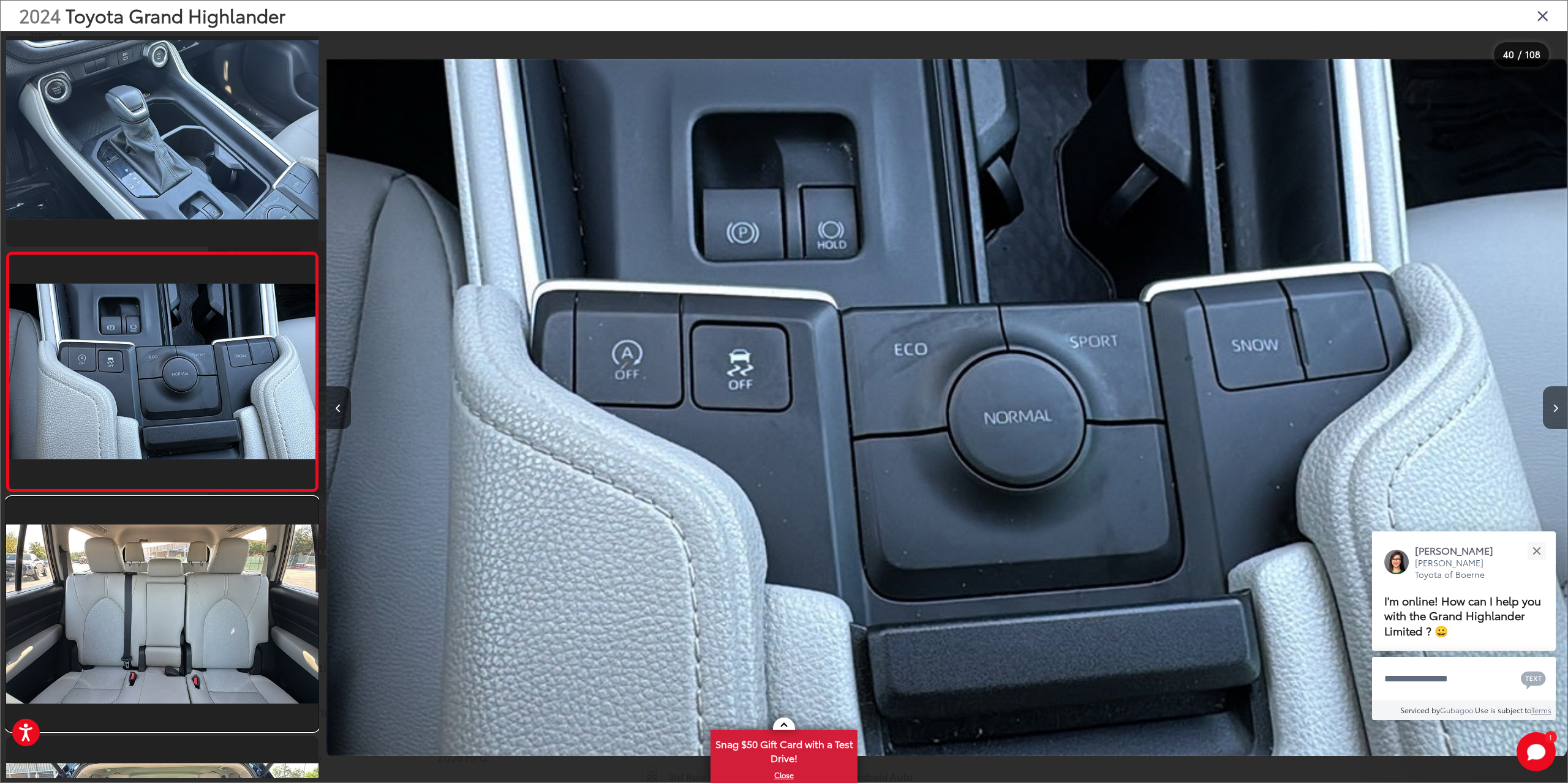
click at [178, 596] on link at bounding box center [162, 614] width 312 height 234
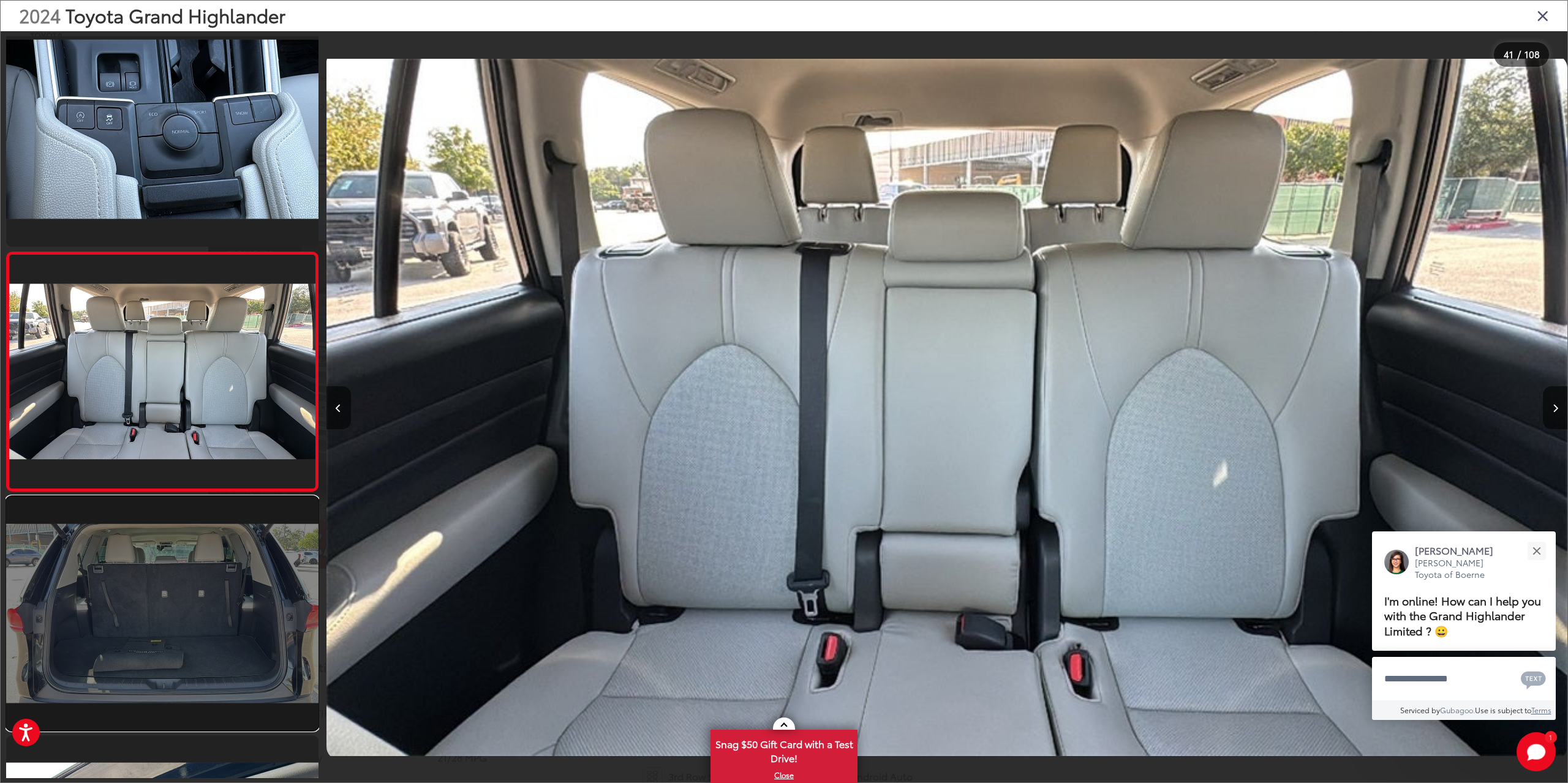
click at [116, 638] on link at bounding box center [162, 613] width 312 height 234
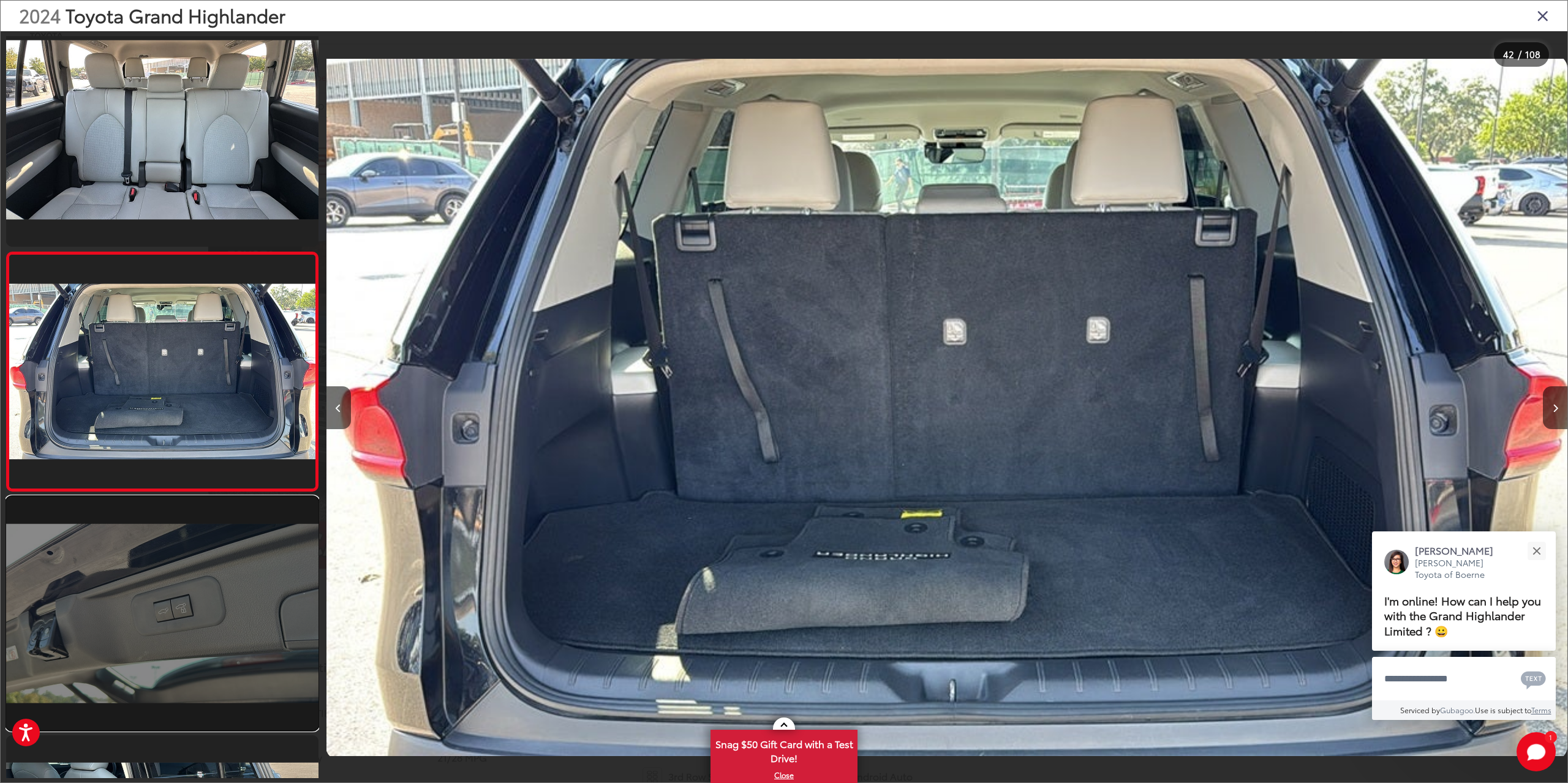
click at [115, 638] on link at bounding box center [162, 613] width 312 height 234
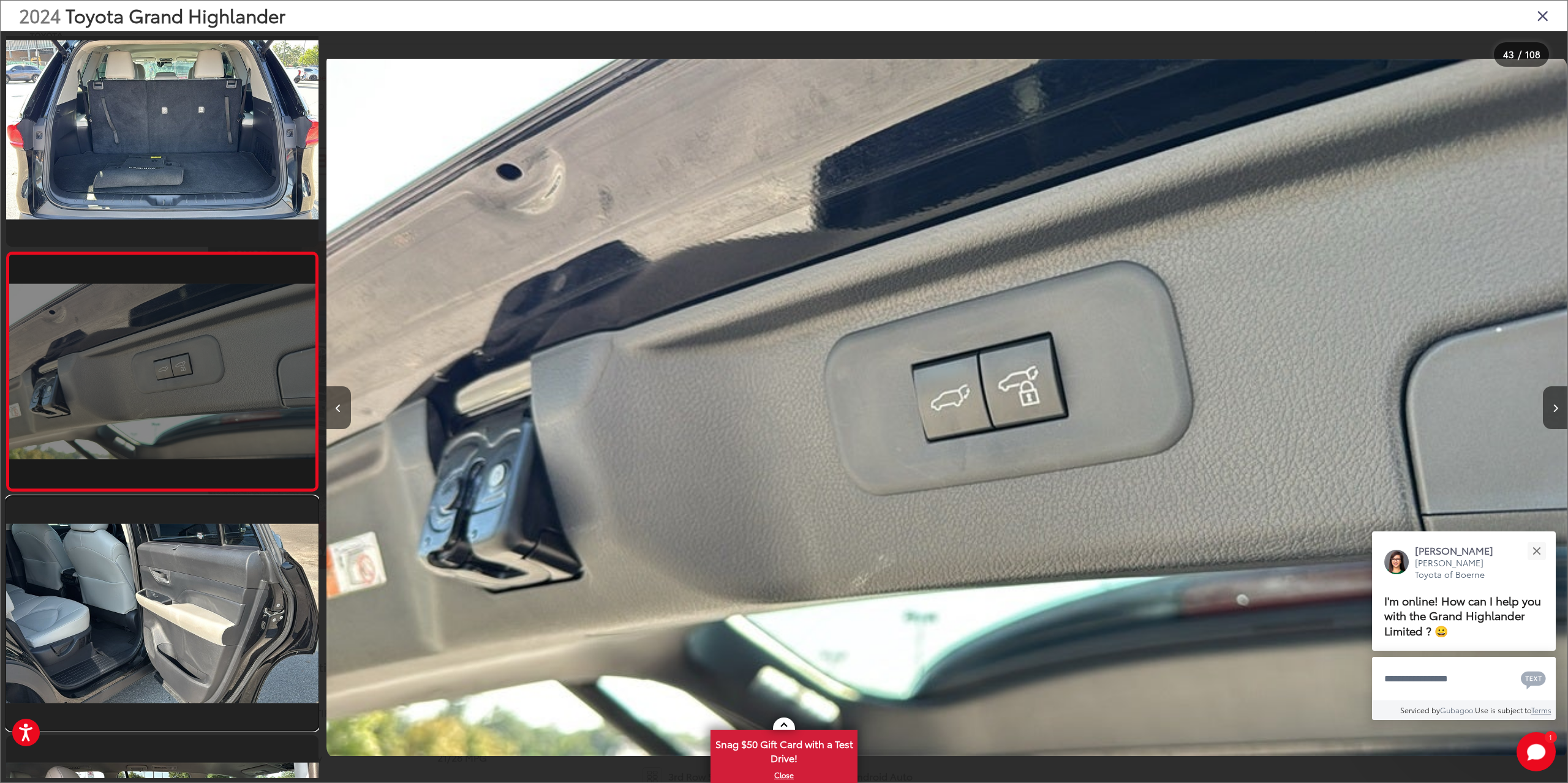
click at [115, 638] on link at bounding box center [162, 613] width 312 height 234
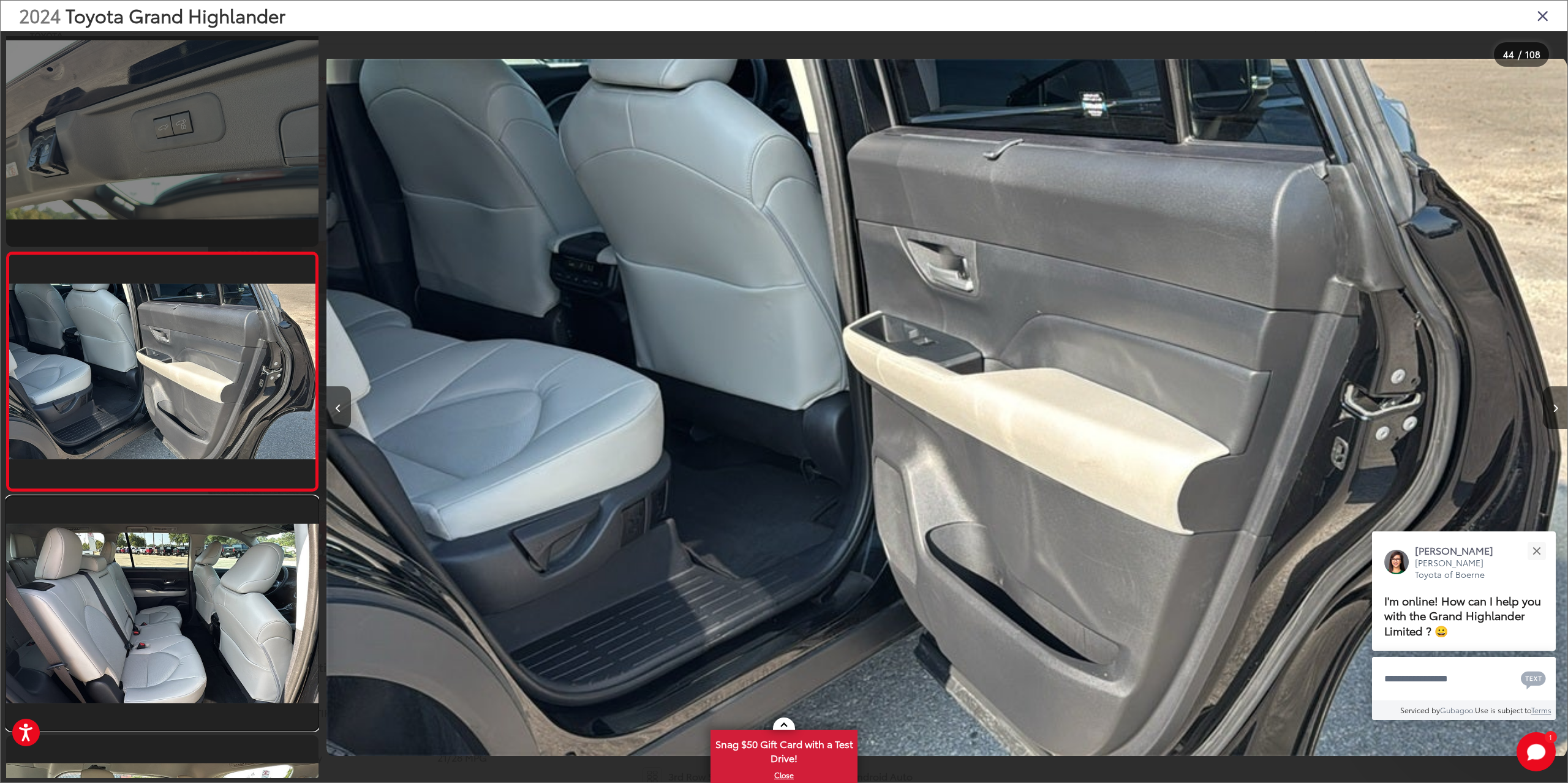
click at [115, 638] on link at bounding box center [162, 613] width 312 height 234
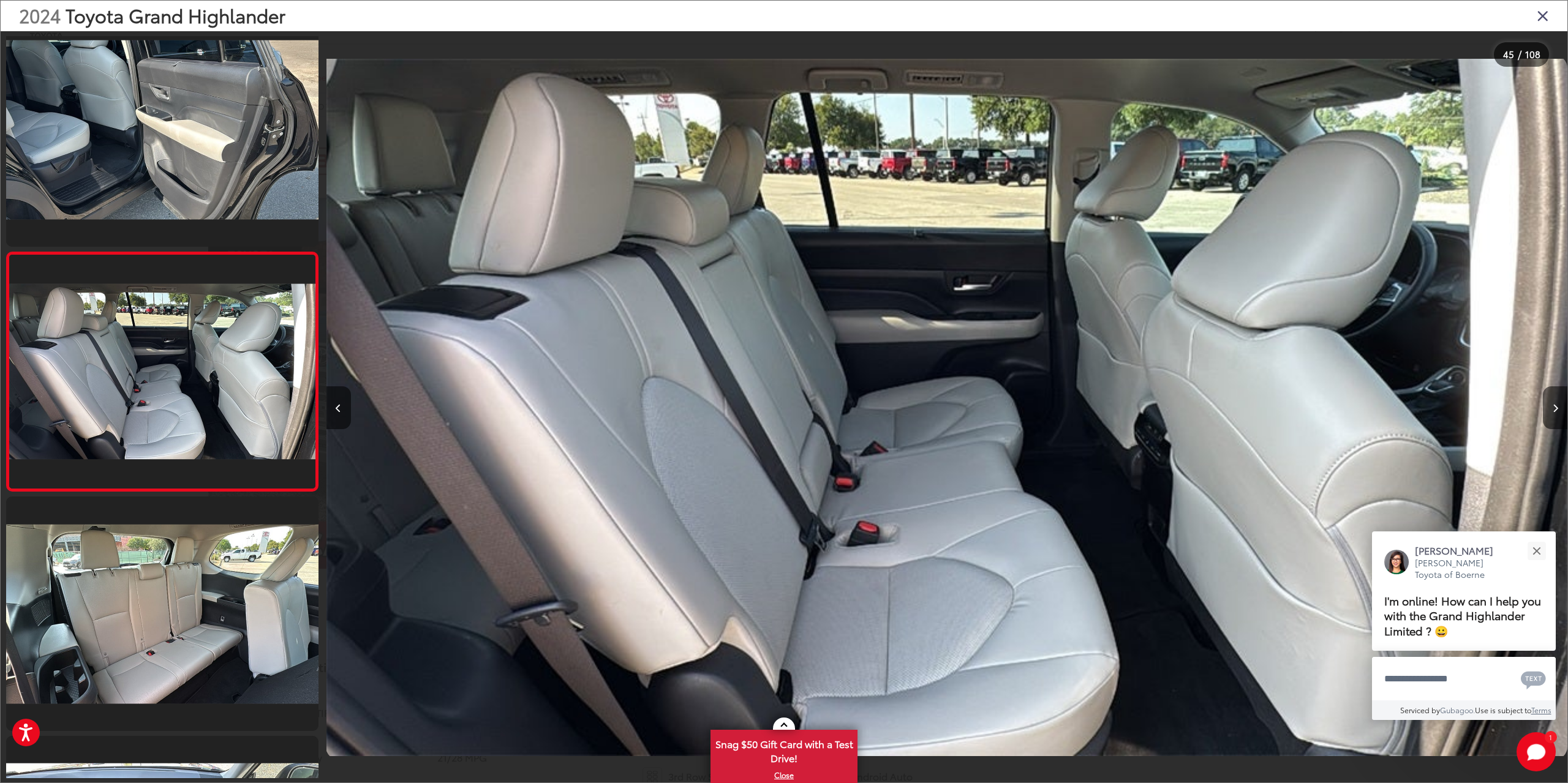
click at [1545, 17] on icon "Close gallery" at bounding box center [1542, 15] width 12 height 16
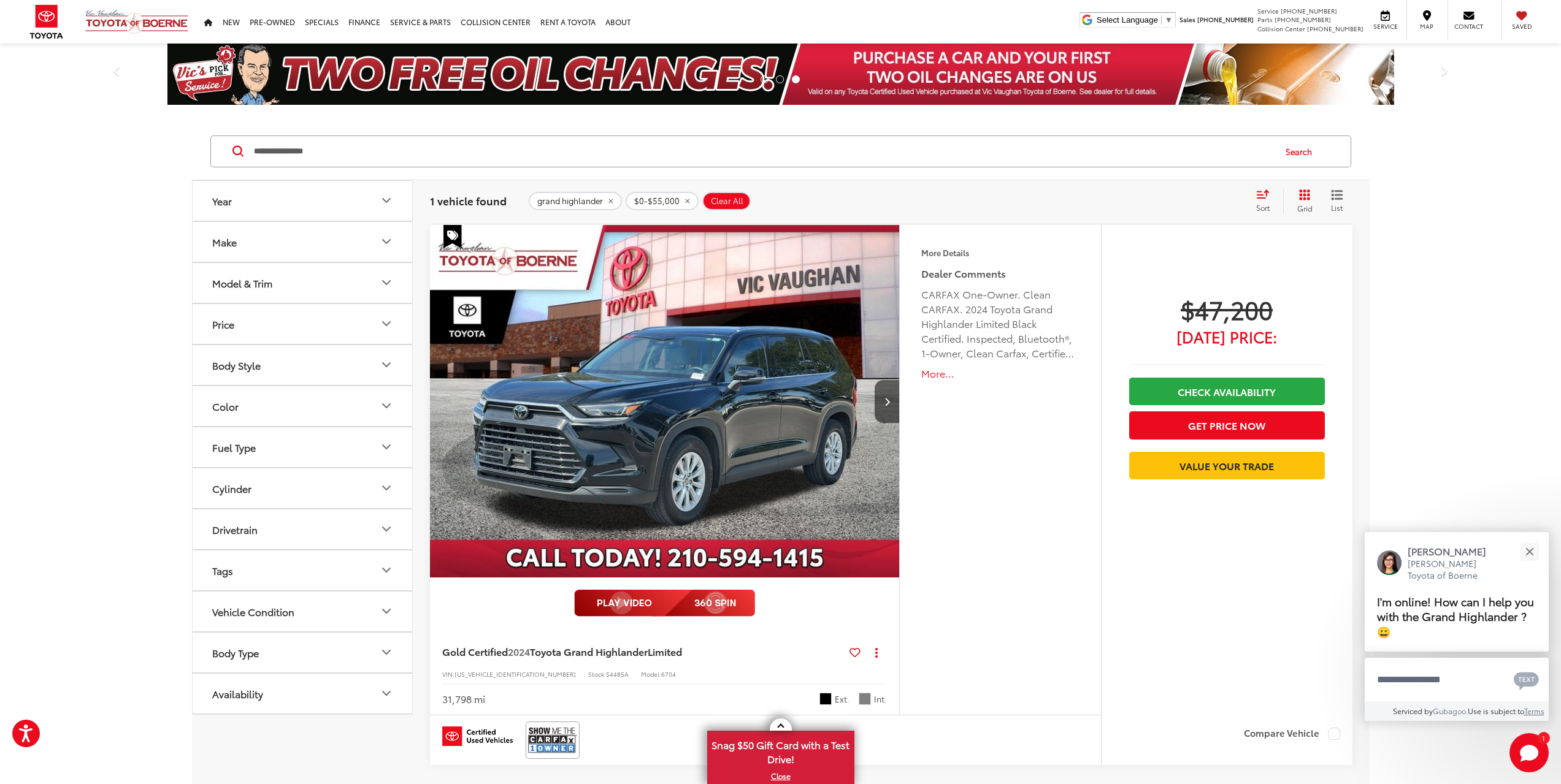
click at [388, 285] on icon "Model & Trim" at bounding box center [386, 283] width 15 height 15
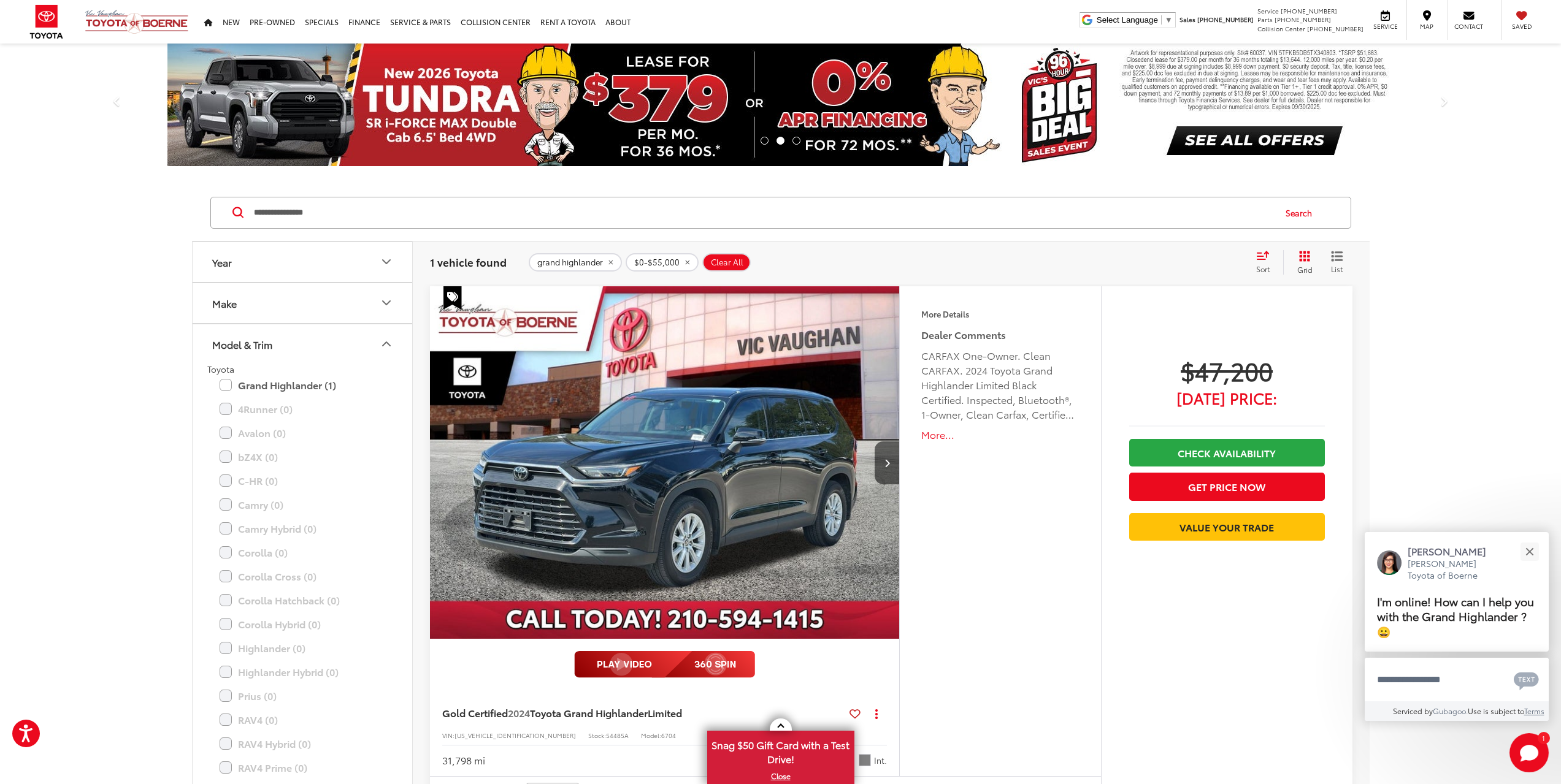
click at [609, 263] on icon "remove grand%20highlander" at bounding box center [611, 262] width 8 height 7
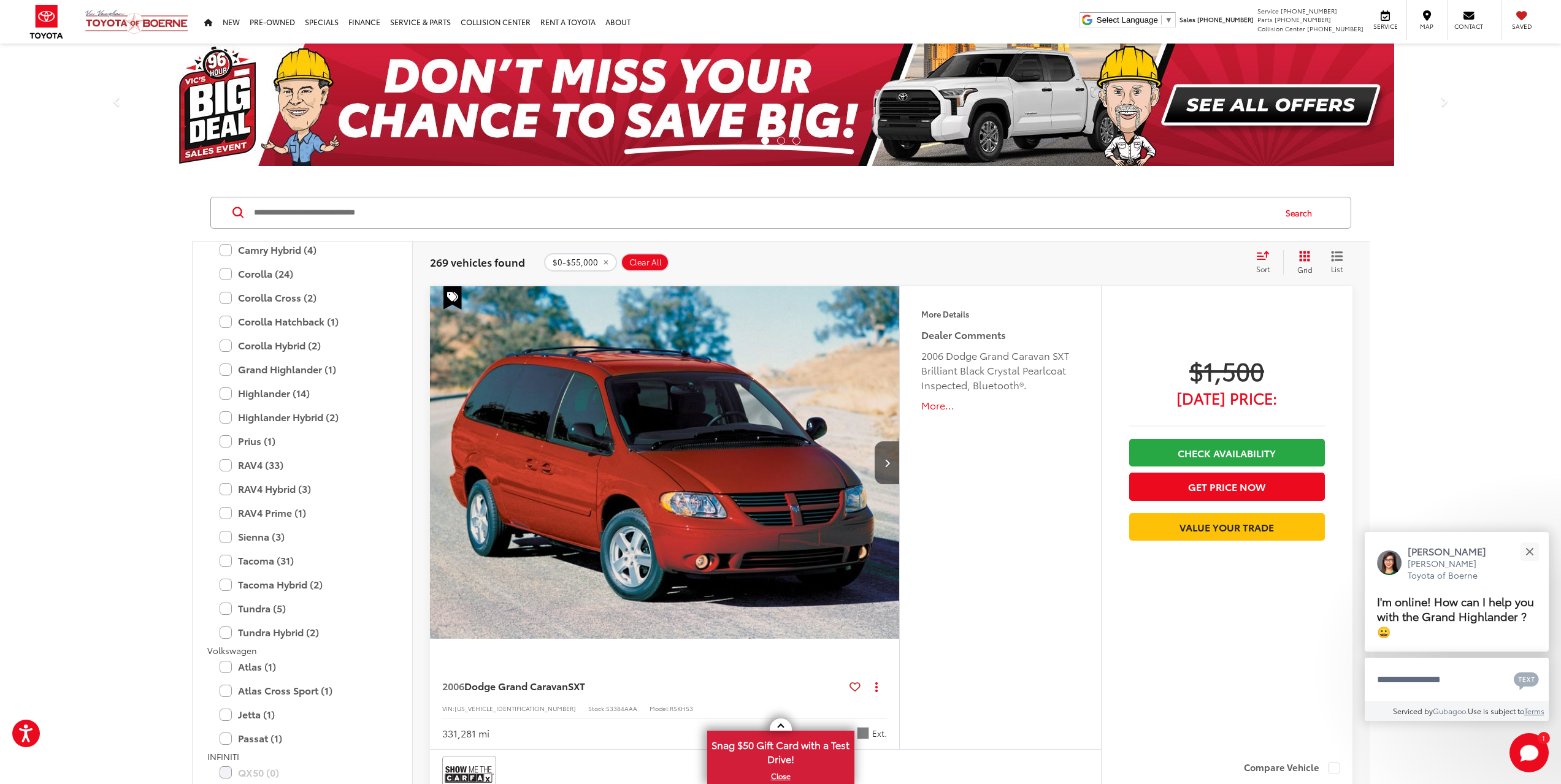
scroll to position [2207, 0]
click at [314, 437] on label "Grand Highlander (1)" at bounding box center [302, 441] width 165 height 22
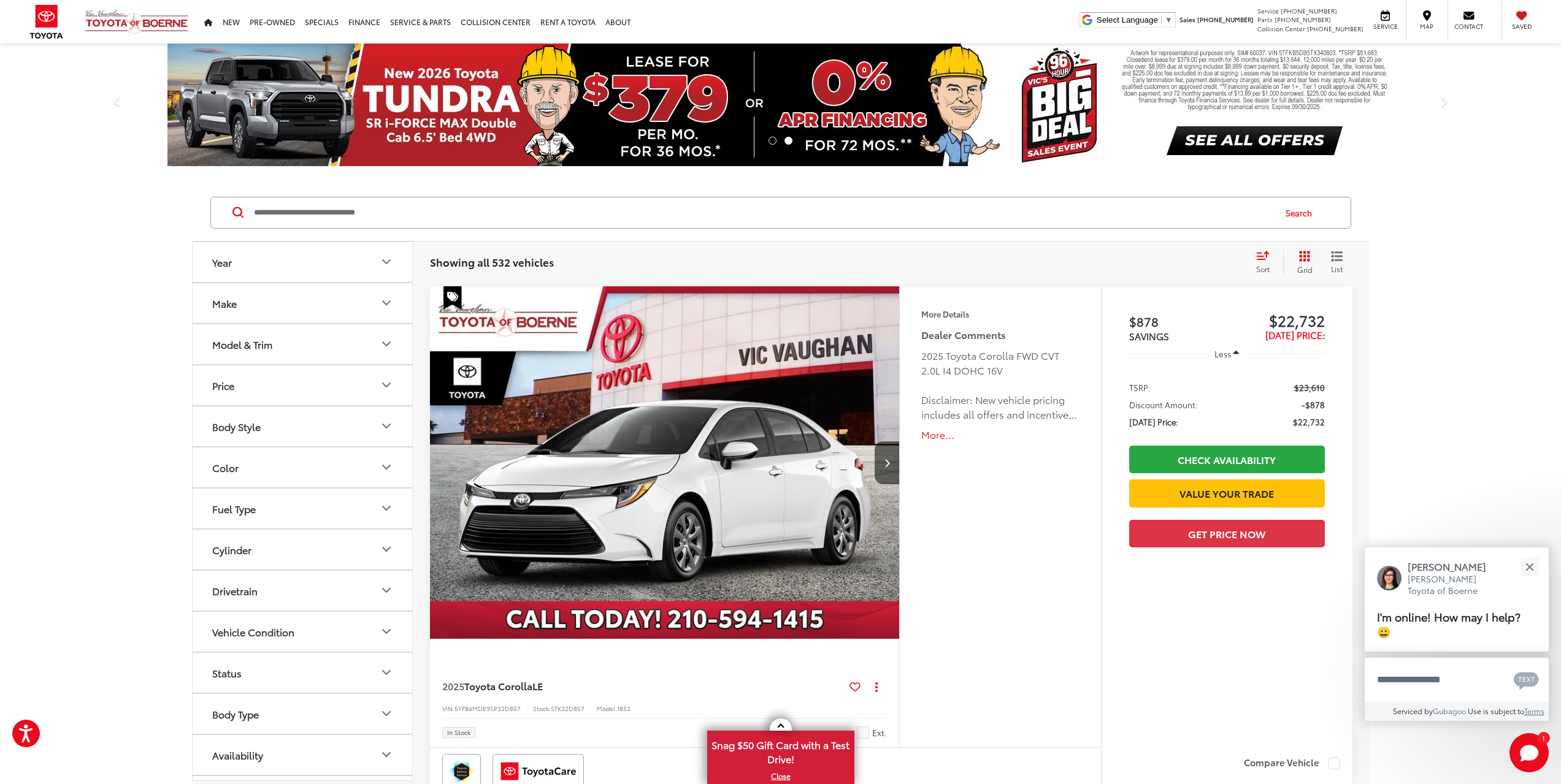
click at [385, 309] on icon "Make" at bounding box center [386, 303] width 15 height 15
click at [376, 430] on button "Model & Trim" at bounding box center [303, 423] width 221 height 40
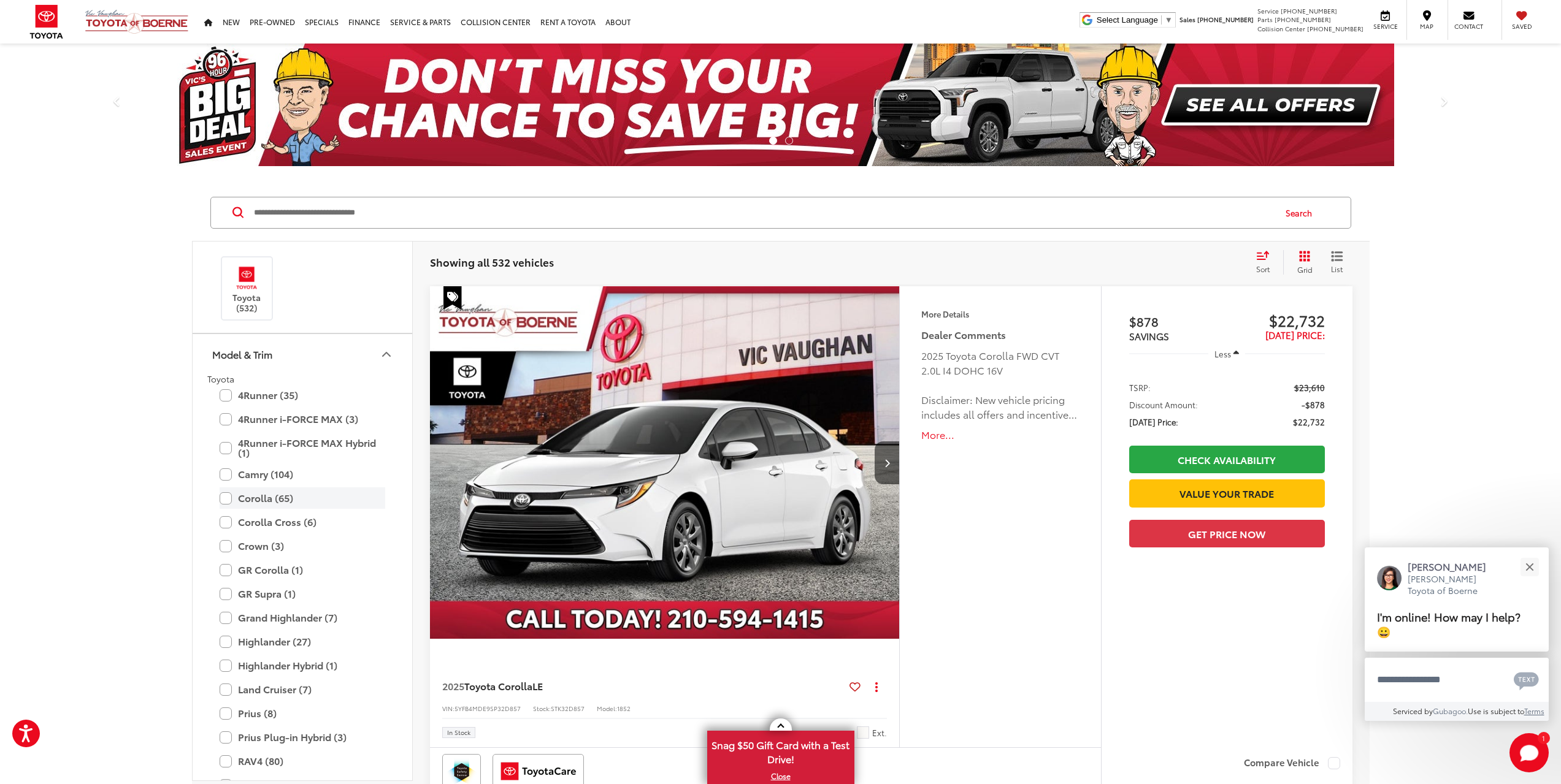
scroll to position [122, 0]
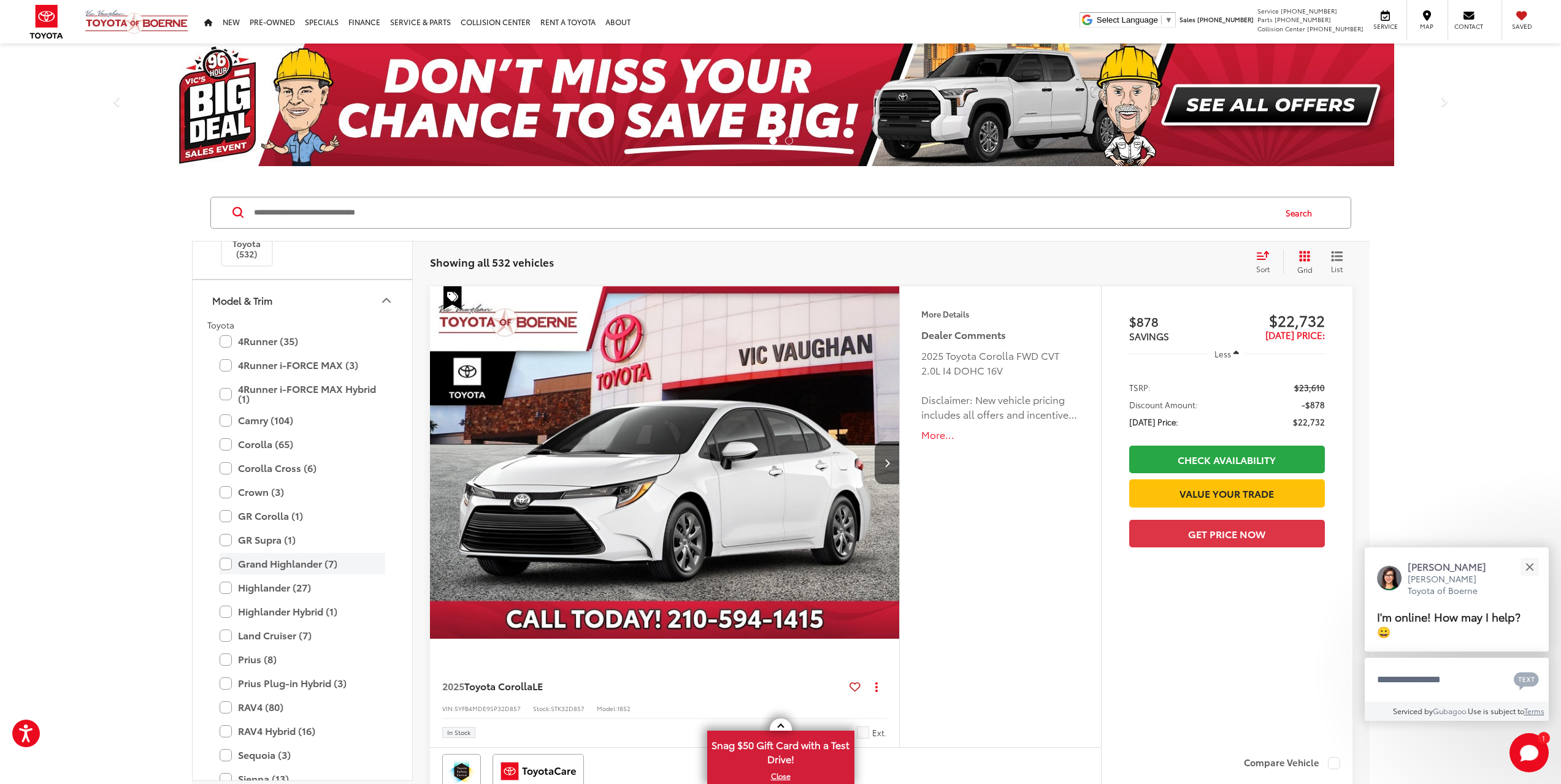
click at [309, 563] on label "Grand Highlander (7)" at bounding box center [302, 564] width 165 height 22
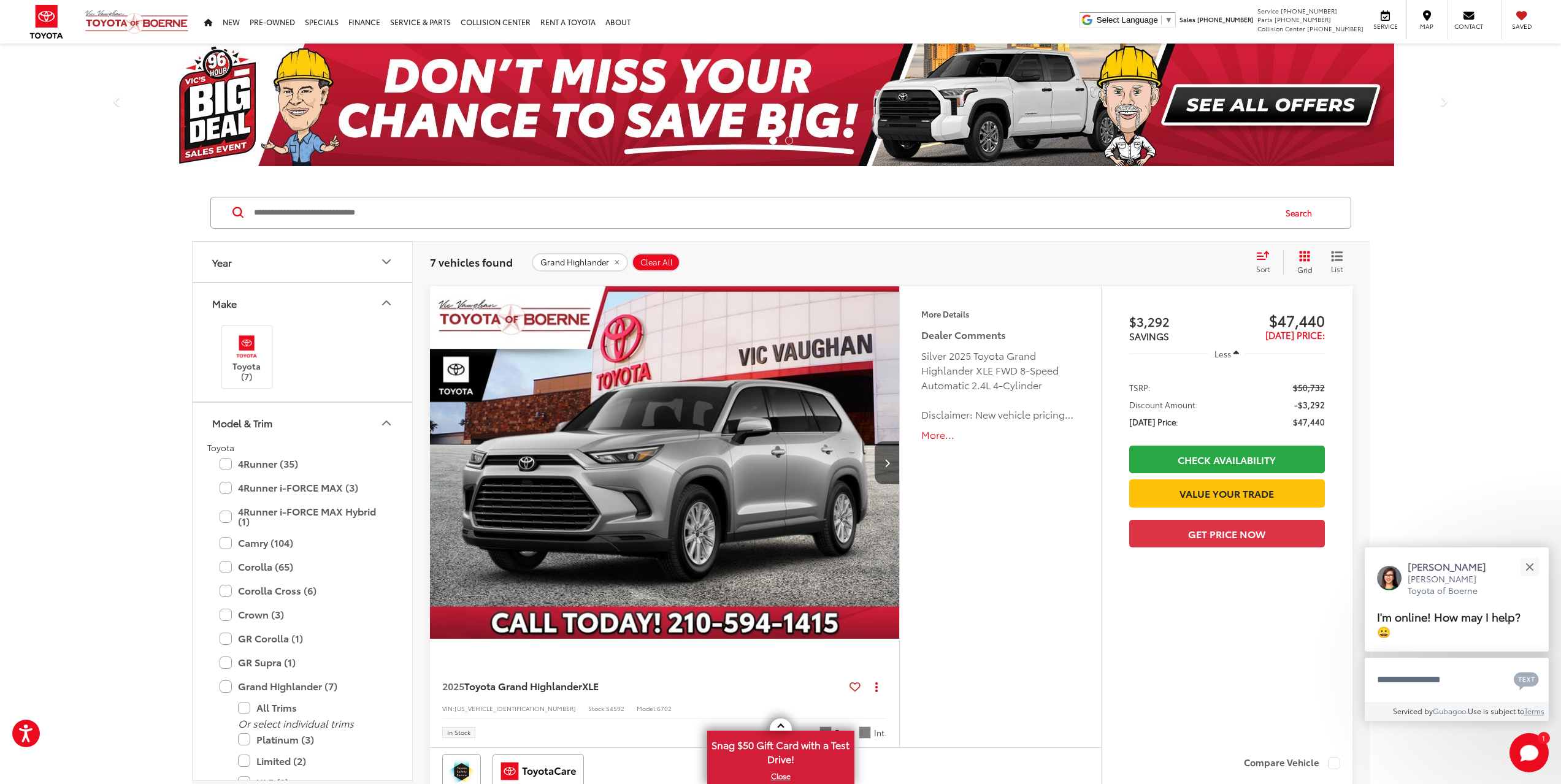
click at [388, 426] on icon "Model & Trim" at bounding box center [386, 423] width 15 height 15
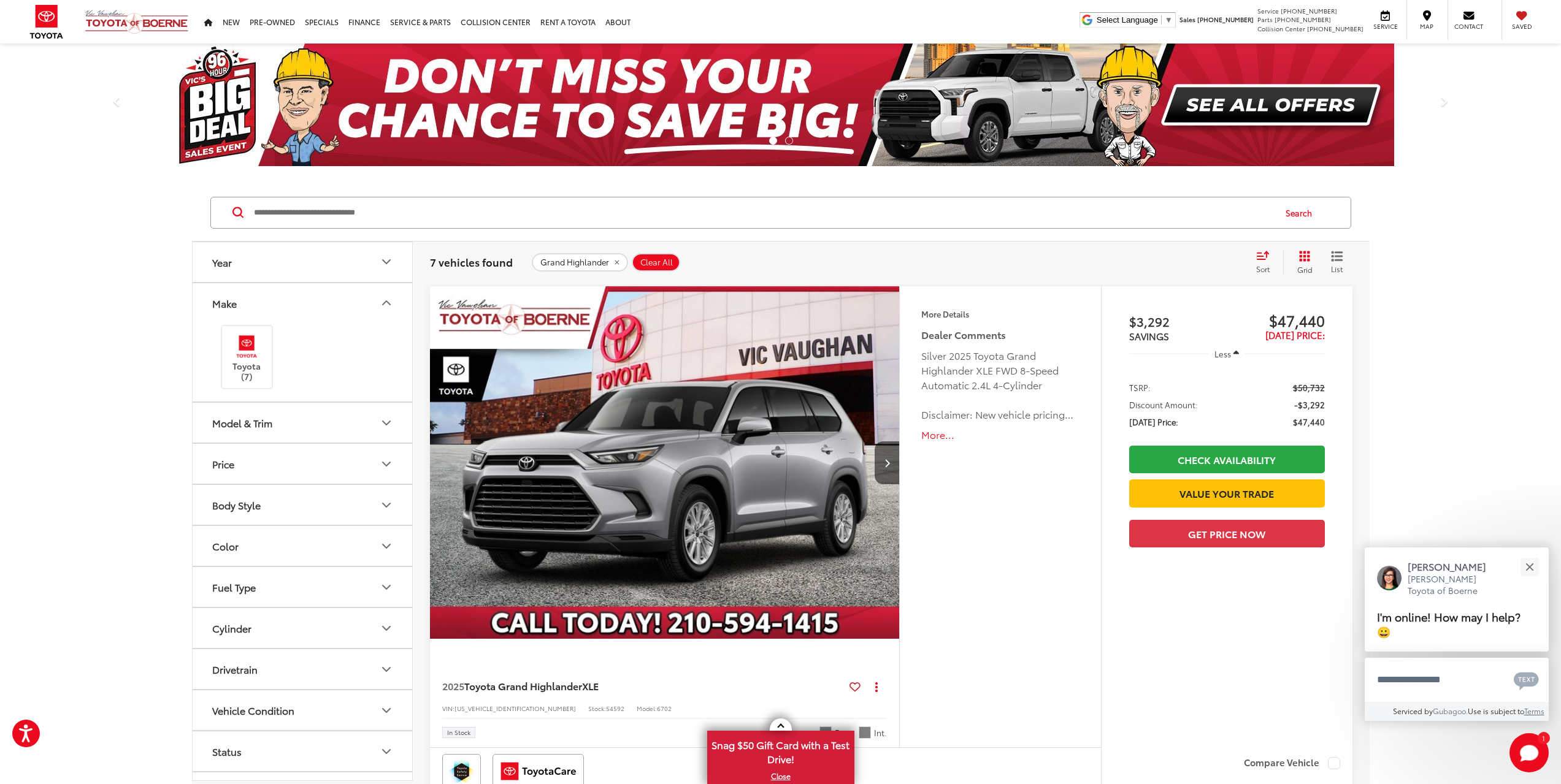
click at [385, 460] on icon "Price" at bounding box center [386, 464] width 15 height 15
drag, startPoint x: 359, startPoint y: 497, endPoint x: 210, endPoint y: 484, distance: 149.6
click at [214, 485] on div "****** — ******" at bounding box center [303, 495] width 190 height 24
type input "******"
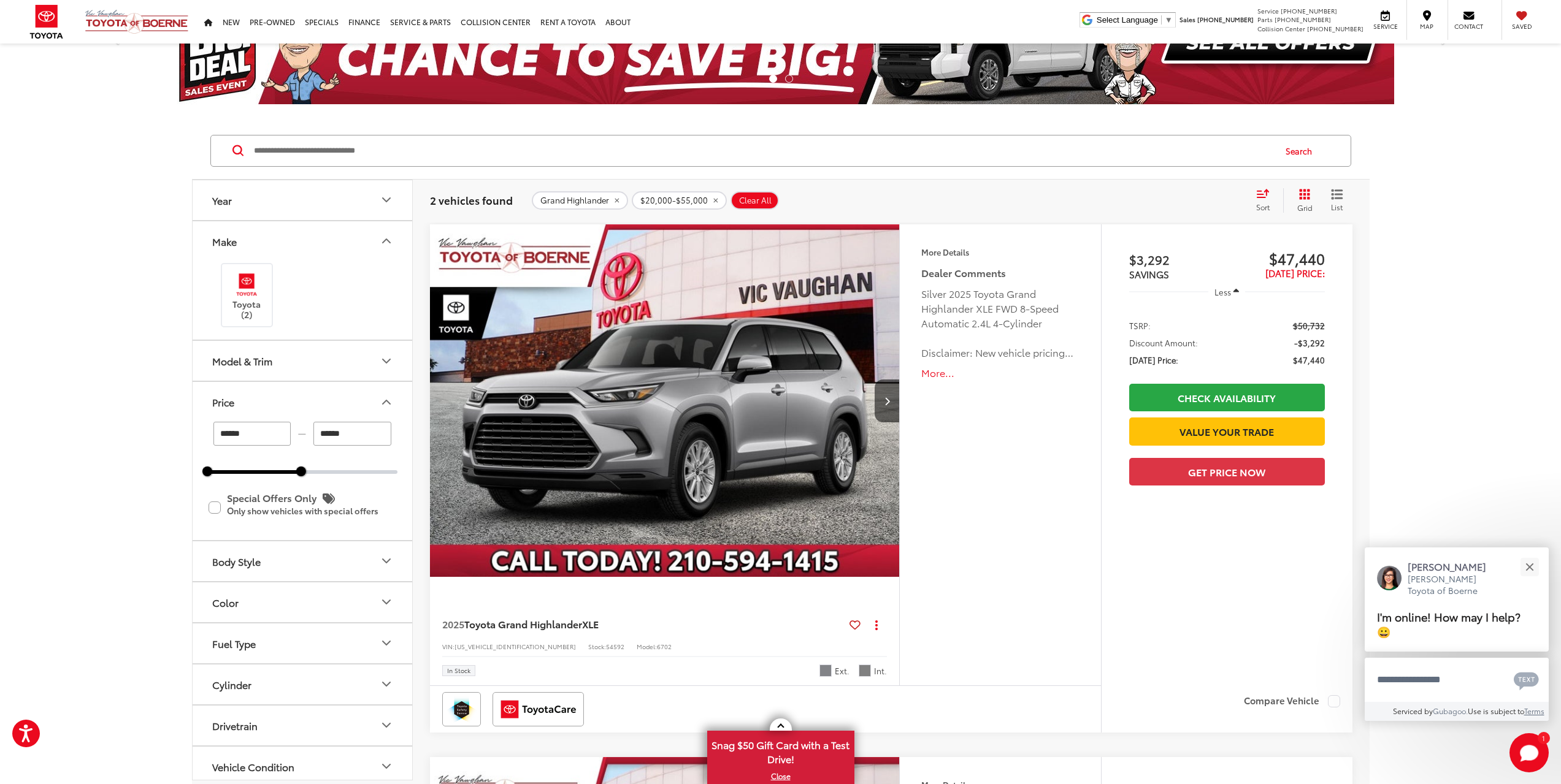
scroll to position [61, 0]
click at [941, 375] on button "More..." at bounding box center [1000, 373] width 158 height 14
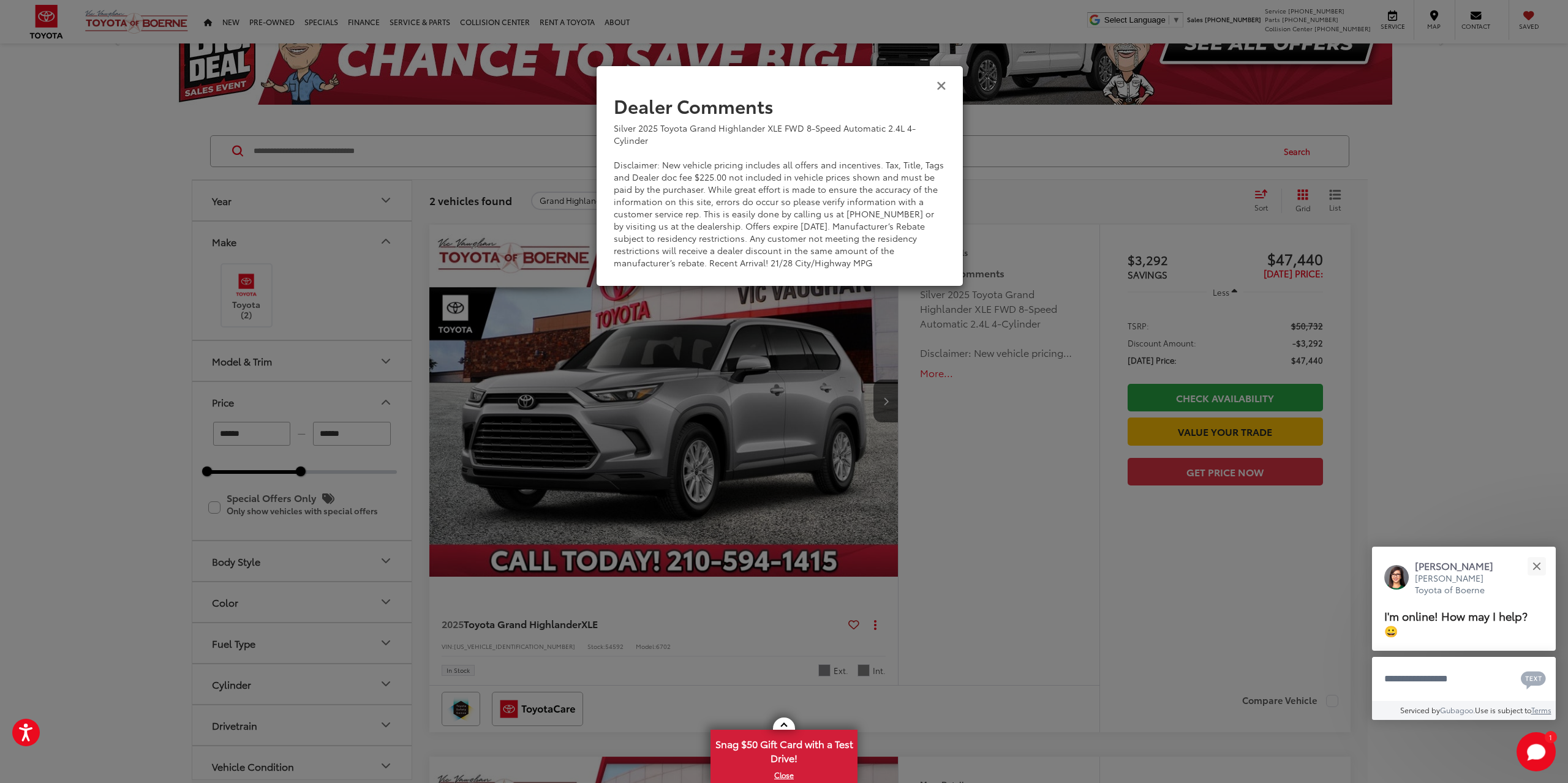
click at [943, 85] on icon "Close" at bounding box center [942, 85] width 10 height 13
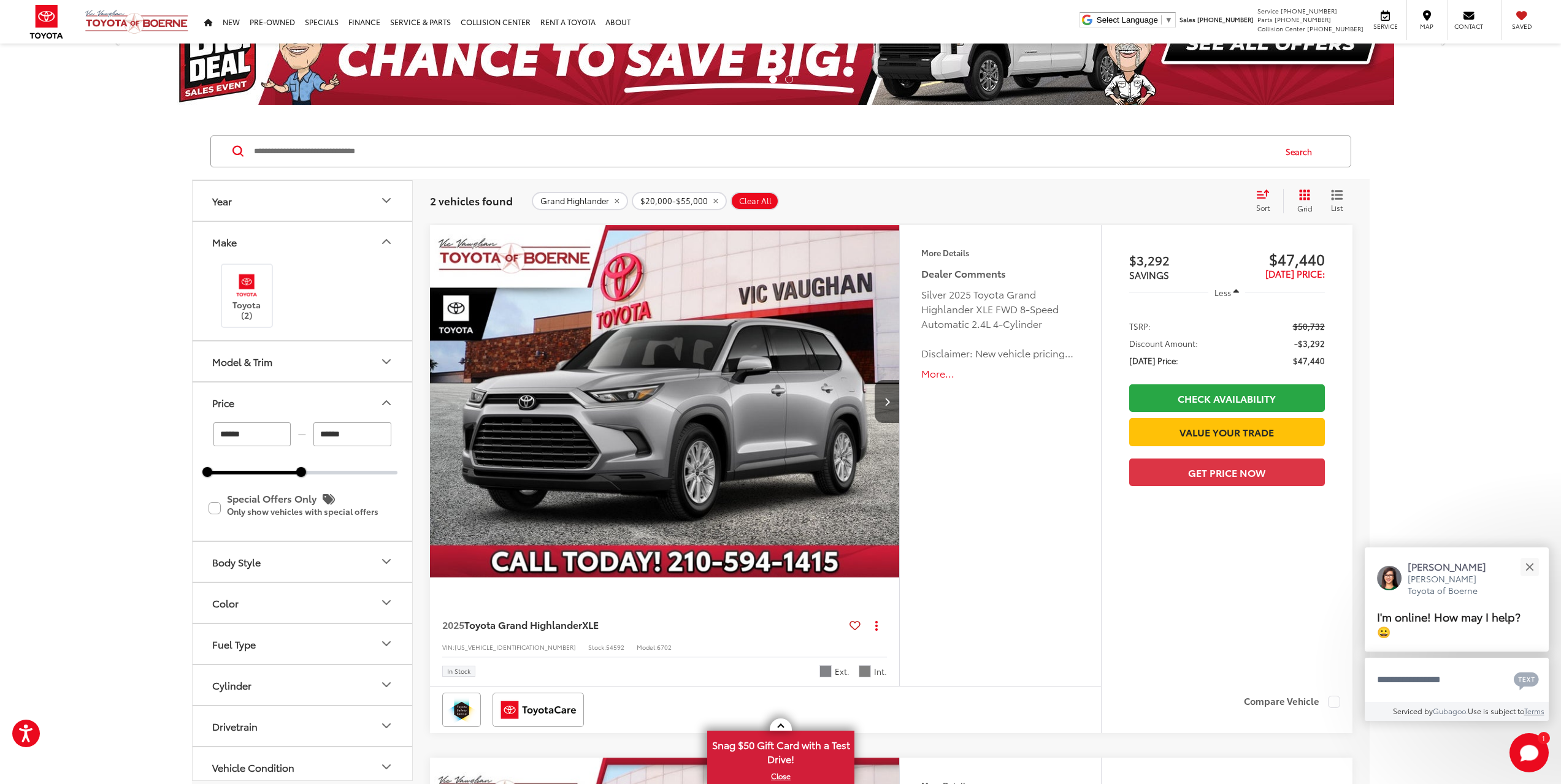
click at [990, 582] on div "More Details Comments Dealer Comments Silver 2025 Toyota Grand Highlander XLE F…" at bounding box center [999, 456] width 201 height 461
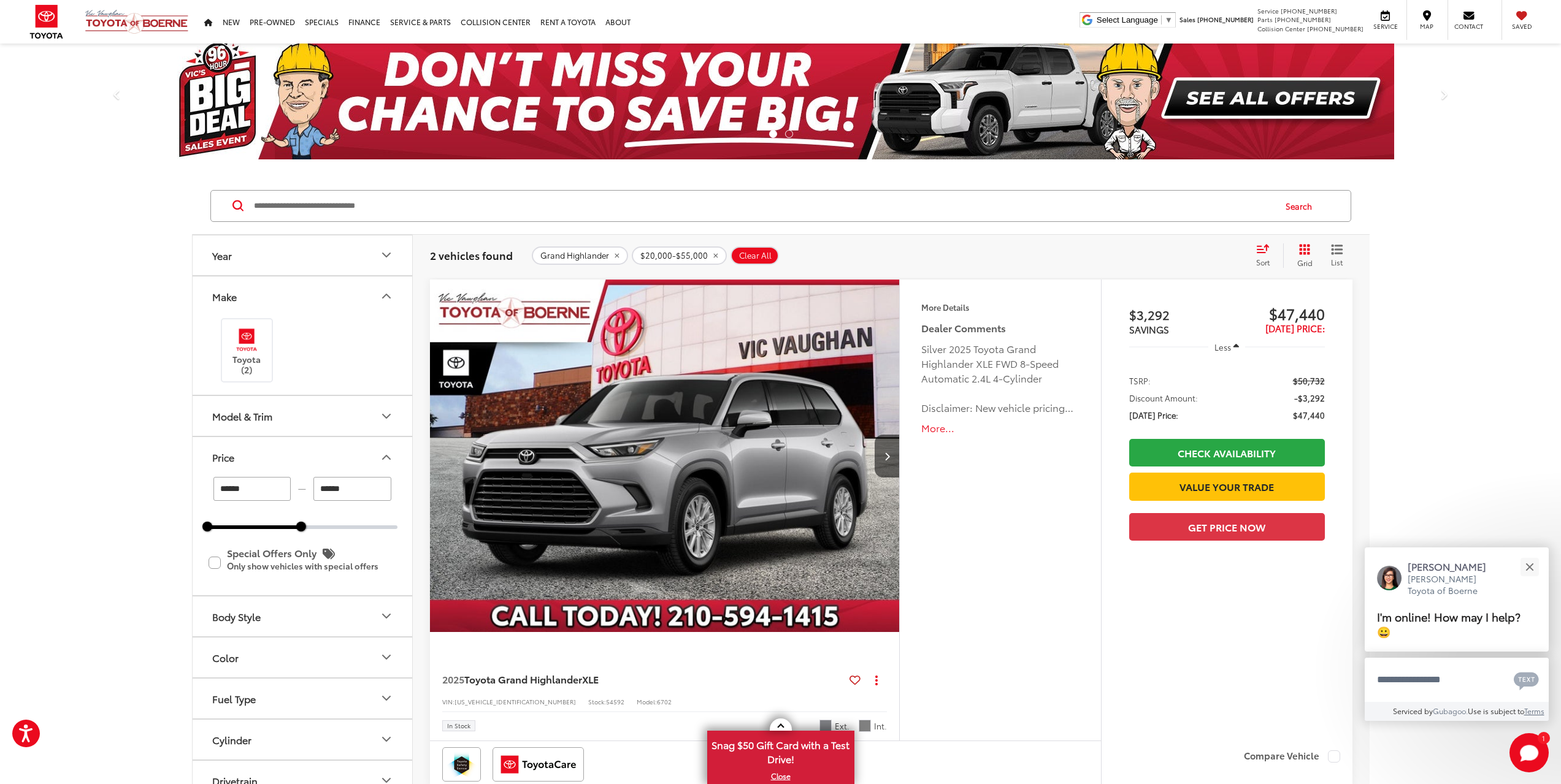
scroll to position [0, 0]
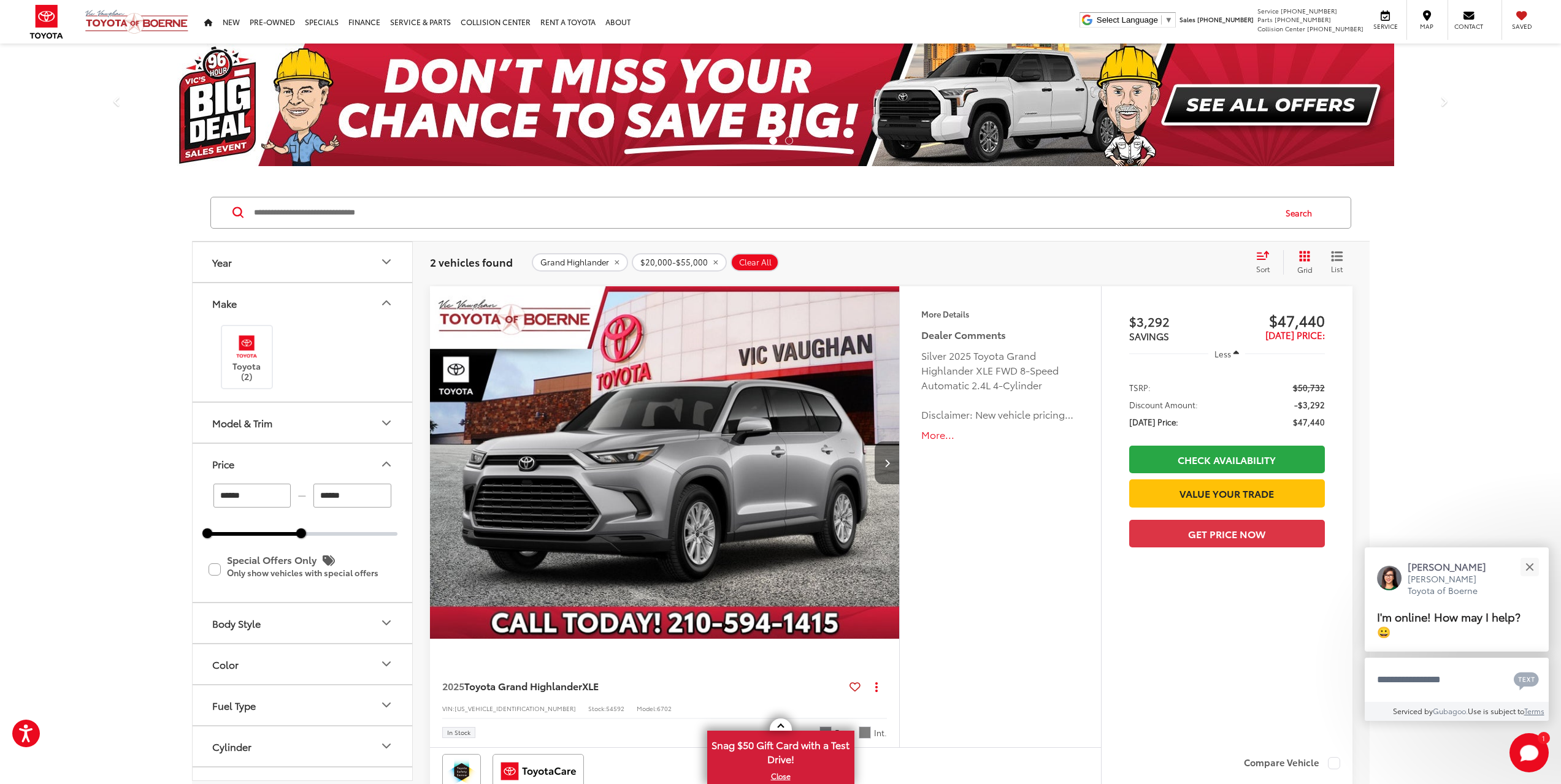
click at [886, 465] on icon "Next image" at bounding box center [887, 463] width 6 height 8
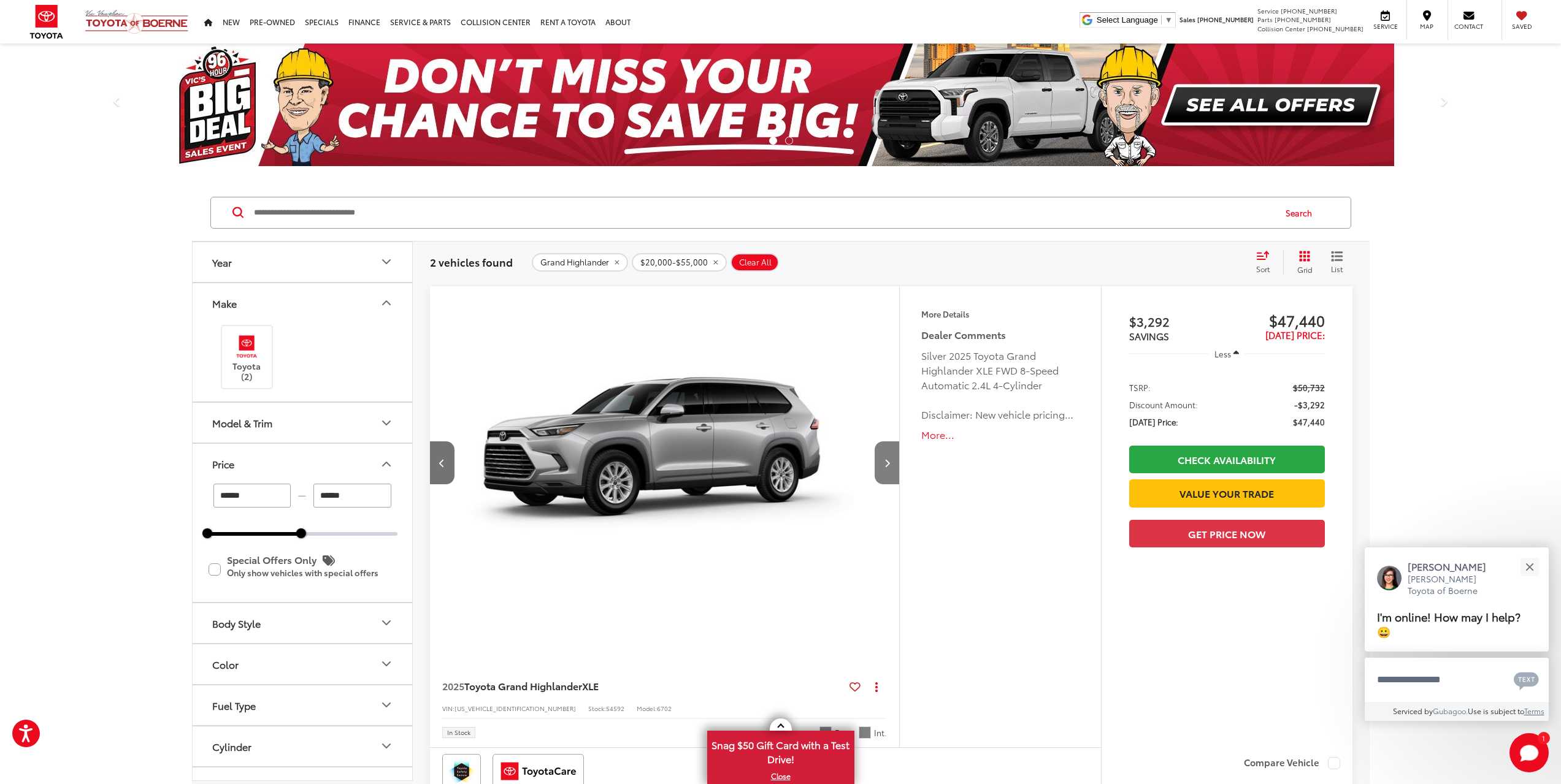
click at [886, 465] on icon "Next image" at bounding box center [887, 463] width 6 height 8
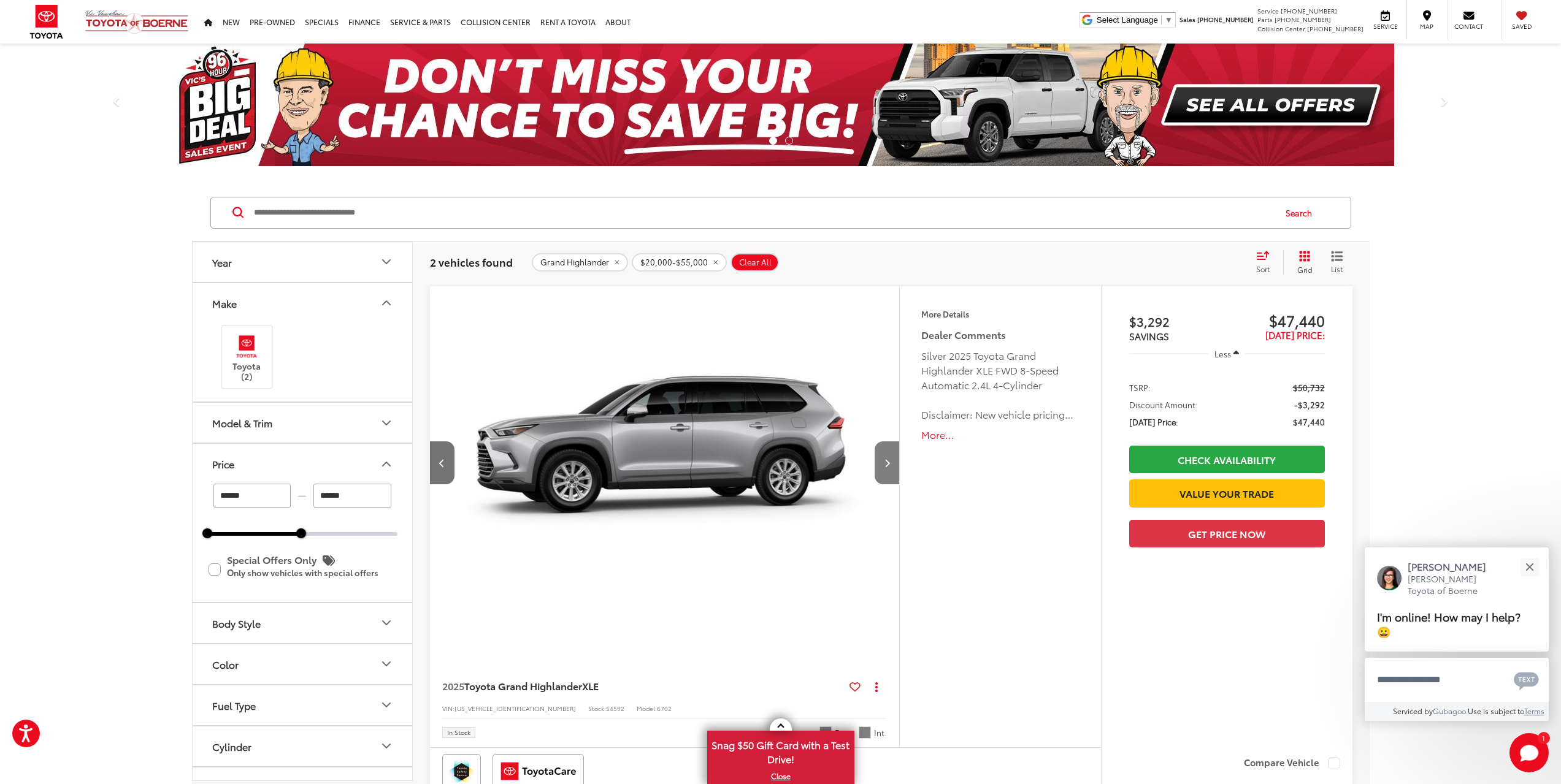
click at [886, 465] on icon "Next image" at bounding box center [887, 463] width 6 height 8
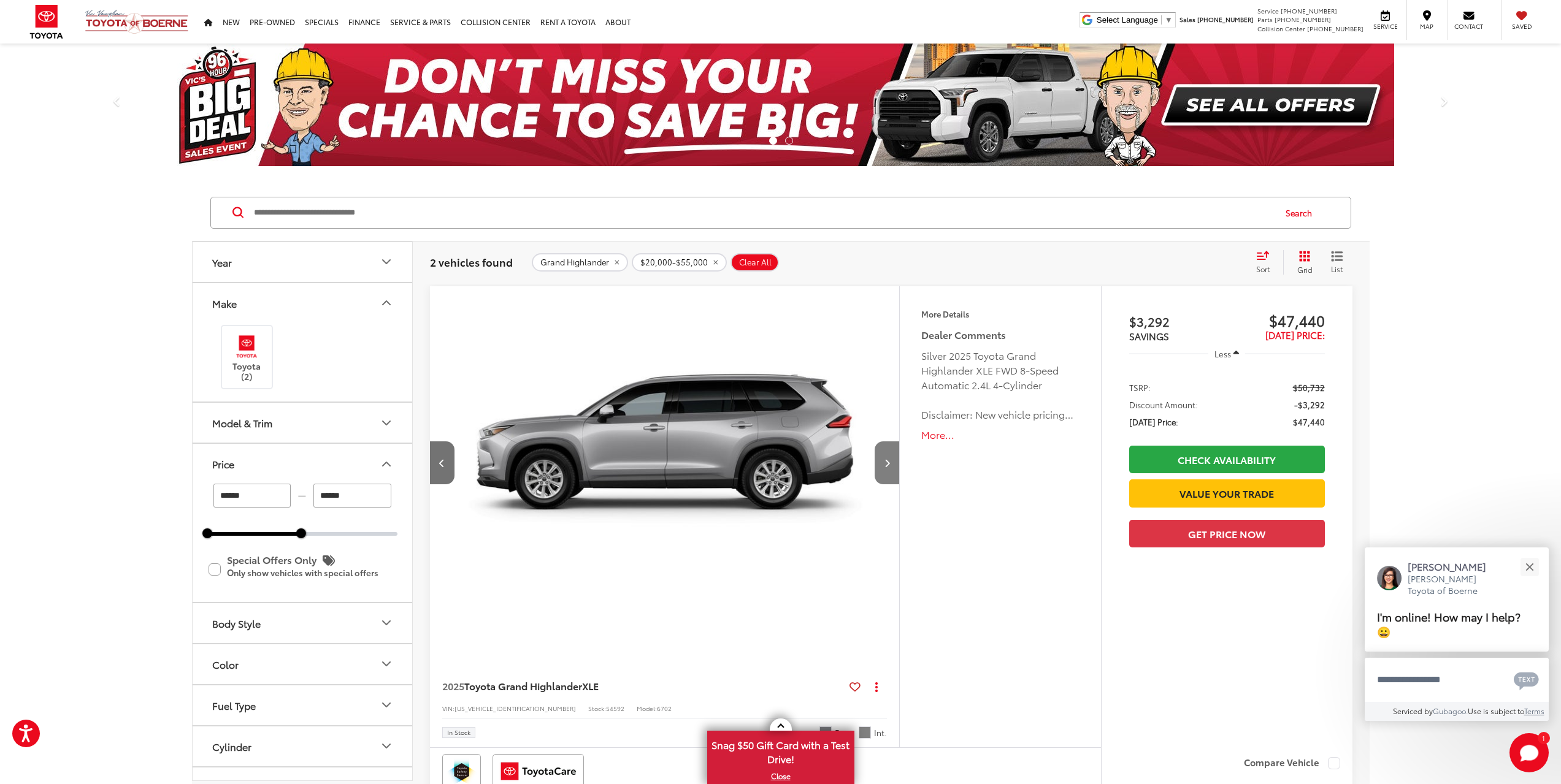
click at [886, 465] on icon "Next image" at bounding box center [887, 463] width 6 height 8
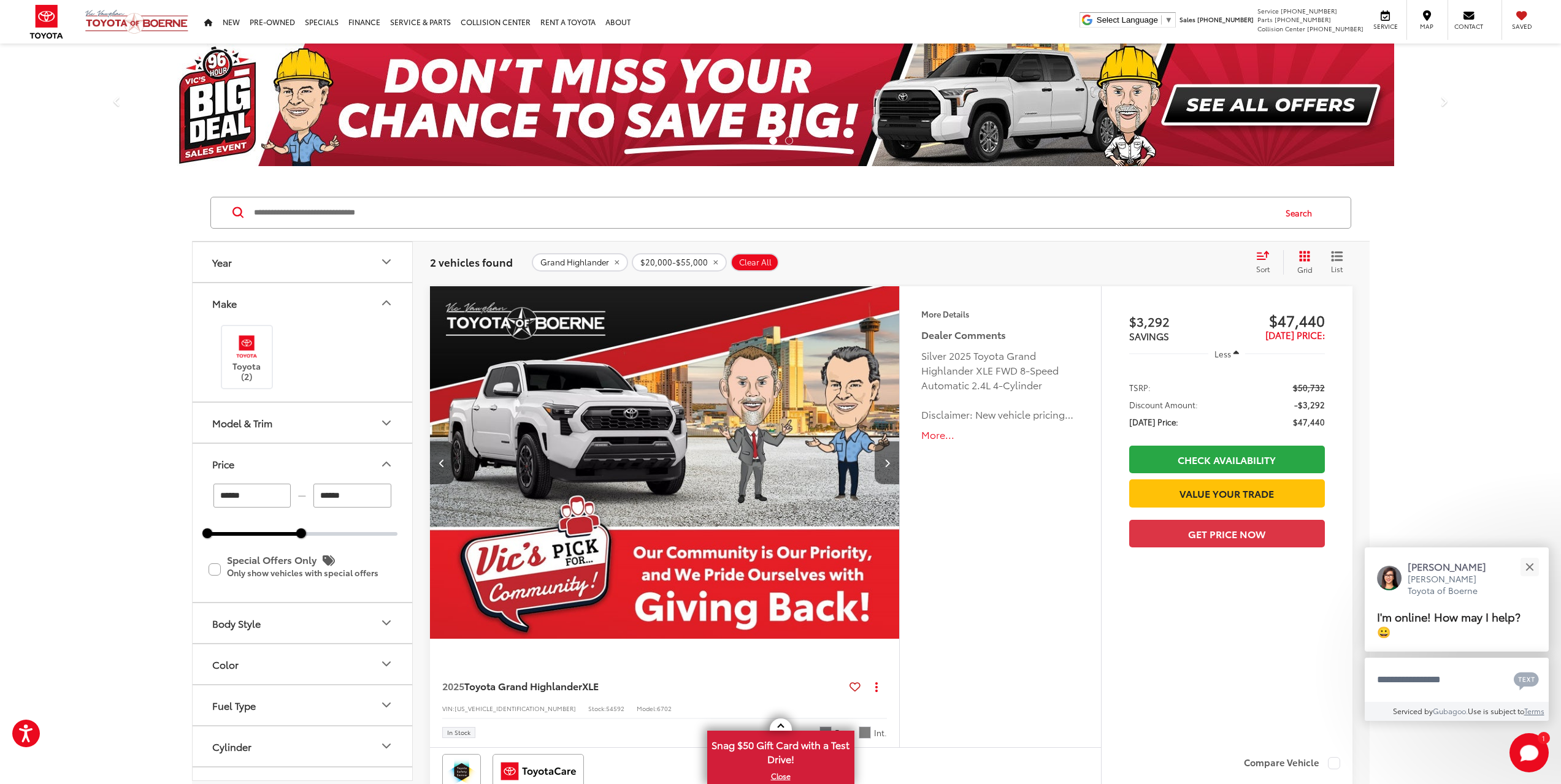
click at [886, 465] on icon "Next image" at bounding box center [887, 463] width 6 height 8
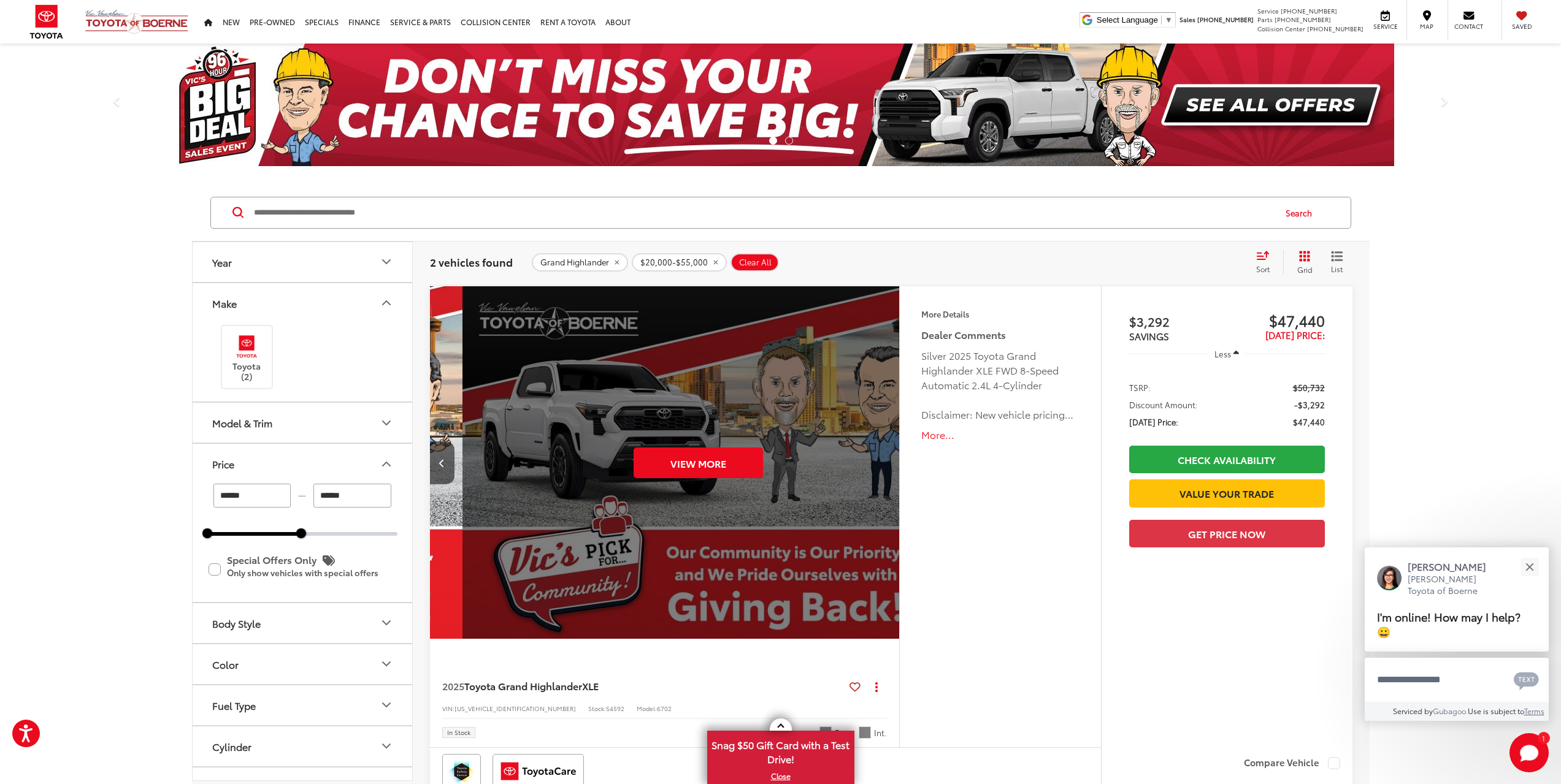
scroll to position [0, 2358]
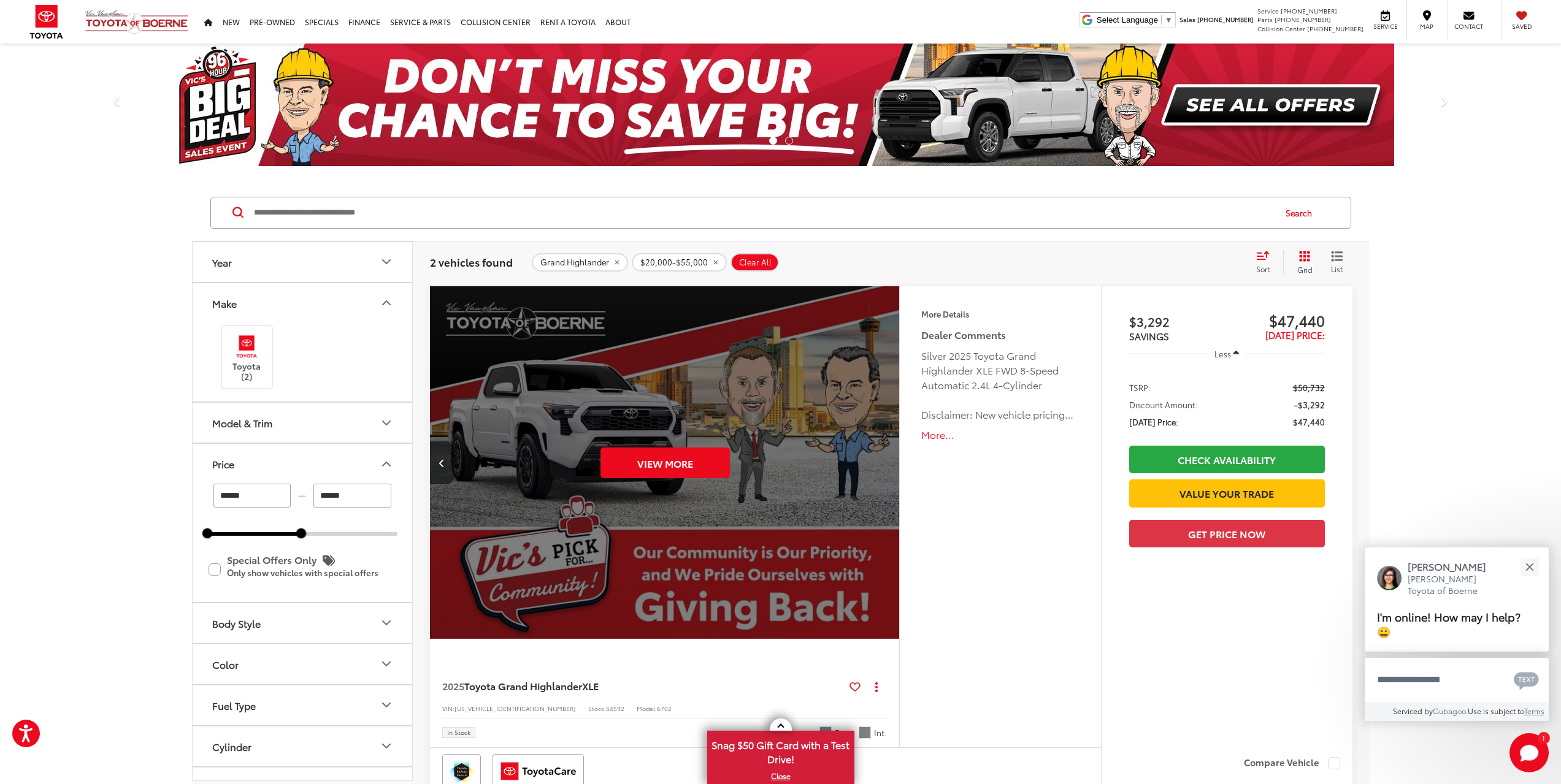
click at [1129, 514] on capital-one-entry-button at bounding box center [1129, 514] width 0 height 0
